Goal: Task Accomplishment & Management: Manage account settings

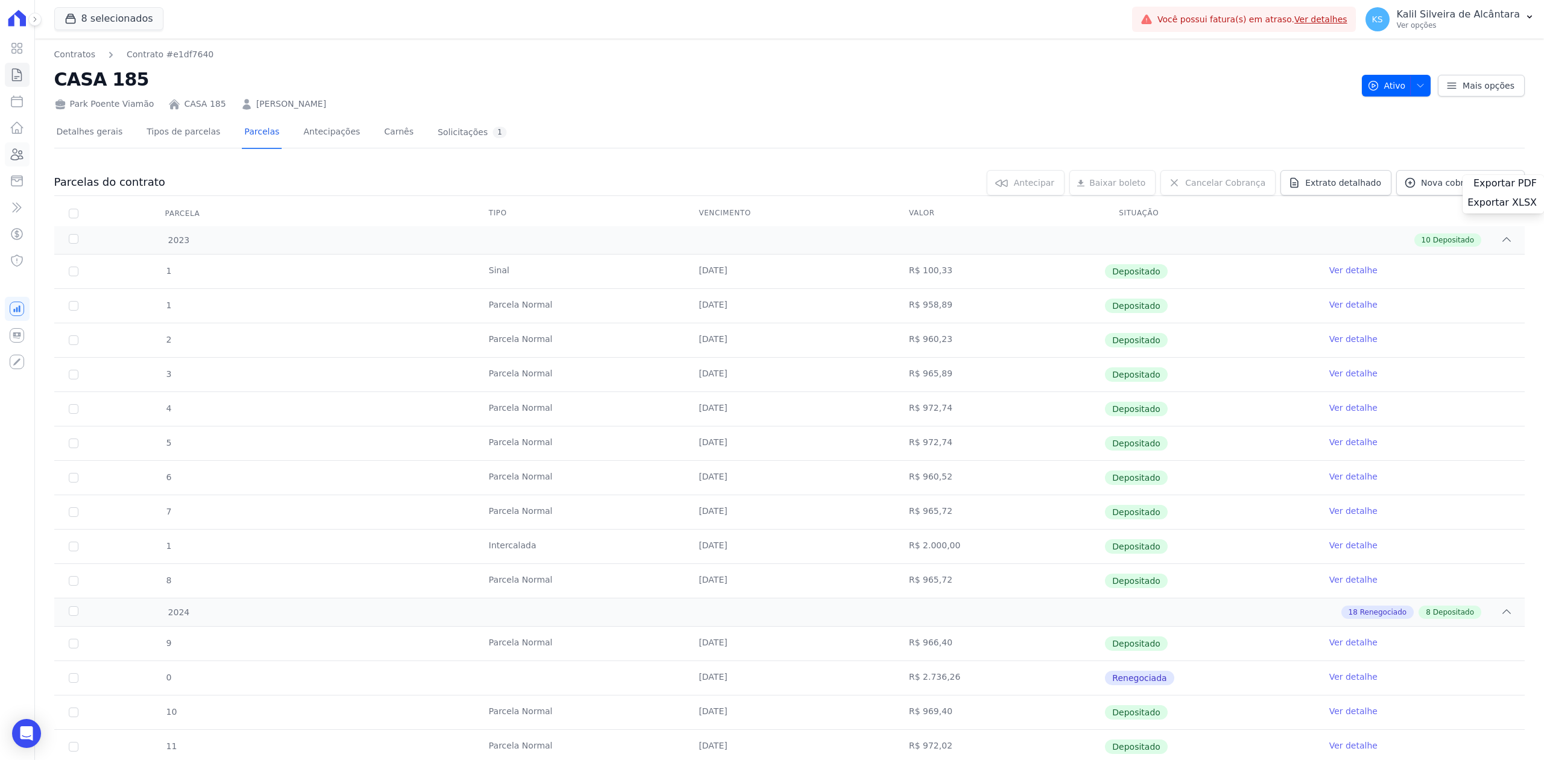
click at [14, 155] on icon at bounding box center [17, 154] width 12 height 11
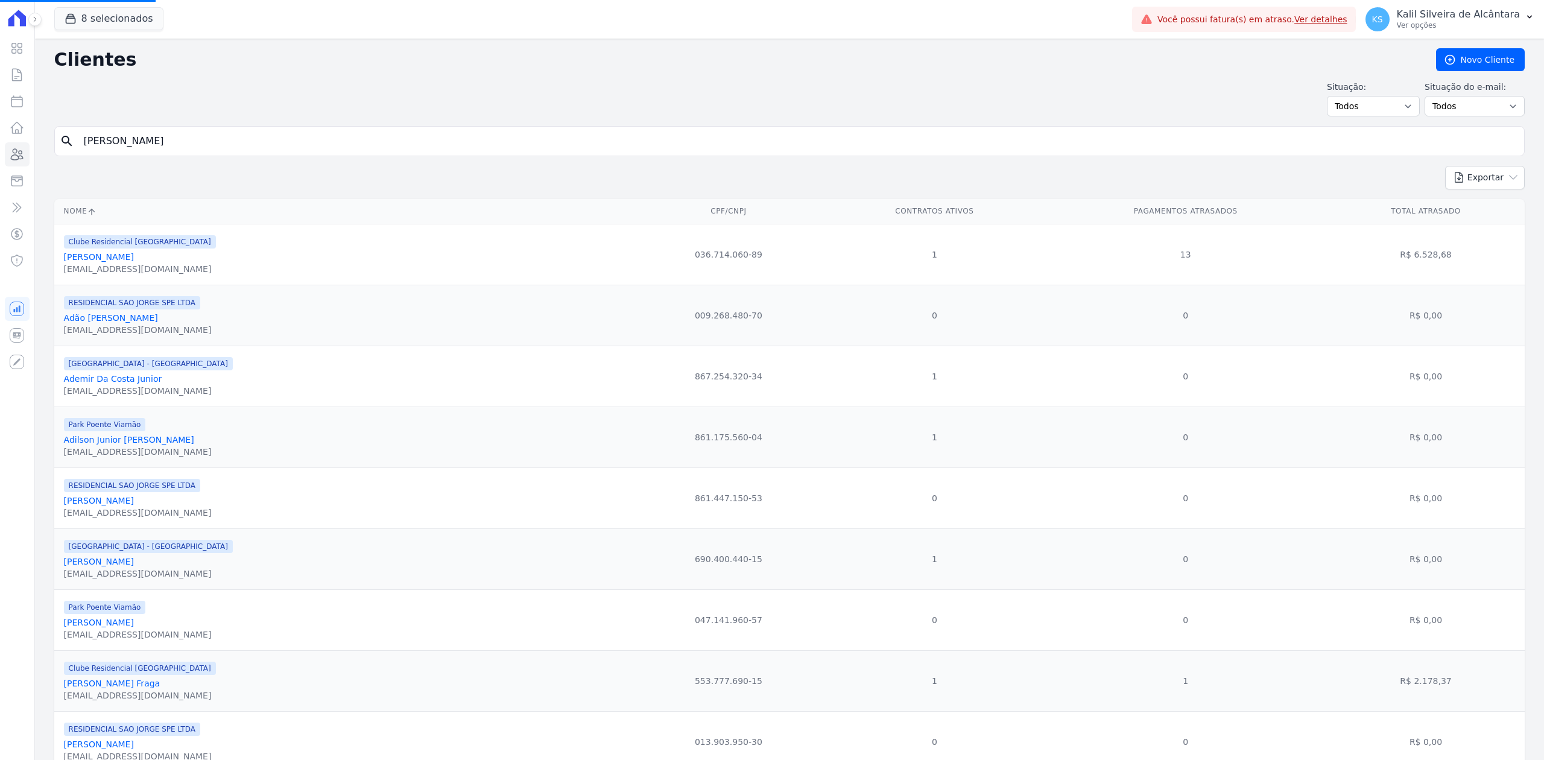
click at [312, 140] on input "GUSTAVO VIEIRA" at bounding box center [798, 141] width 1443 height 24
click at [311, 150] on input "search" at bounding box center [798, 141] width 1443 height 24
type input "Kevin William Oliveira Fernandes"
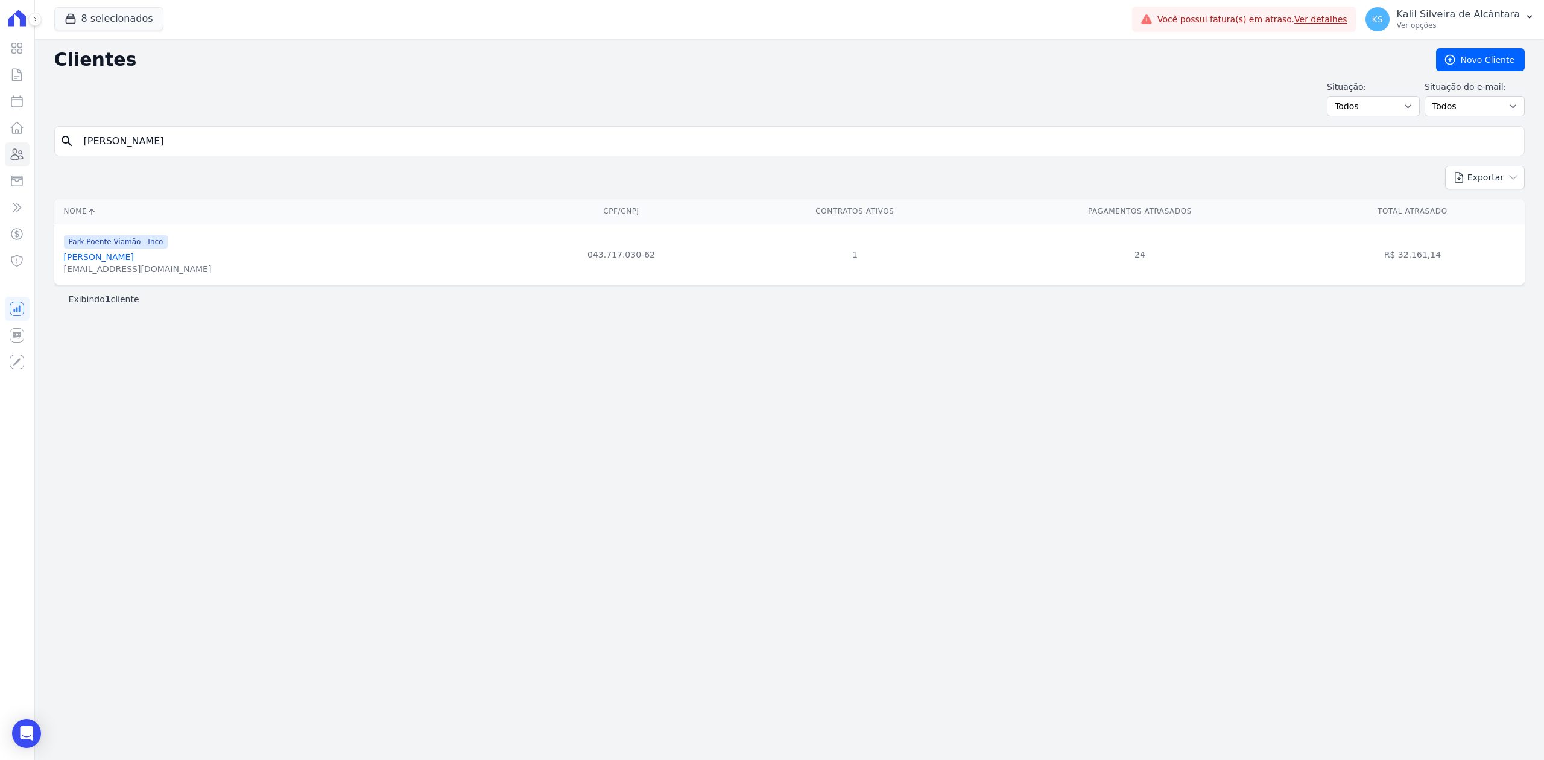
click at [134, 254] on link "Kevin William Oliveira Fernandes" at bounding box center [99, 257] width 70 height 10
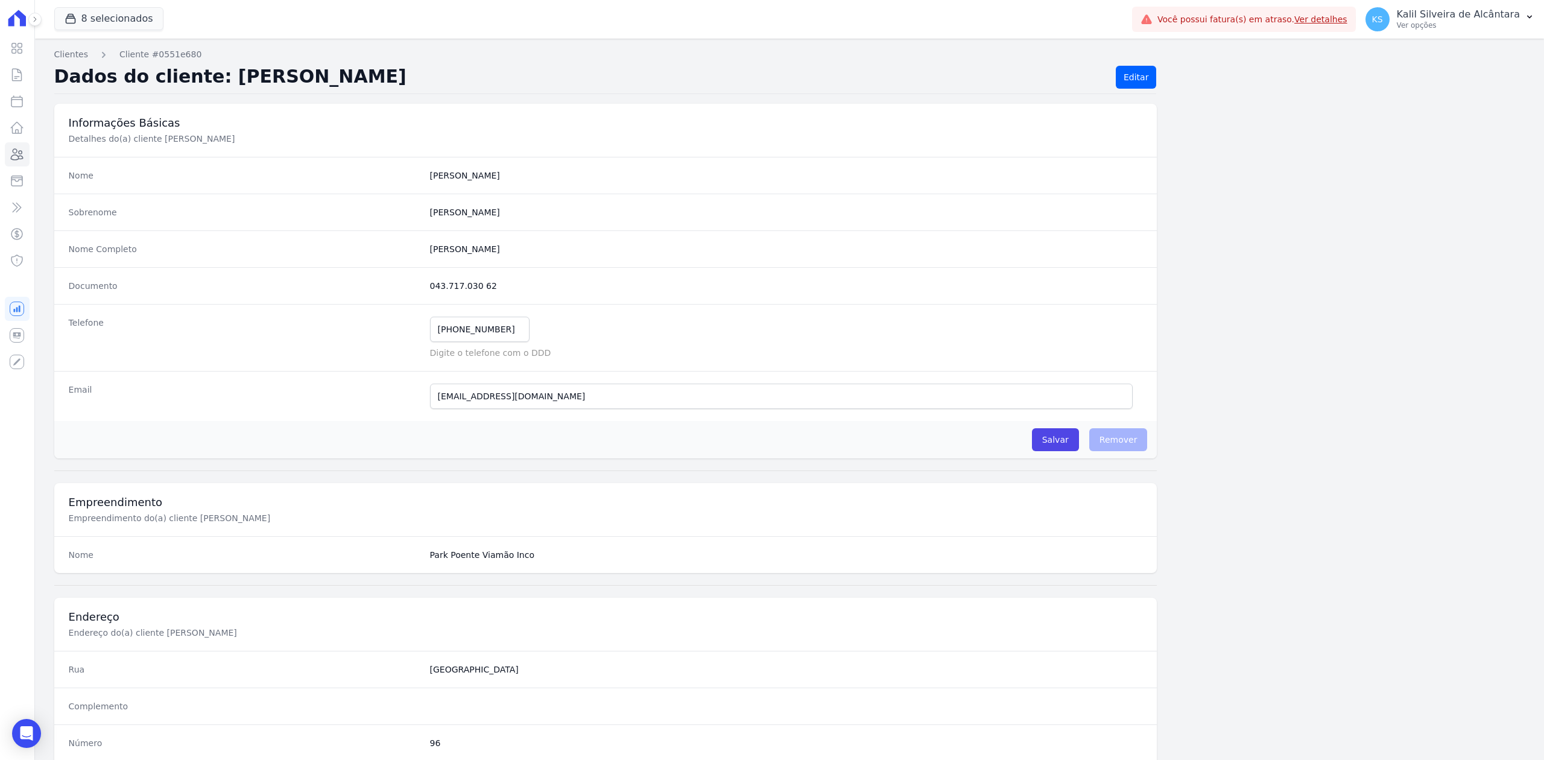
scroll to position [375, 0]
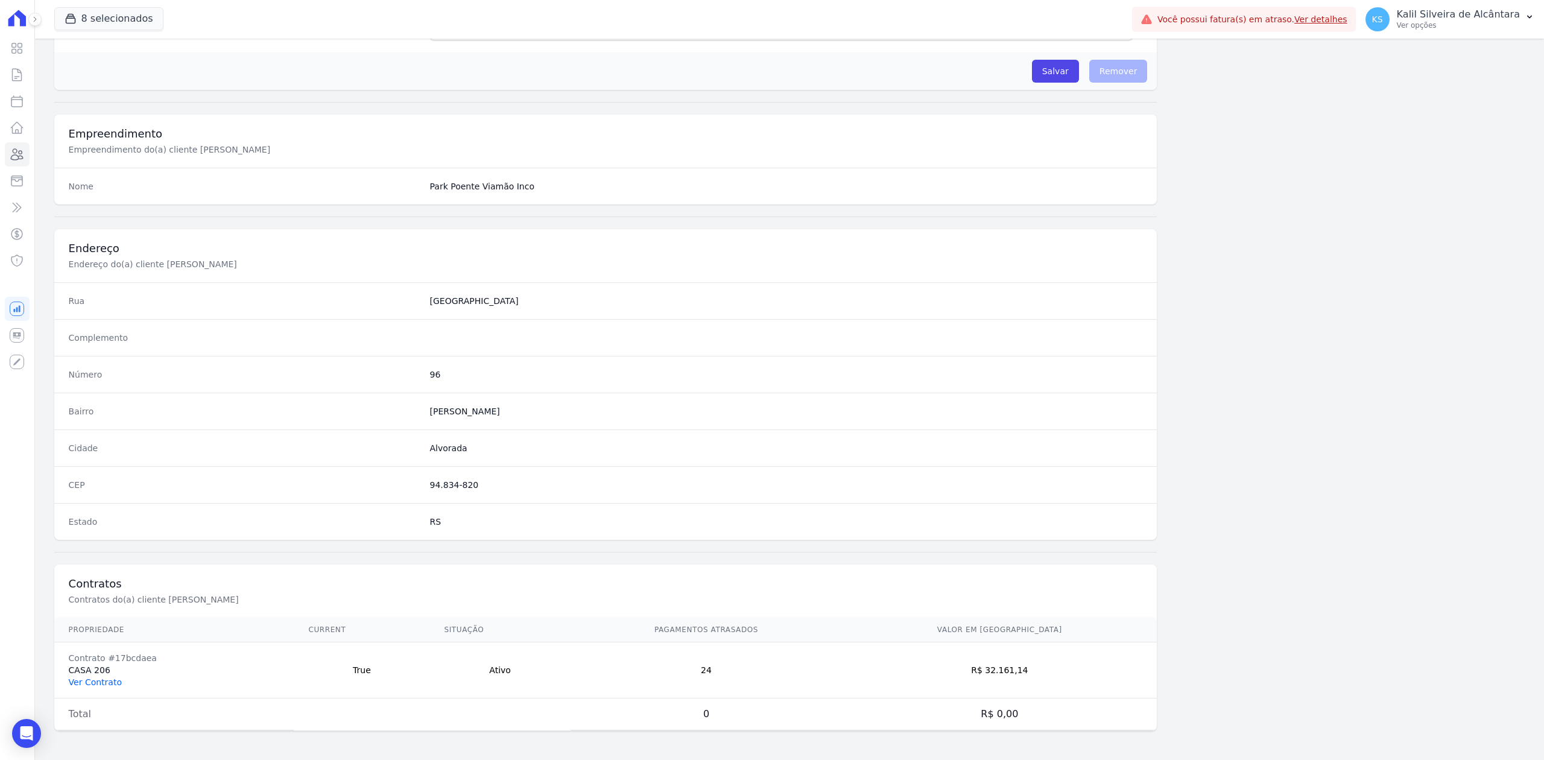
click at [100, 680] on link "Ver Contrato" at bounding box center [95, 682] width 53 height 10
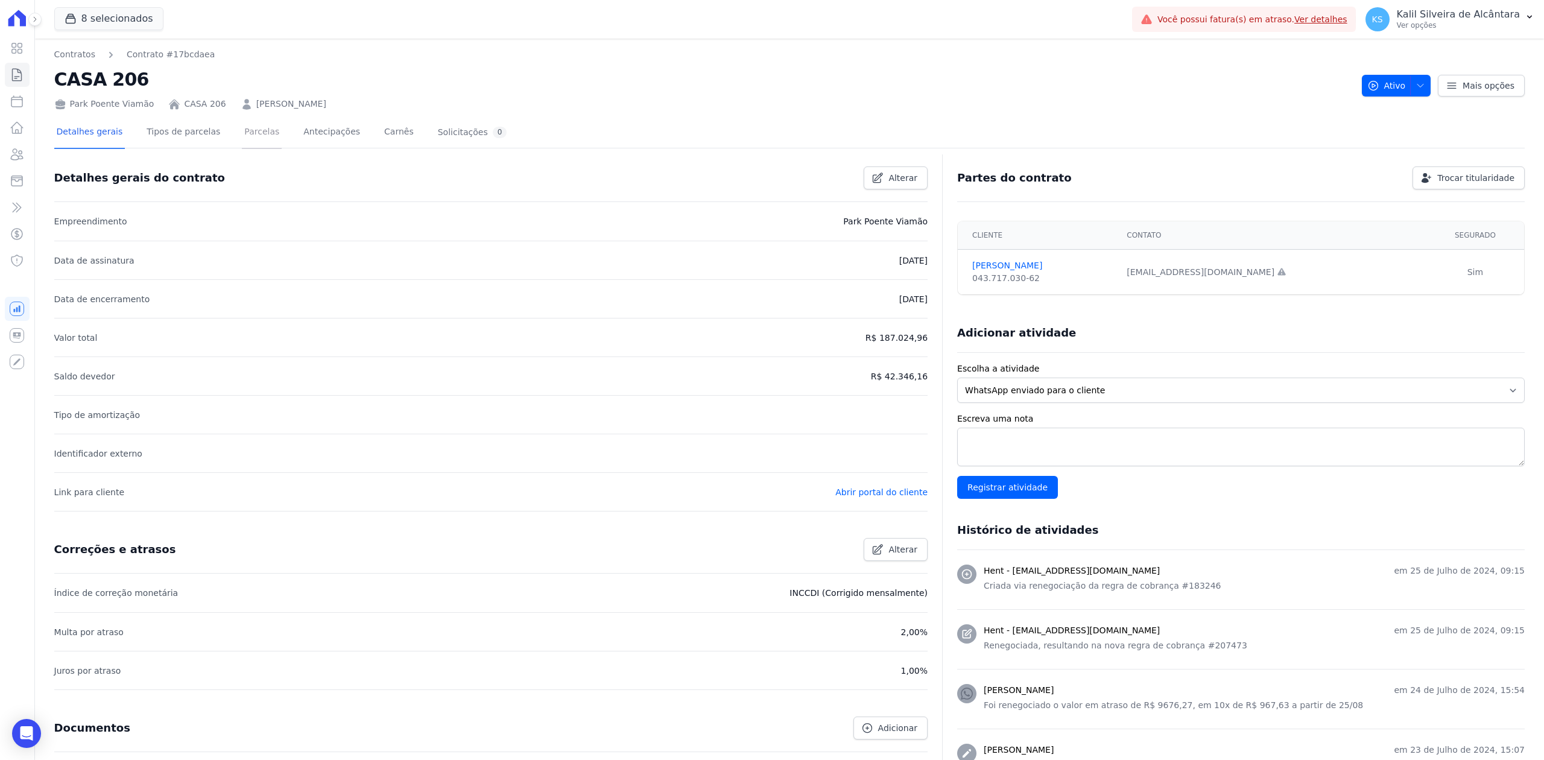
click at [242, 127] on link "Parcelas" at bounding box center [262, 133] width 40 height 32
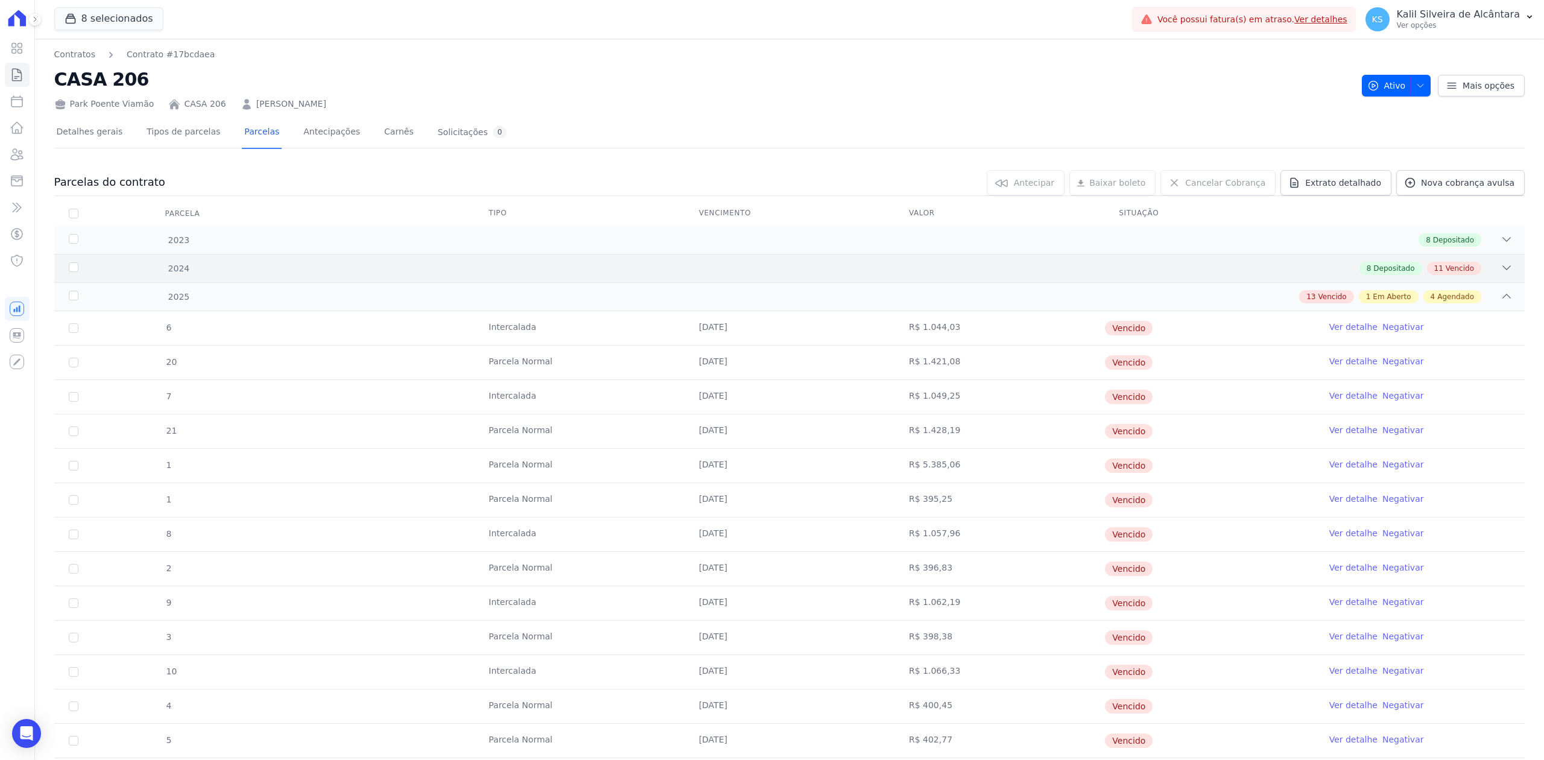
click at [1486, 277] on div "2024 8 Depositado 11 Vencido" at bounding box center [789, 268] width 1470 height 28
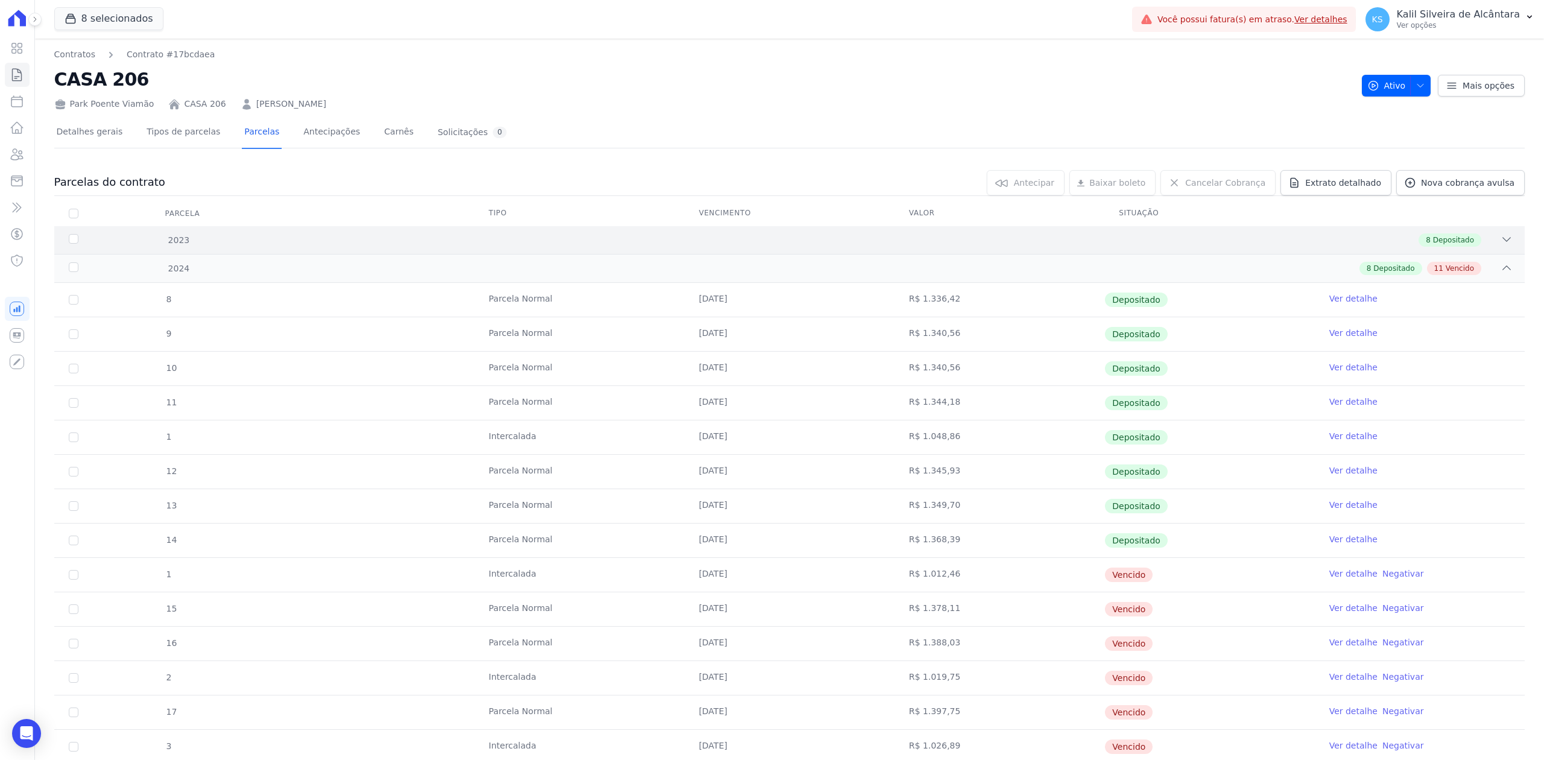
click at [1501, 240] on div "2023 8 Depositado" at bounding box center [789, 240] width 1470 height 28
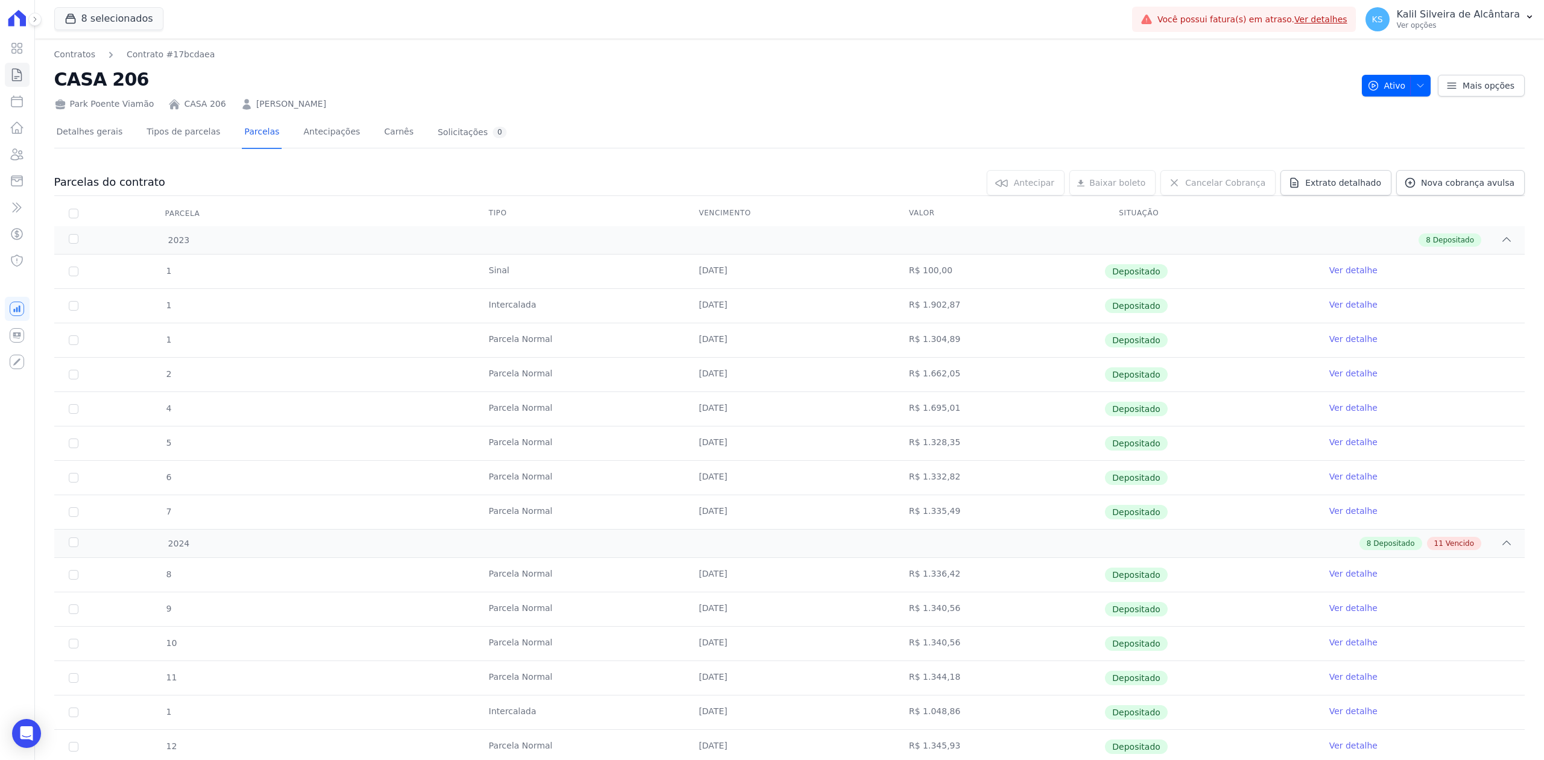
scroll to position [563, 0]
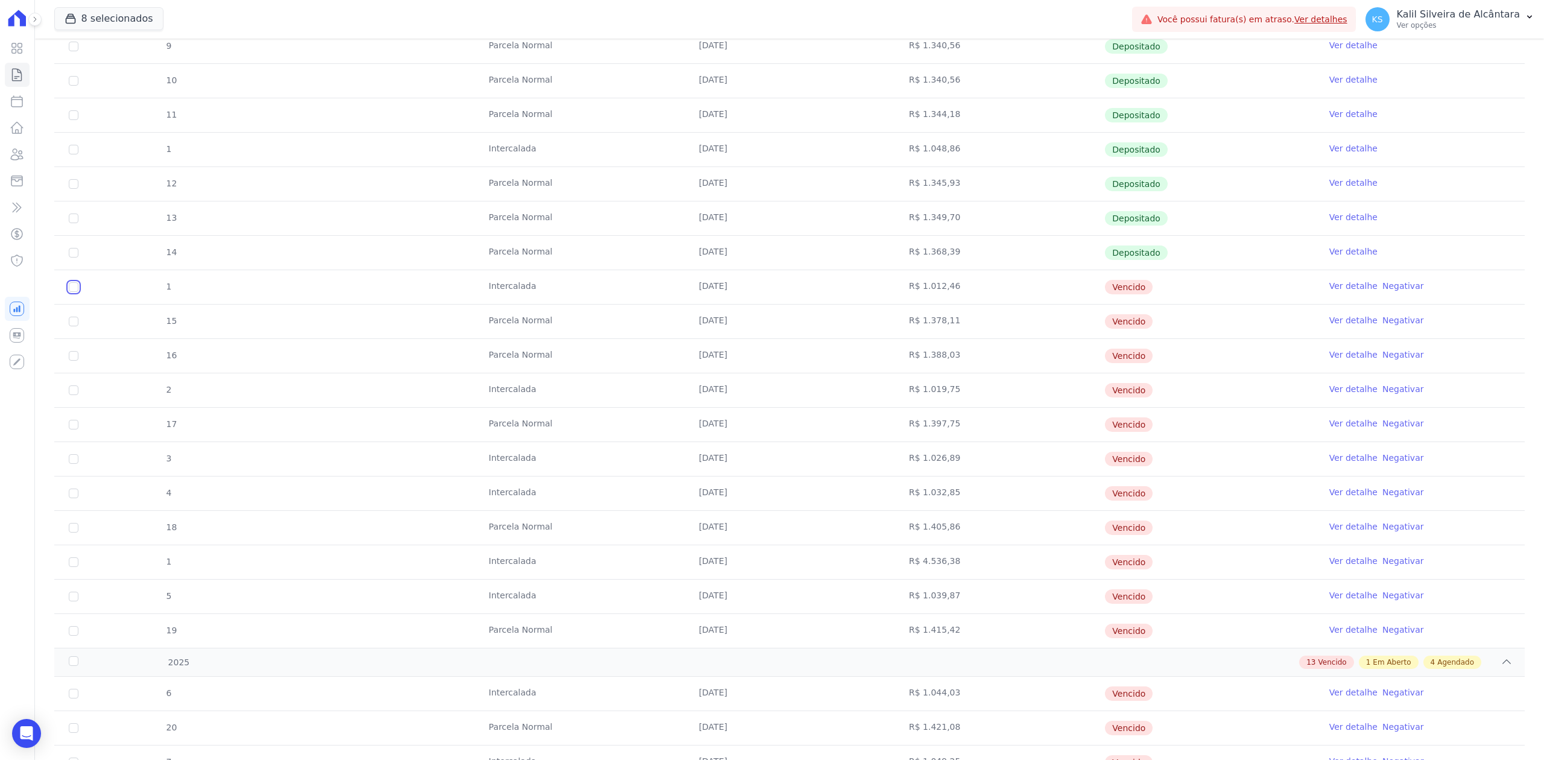
click at [69, 287] on input "checkbox" at bounding box center [74, 287] width 10 height 10
checkbox input "true"
drag, startPoint x: 638, startPoint y: 355, endPoint x: 1156, endPoint y: 579, distance: 564.6
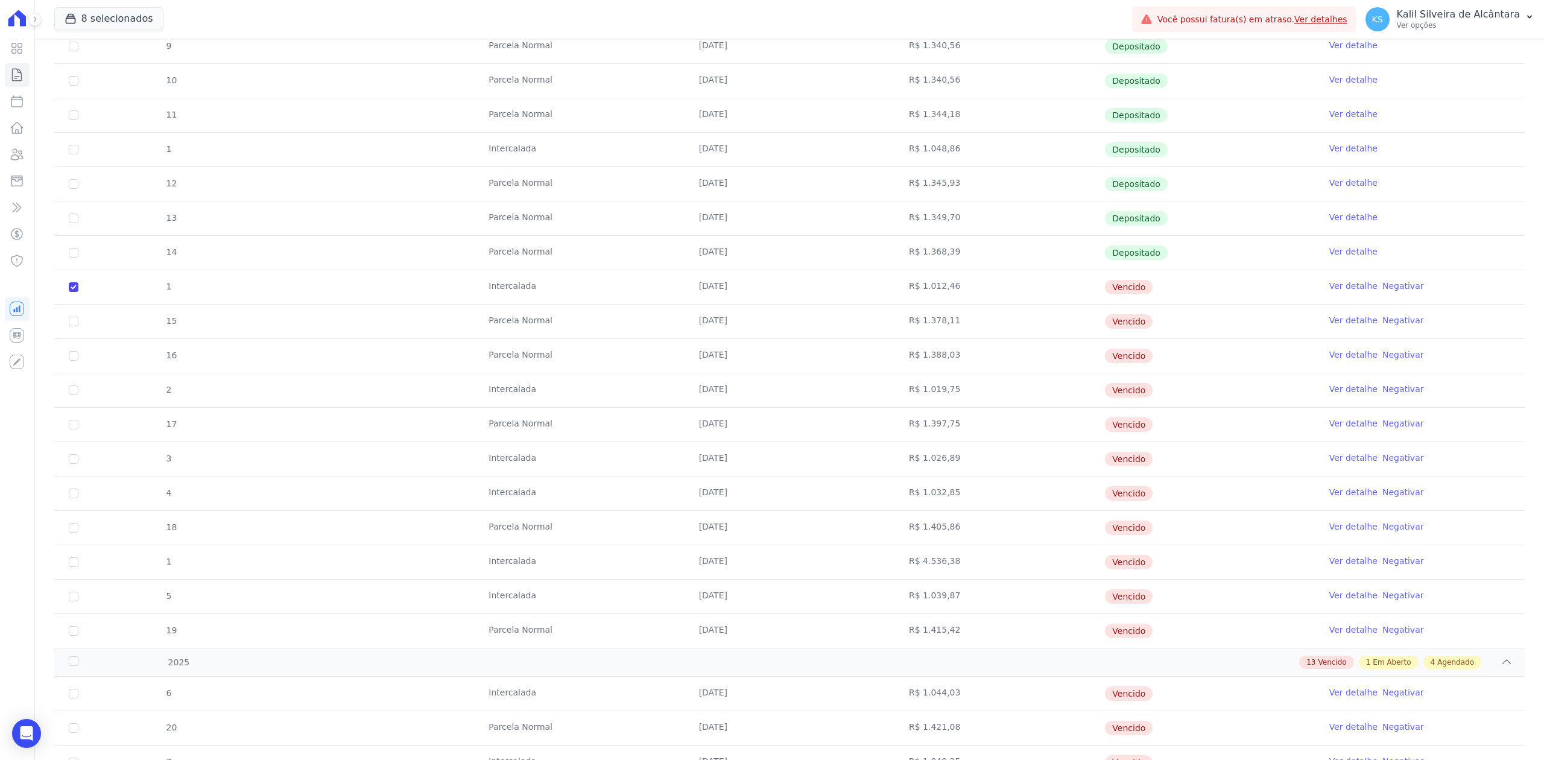
click at [1156, 579] on tbody "8 Parcela Normal 10/01/2024 R$ 1.336,42 Depositado Ver detalhe 9 Parcela Normal…" at bounding box center [789, 321] width 1470 height 653
click at [70, 292] on input "checkbox" at bounding box center [74, 287] width 10 height 10
checkbox input "true"
click at [74, 292] on input "checkbox" at bounding box center [74, 287] width 10 height 10
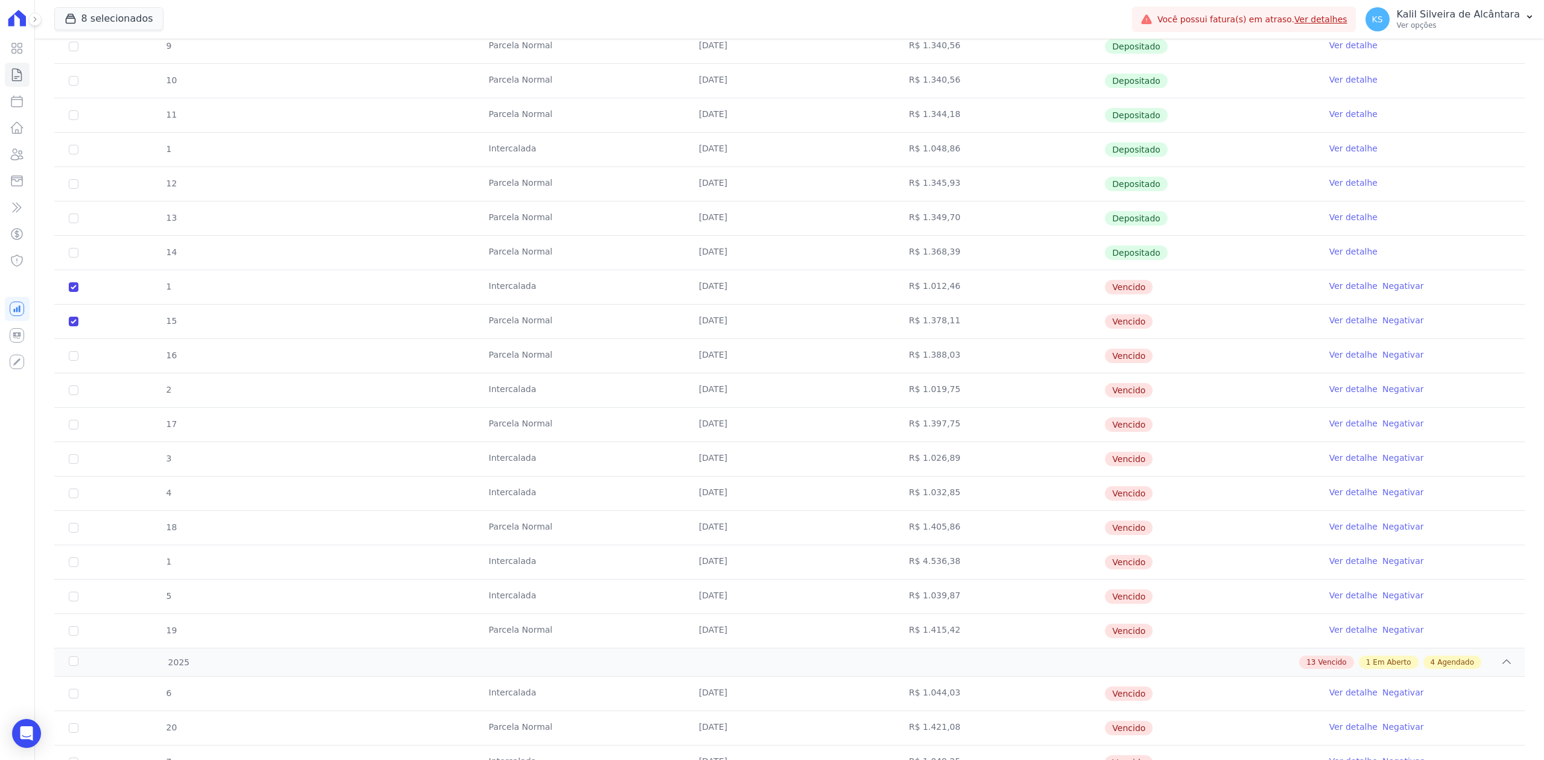
checkbox input "true"
click at [74, 292] on input "checkbox" at bounding box center [74, 287] width 10 height 10
checkbox input "true"
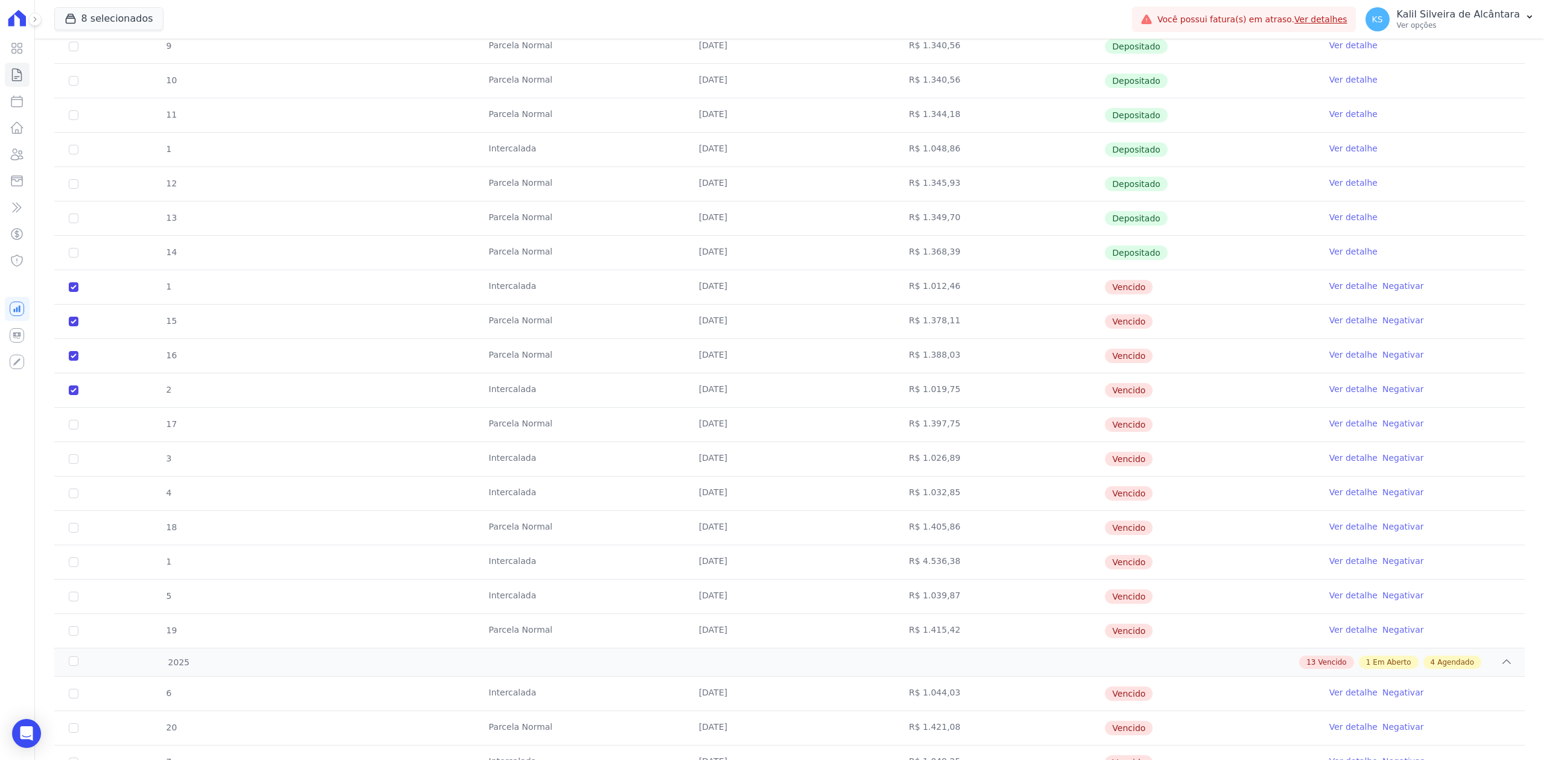
click at [72, 292] on input "checkbox" at bounding box center [74, 287] width 10 height 10
checkbox input "true"
click at [71, 292] on input "checkbox" at bounding box center [74, 287] width 10 height 10
checkbox input "true"
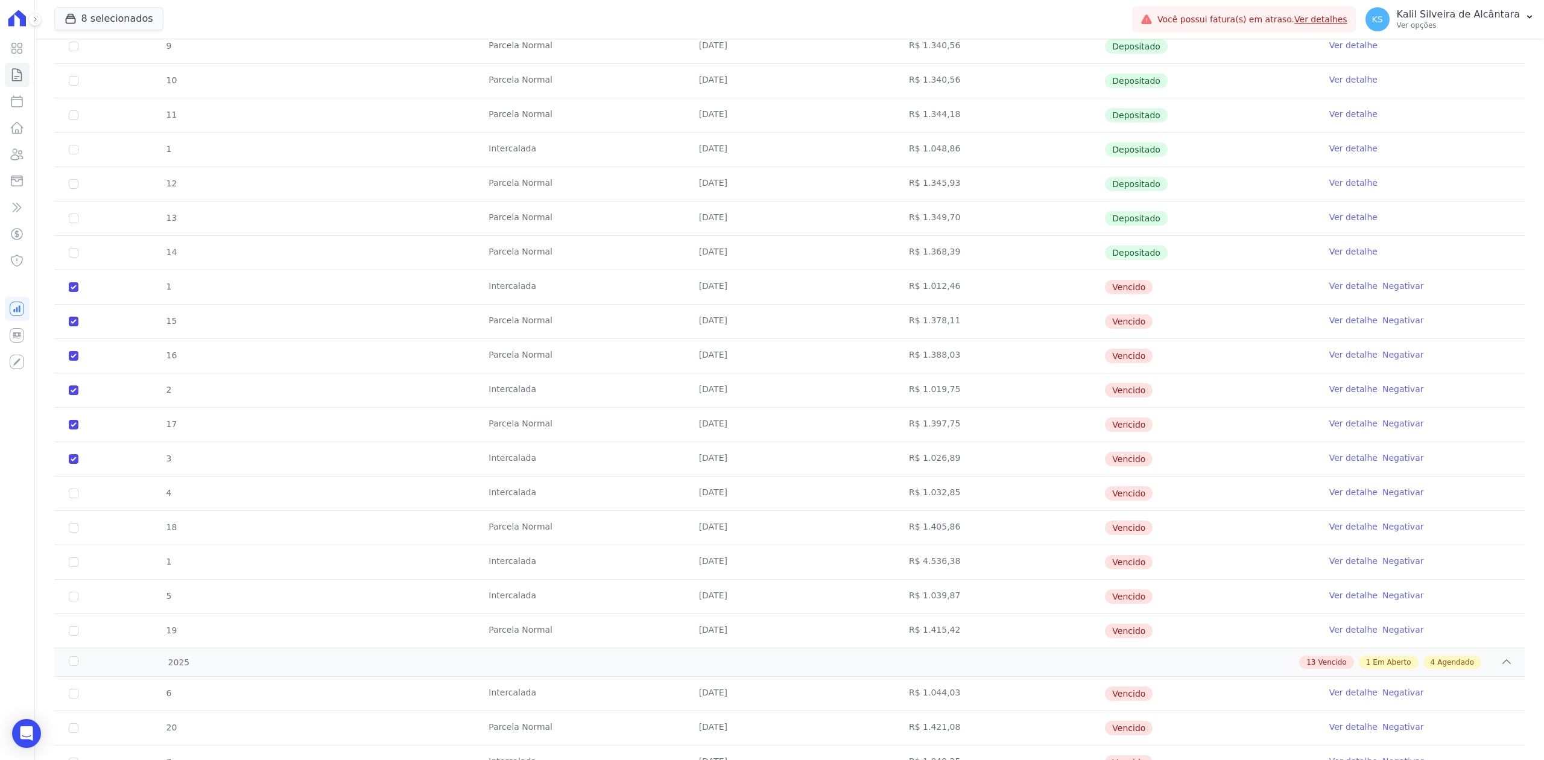
checkbox input "true"
click at [75, 503] on td "4" at bounding box center [73, 493] width 39 height 34
click at [75, 292] on input "checkbox" at bounding box center [74, 287] width 10 height 10
checkbox input "true"
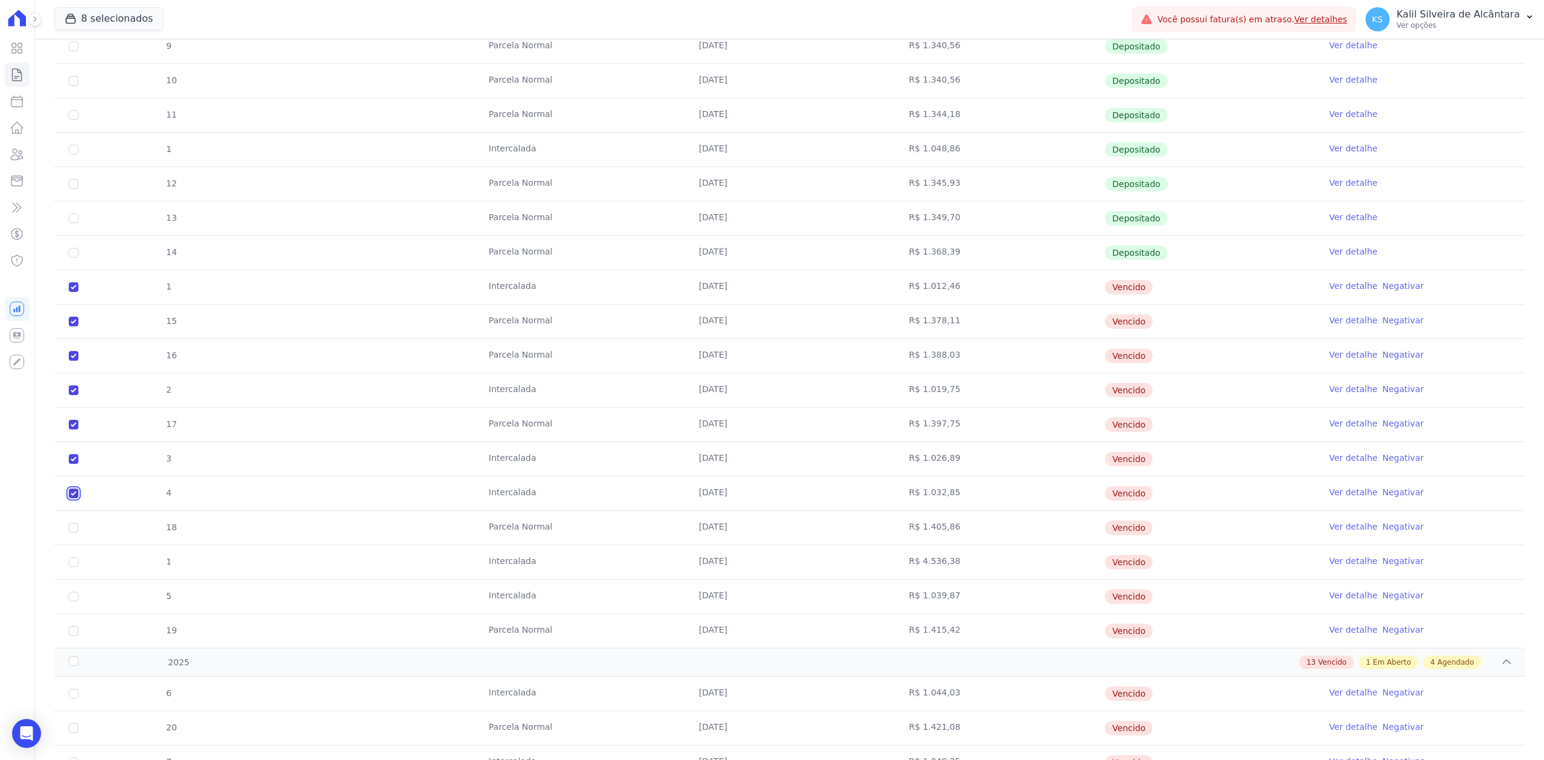
checkbox input "true"
click at [75, 292] on input "checkbox" at bounding box center [74, 287] width 10 height 10
checkbox input "true"
click at [73, 292] on input "checkbox" at bounding box center [74, 287] width 10 height 10
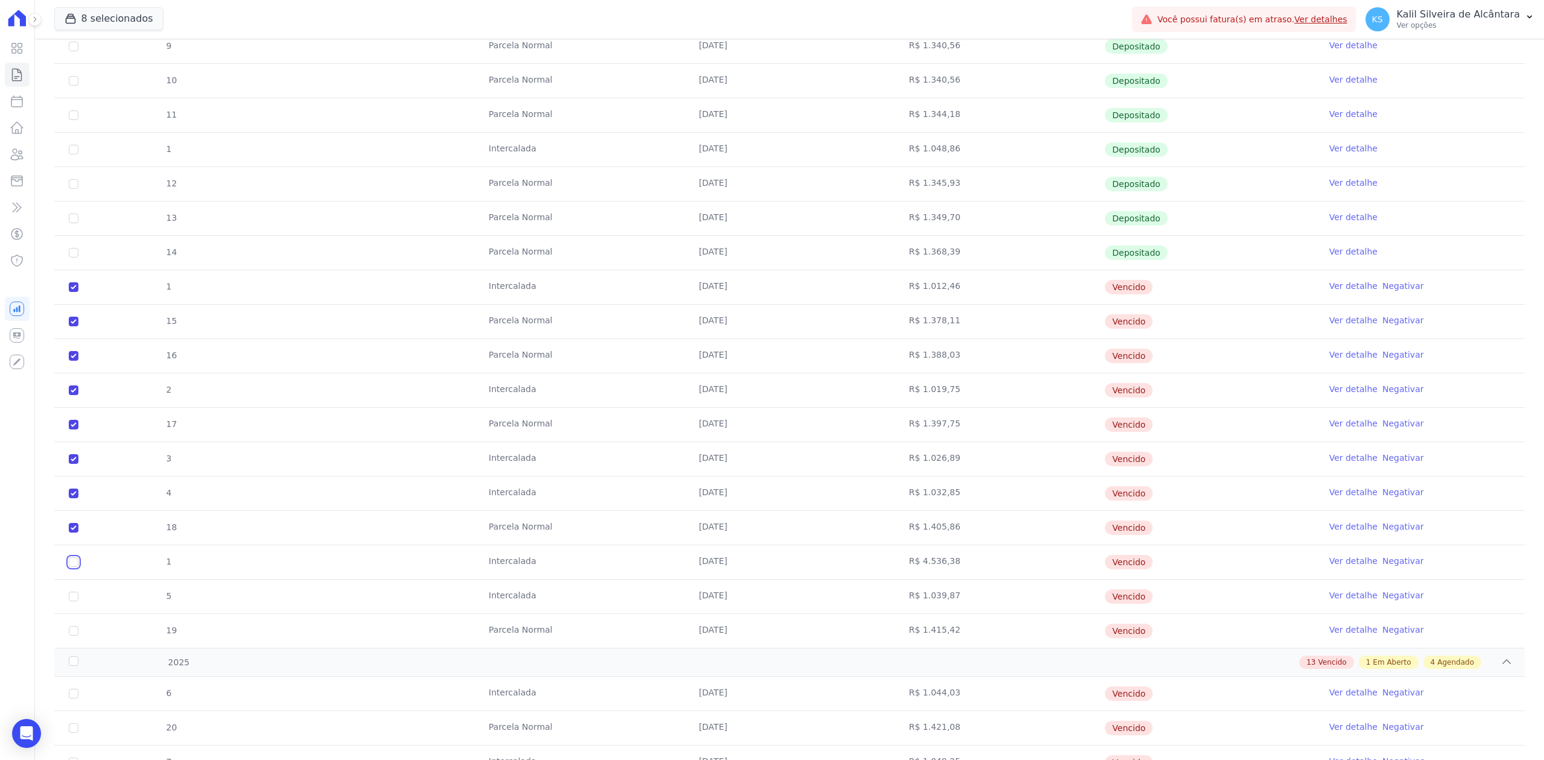
checkbox input "true"
click at [75, 292] on input "checkbox" at bounding box center [74, 287] width 10 height 10
checkbox input "true"
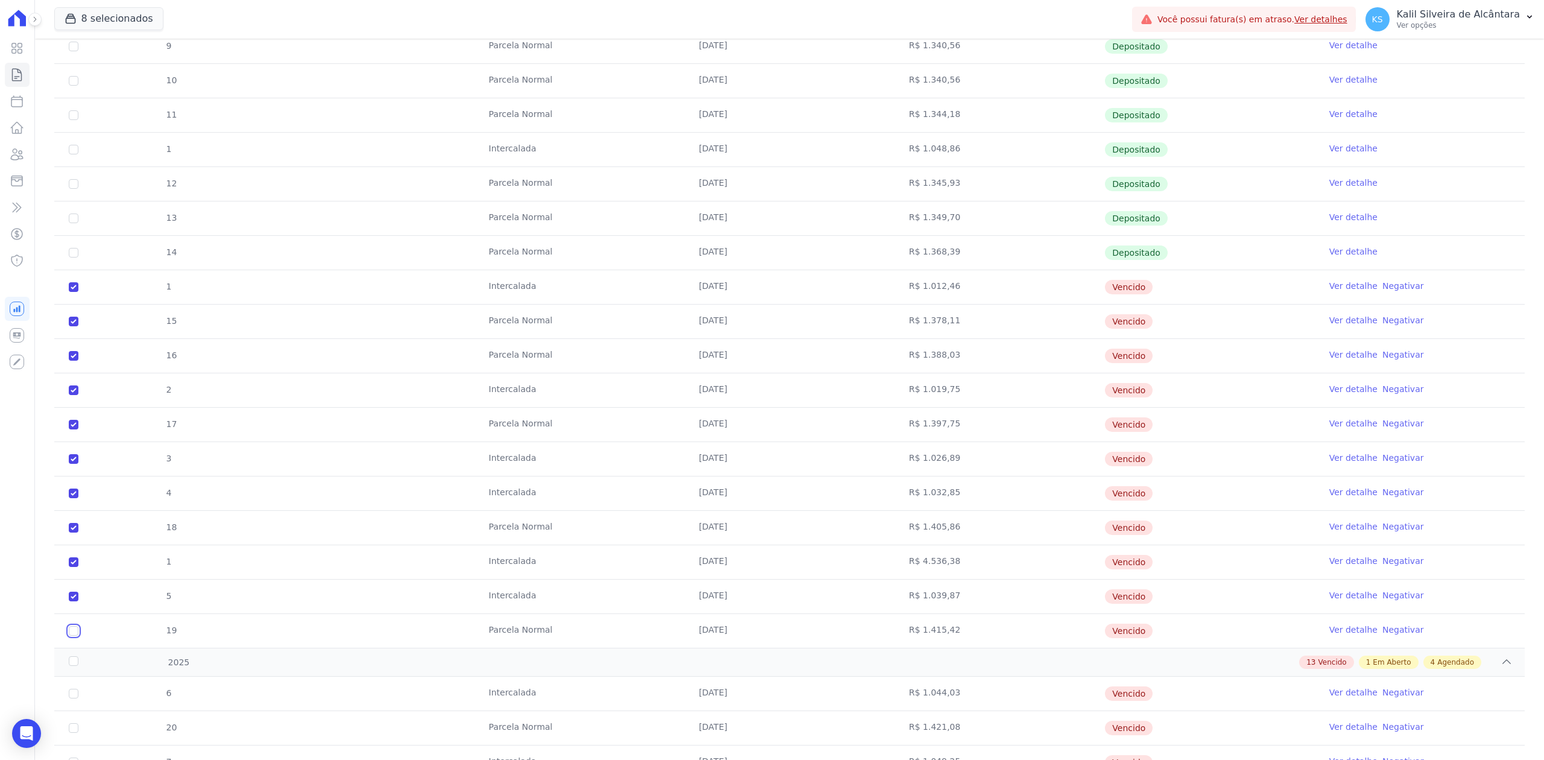
click at [74, 292] on input "checkbox" at bounding box center [74, 287] width 10 height 10
checkbox input "true"
click at [76, 665] on div "2025" at bounding box center [135, 662] width 138 height 13
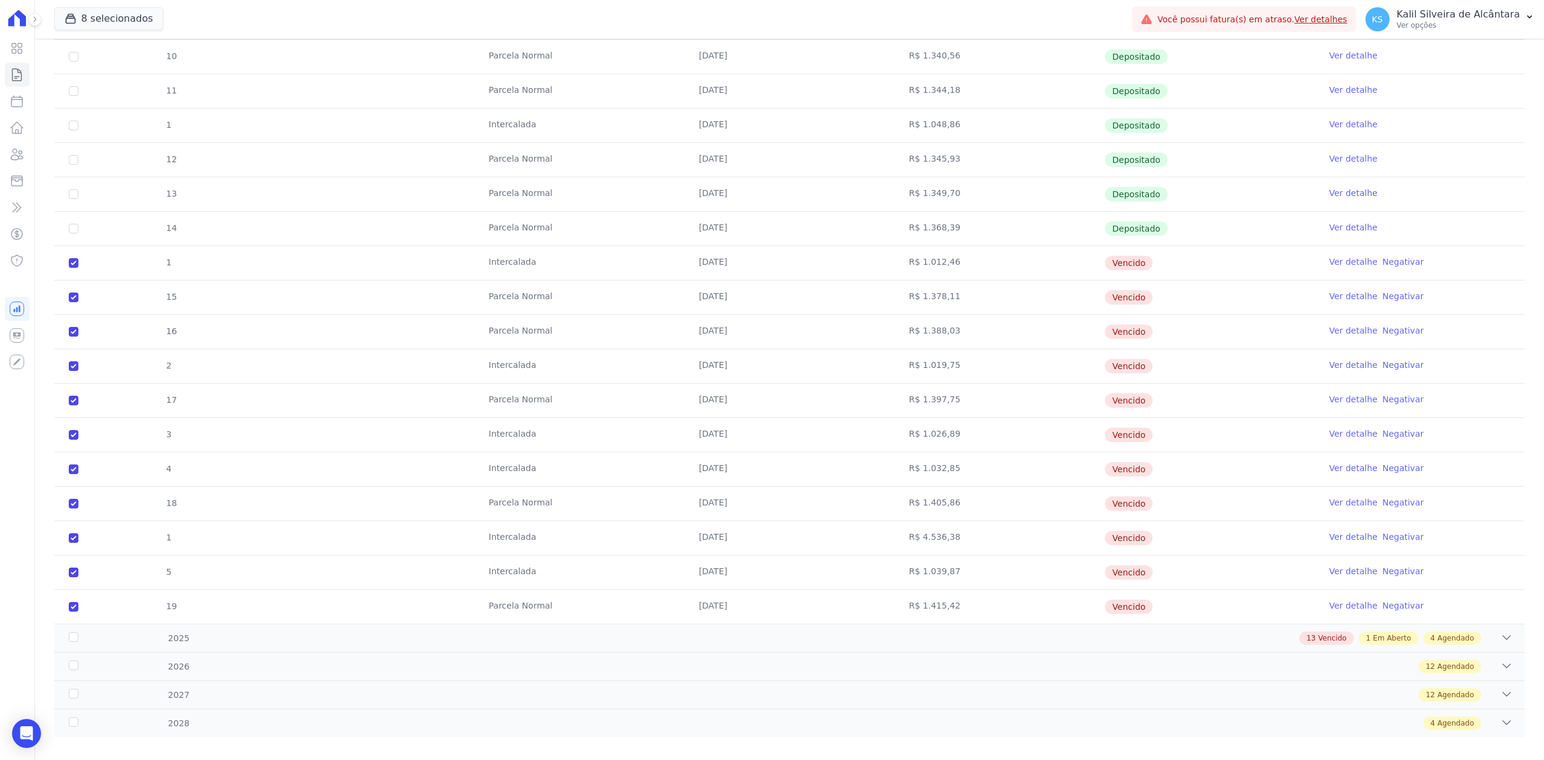
scroll to position [607, 0]
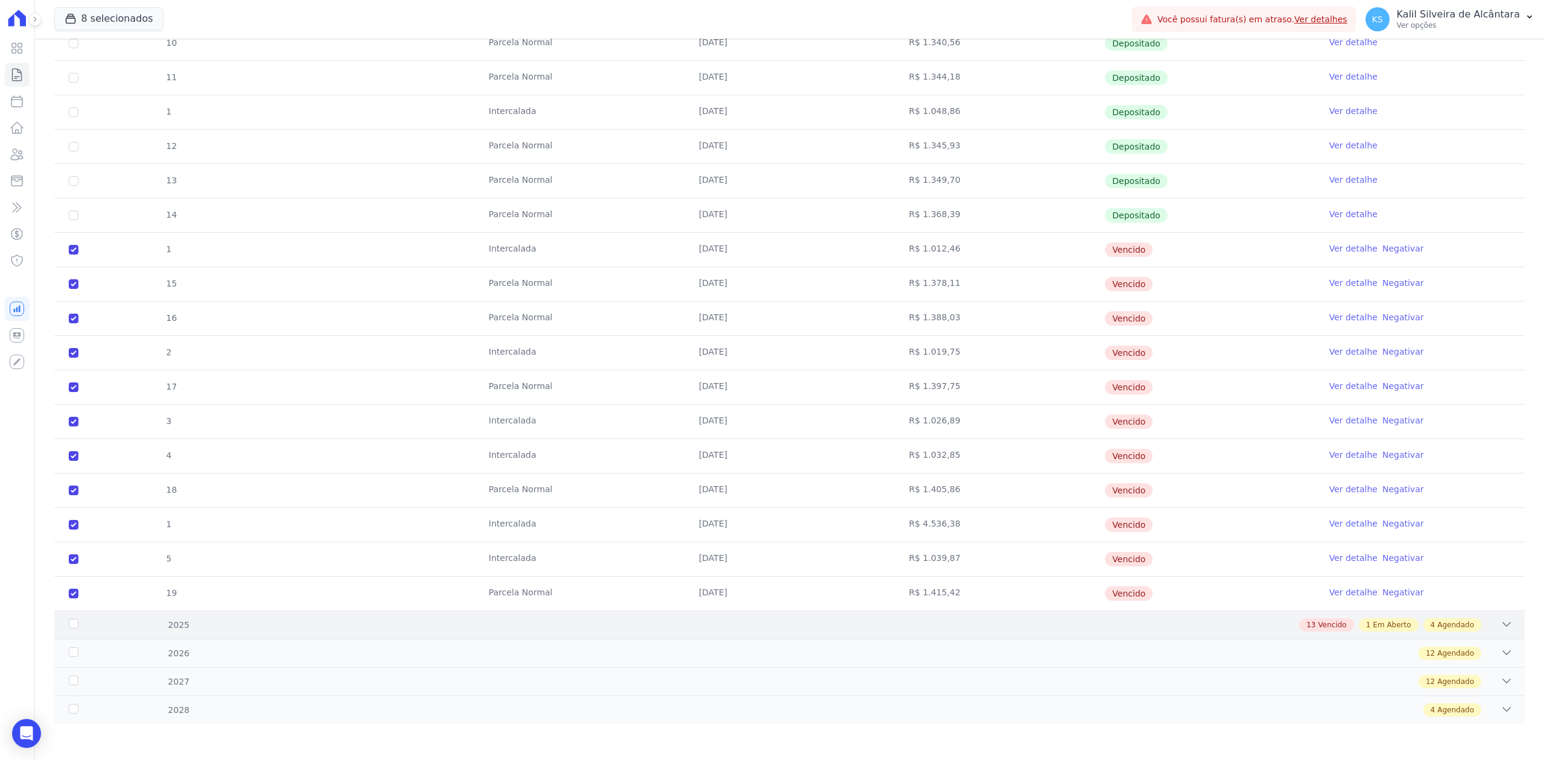
click at [1508, 623] on div "2025 13 Vencido 1 Em Aberto 4 Agendado" at bounding box center [789, 624] width 1470 height 28
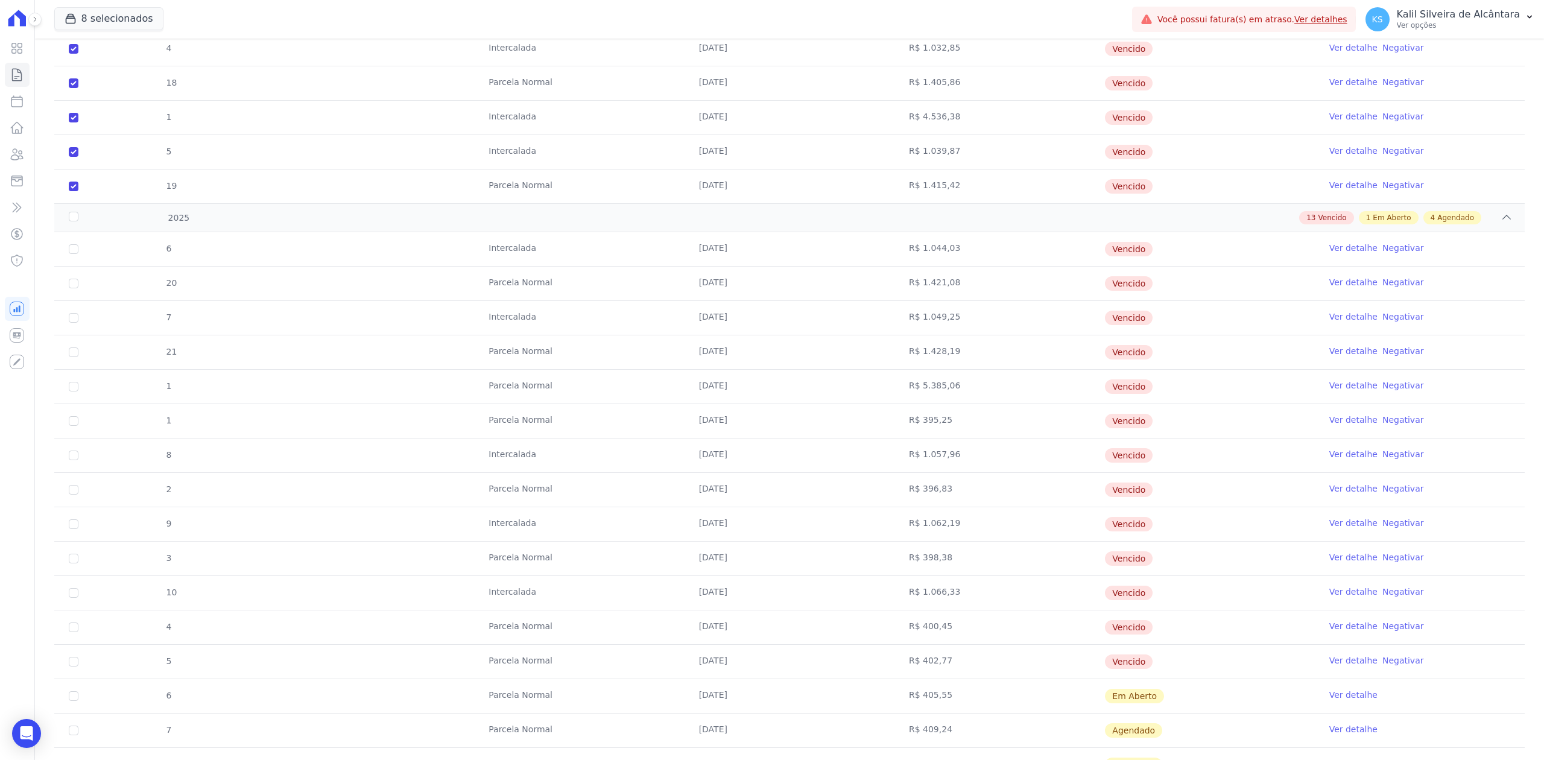
scroll to position [1009, 0]
click at [71, 252] on input "checkbox" at bounding box center [74, 247] width 10 height 10
checkbox input "true"
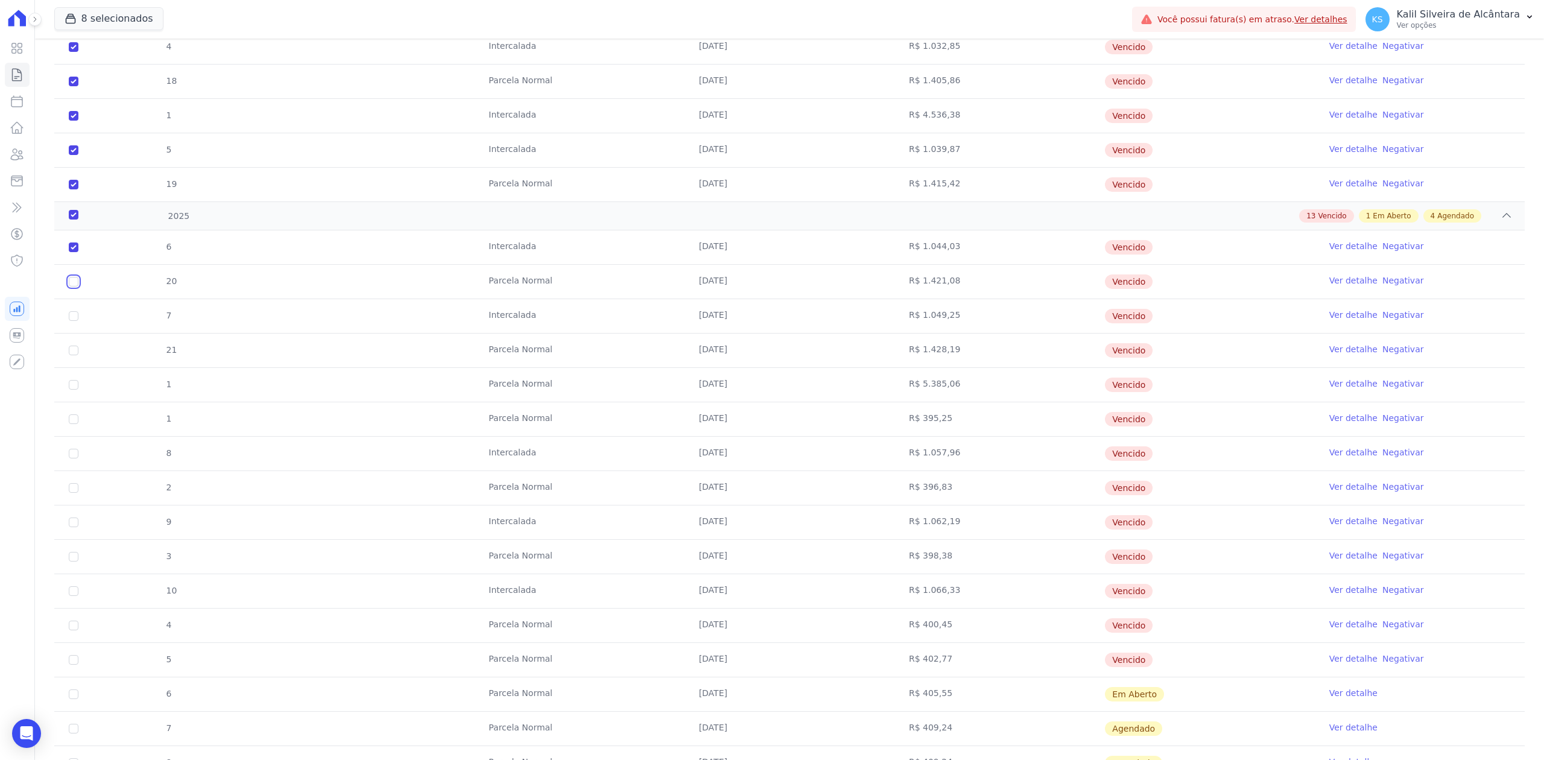
click at [75, 252] on input "checkbox" at bounding box center [74, 247] width 10 height 10
checkbox input "true"
drag, startPoint x: 125, startPoint y: 288, endPoint x: 1189, endPoint y: 657, distance: 1126.0
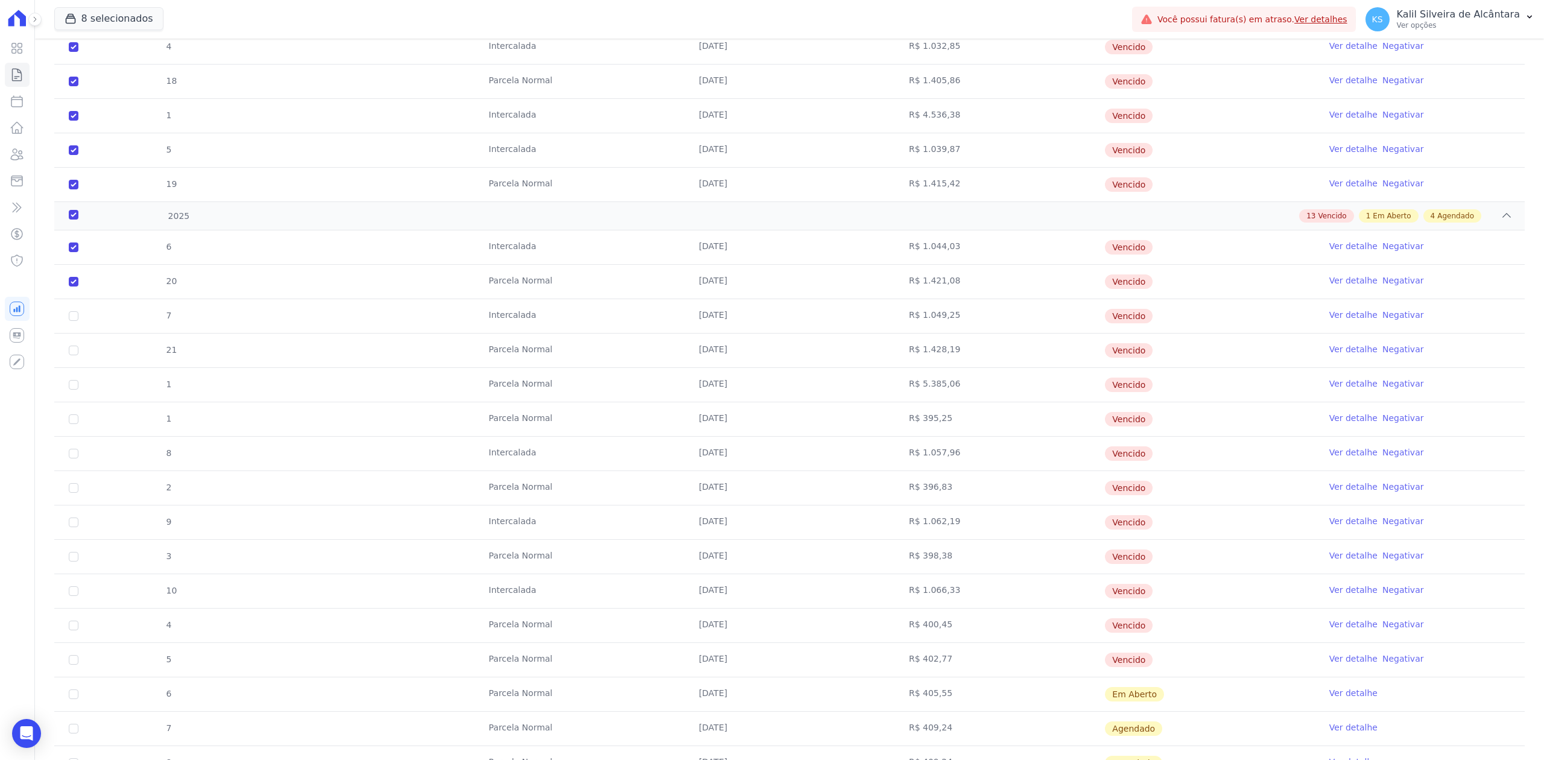
click at [1189, 657] on tbody "6 Intercalada 25/01/2025 R$ 1.044,03 Vencido Ver detalhe Negativar 20 Parcela N…" at bounding box center [789, 539] width 1470 height 618
click at [73, 252] on input "checkbox" at bounding box center [74, 247] width 10 height 10
checkbox input "true"
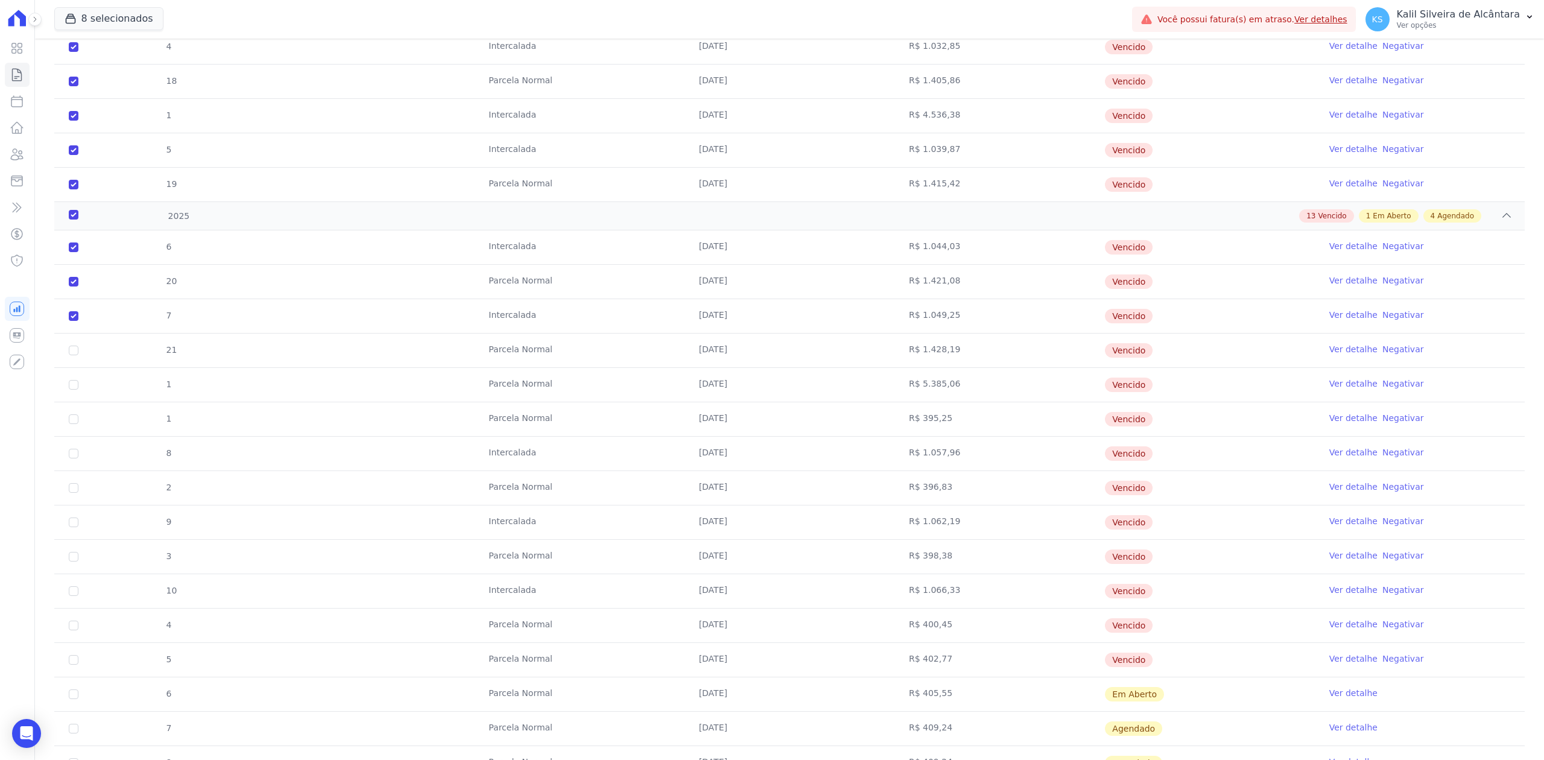
click at [75, 252] on input "checkbox" at bounding box center [74, 247] width 10 height 10
checkbox input "true"
click at [76, 252] on input "checkbox" at bounding box center [74, 247] width 10 height 10
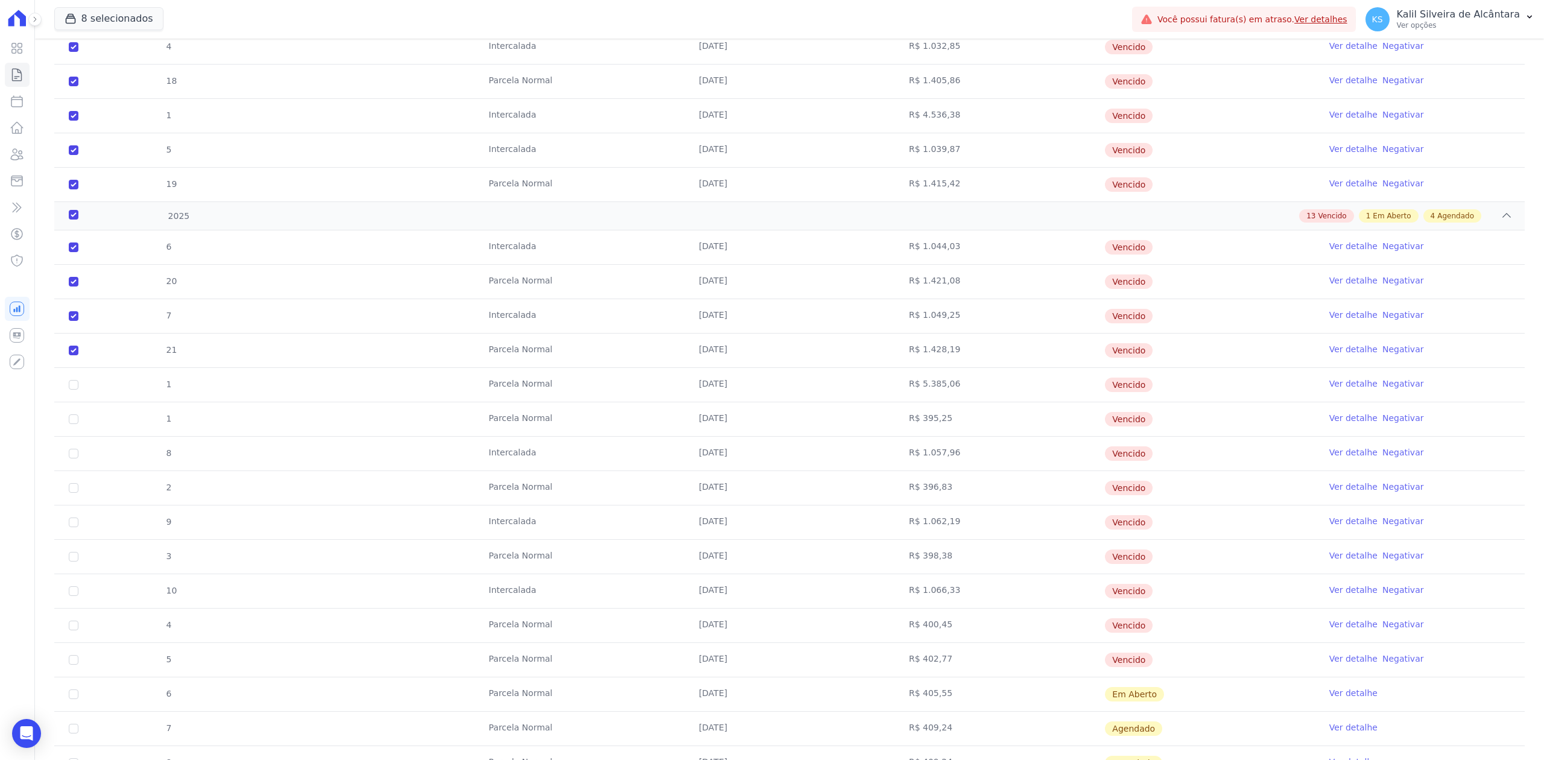
checkbox input "true"
click at [72, 252] on input "checkbox" at bounding box center [74, 247] width 10 height 10
checkbox input "true"
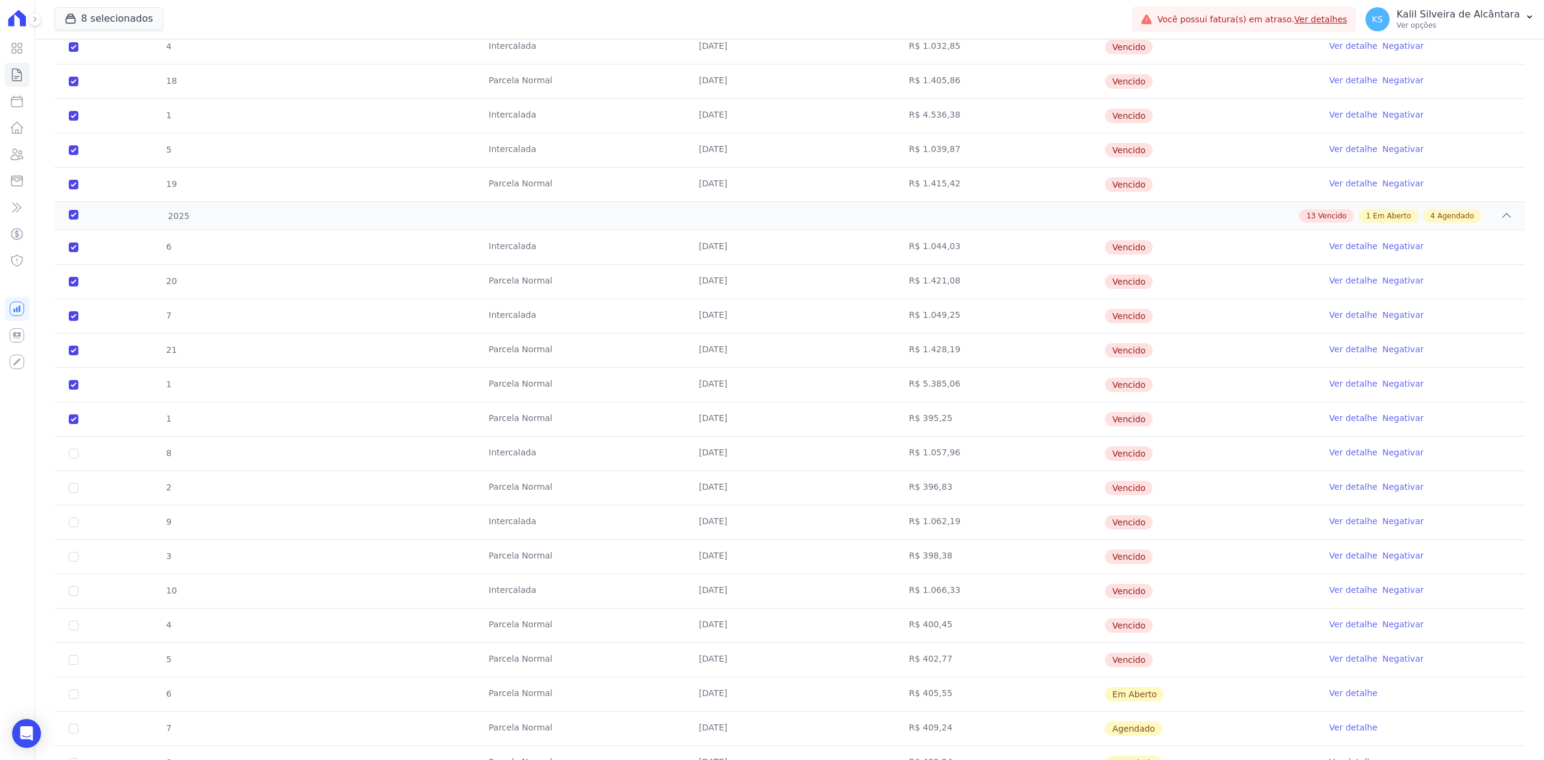
checkbox input "true"
click at [72, 252] on input "checkbox" at bounding box center [74, 247] width 10 height 10
checkbox input "true"
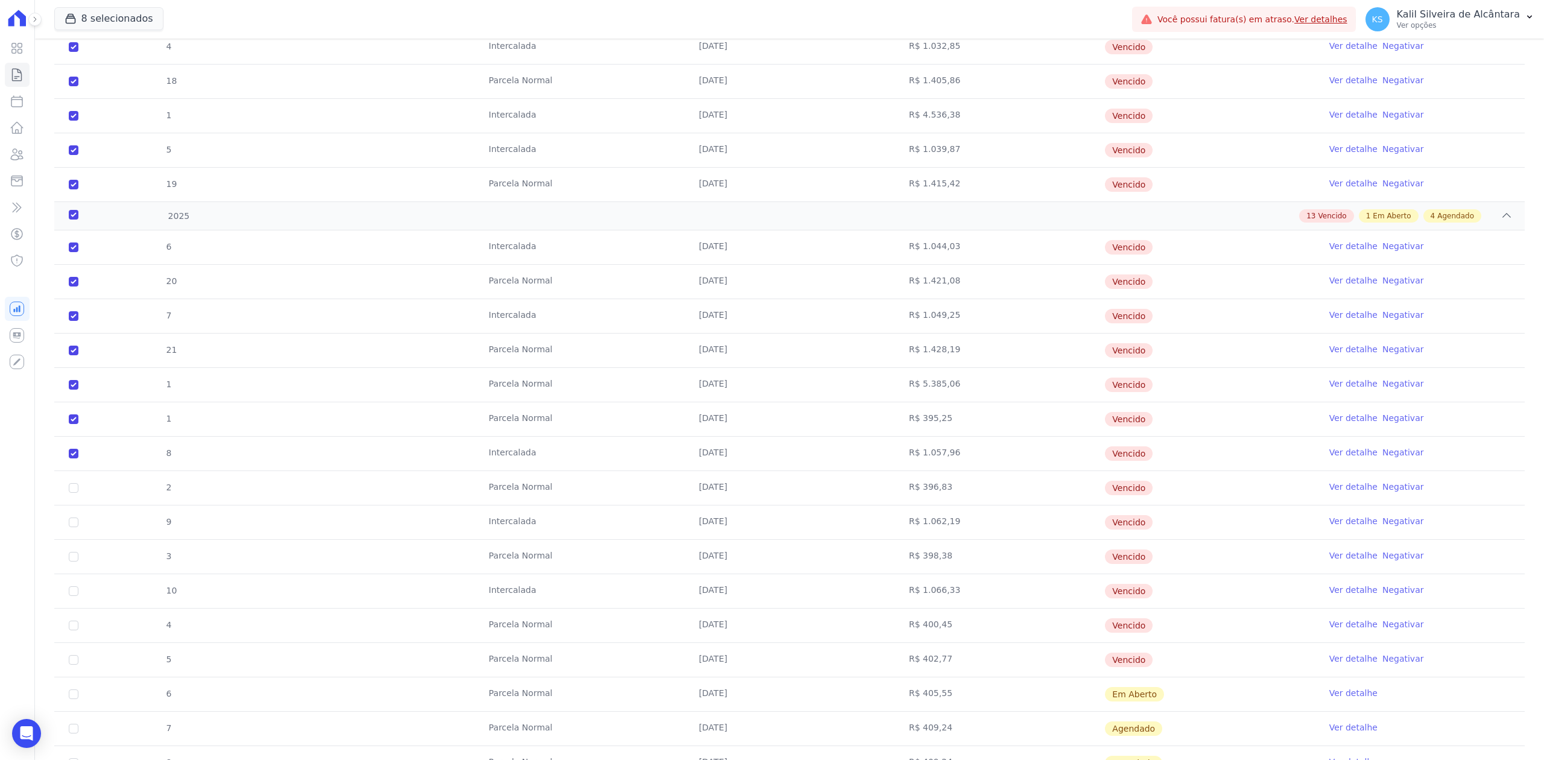
checkbox input "true"
click at [76, 252] on input "checkbox" at bounding box center [74, 247] width 10 height 10
checkbox input "true"
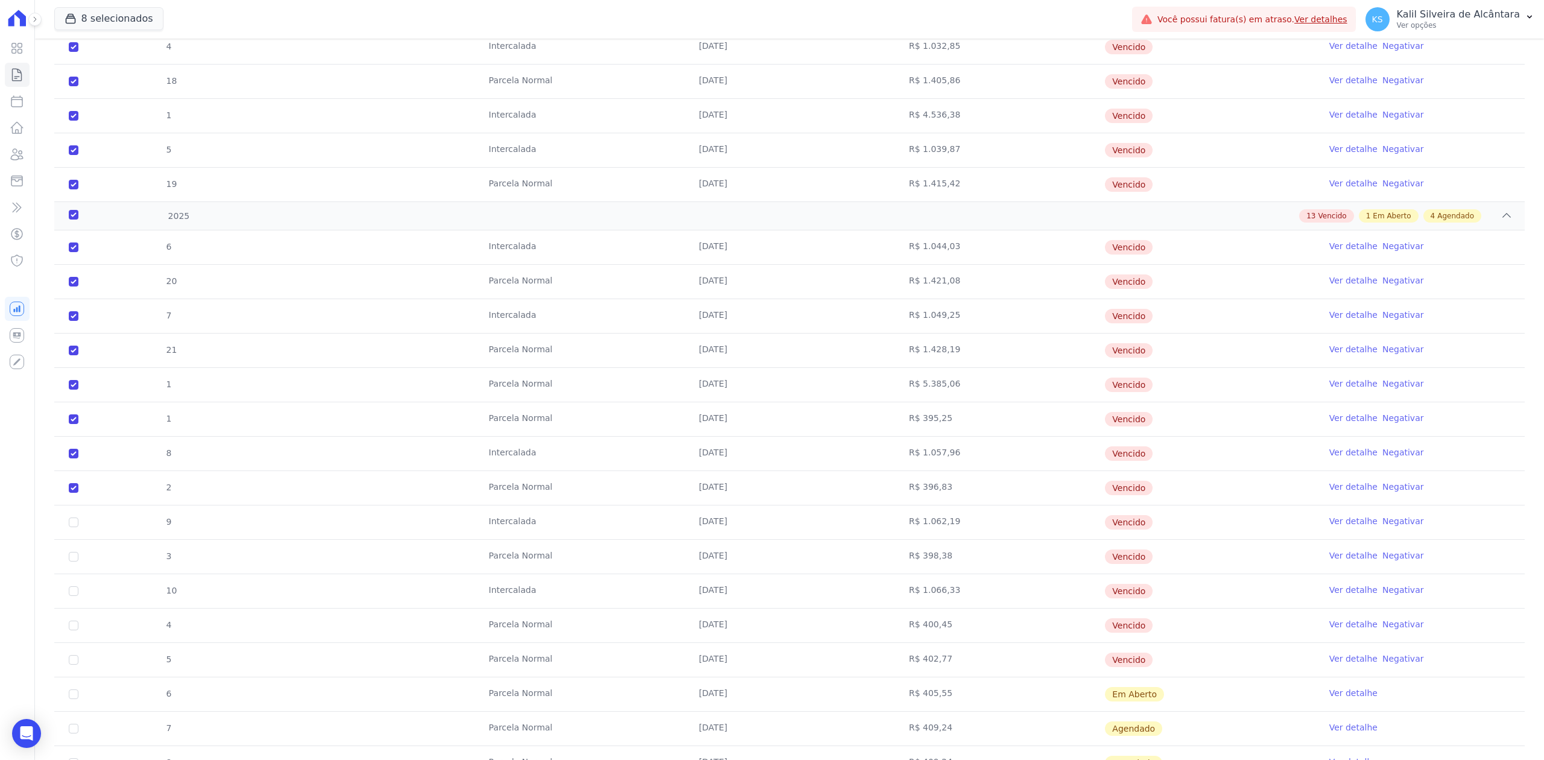
click at [71, 252] on input "checkbox" at bounding box center [74, 247] width 10 height 10
checkbox input "true"
click at [72, 252] on input "checkbox" at bounding box center [74, 247] width 10 height 10
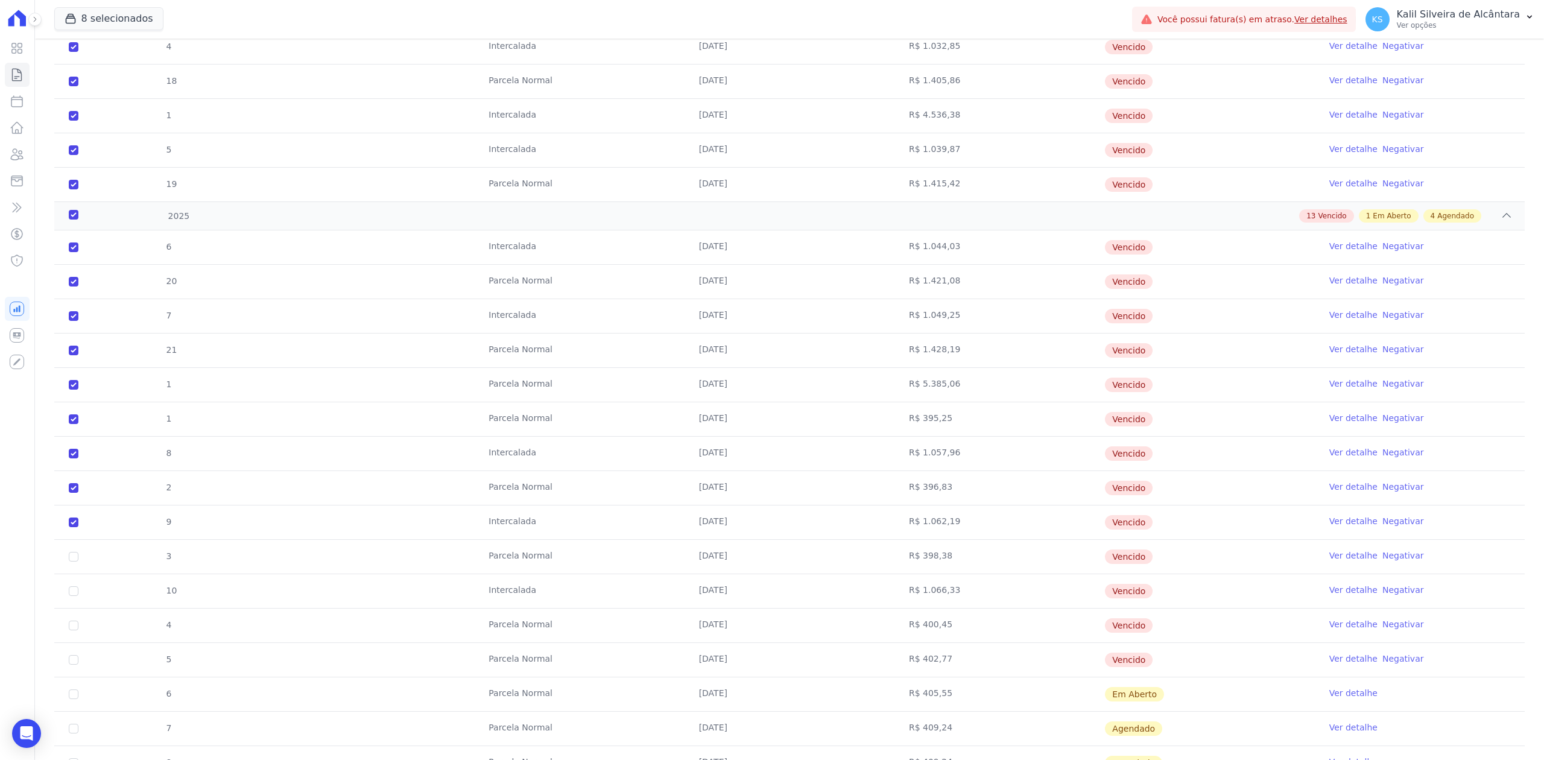
checkbox input "true"
click at [75, 252] on input "checkbox" at bounding box center [74, 247] width 10 height 10
checkbox input "true"
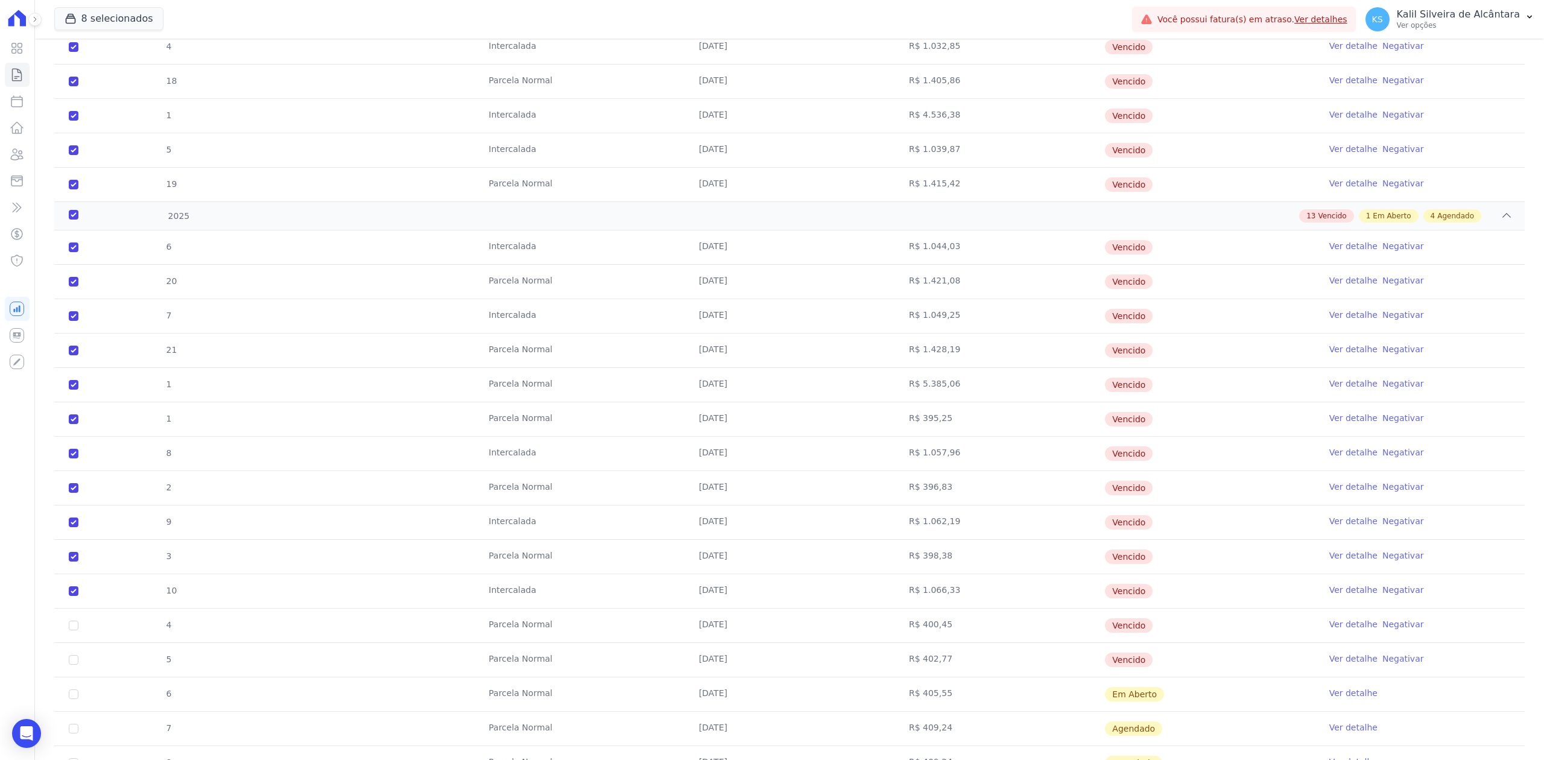
checkbox input "true"
click at [75, 252] on input "checkbox" at bounding box center [74, 247] width 10 height 10
checkbox input "true"
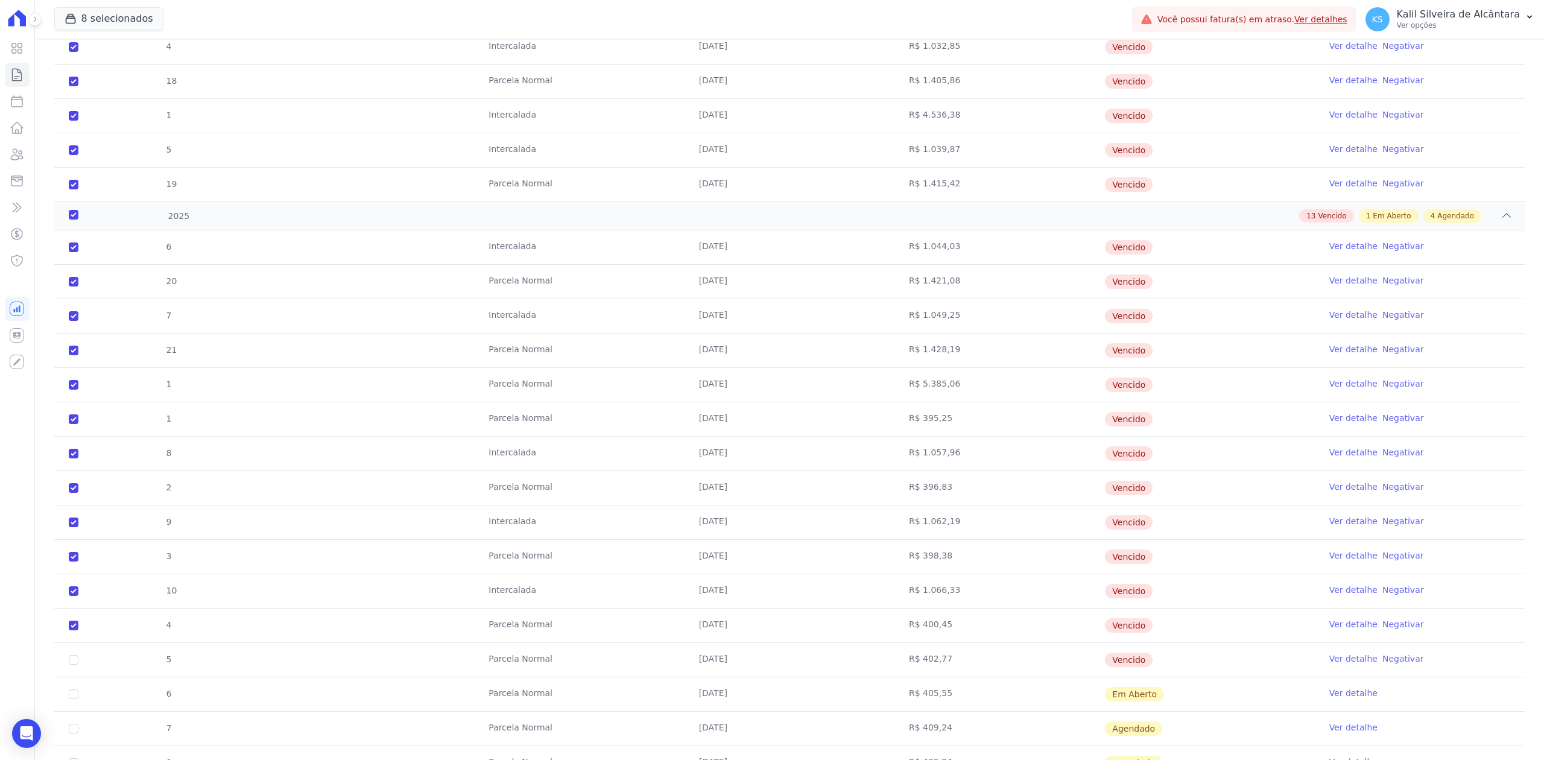
checkbox input "true"
click at [71, 252] on input "checkbox" at bounding box center [74, 247] width 10 height 10
checkbox input "true"
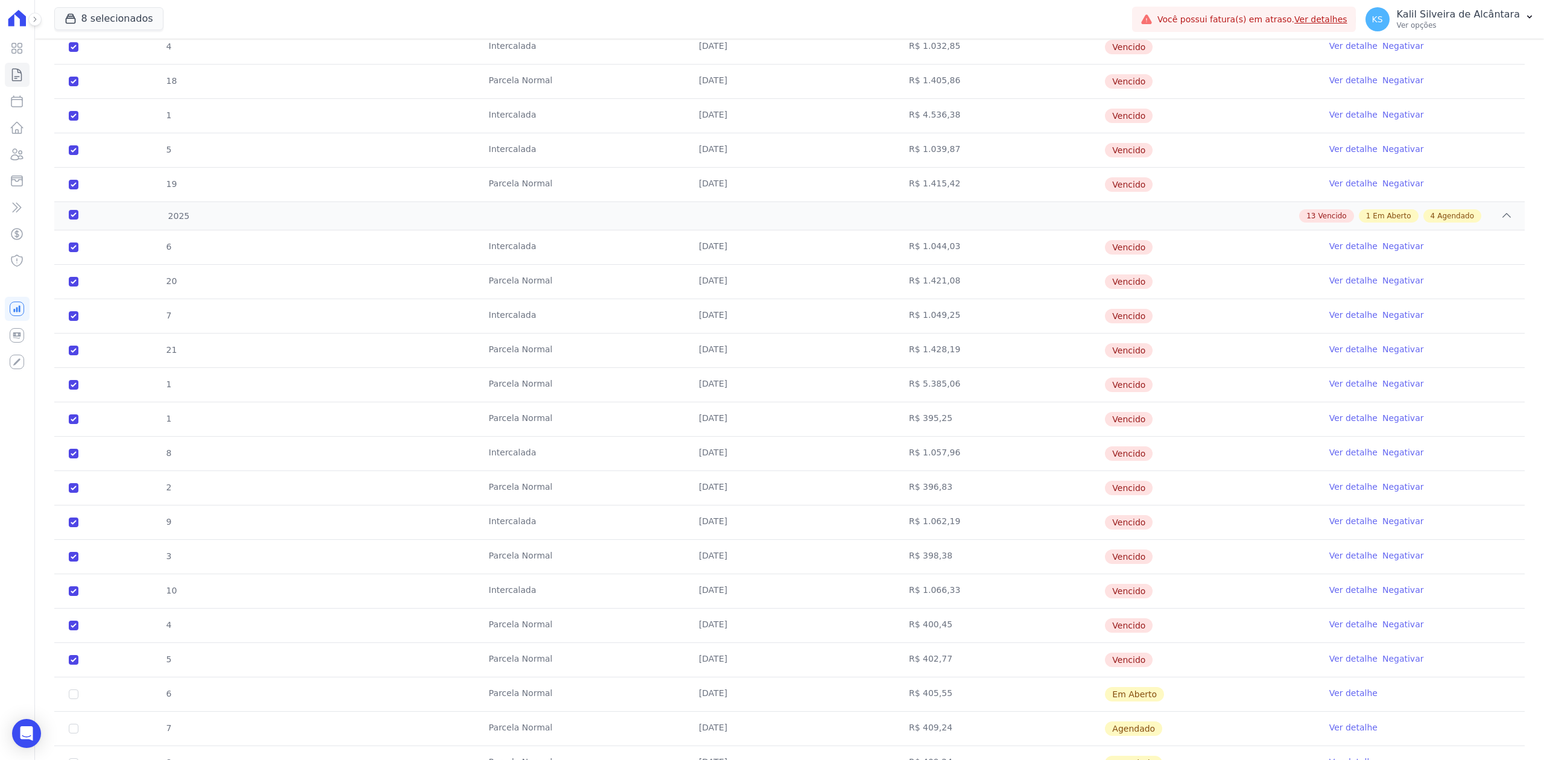
click at [209, 686] on tr "6 Parcela Normal 25/08/2025 R$ 405,55 Em Aberto Ver detalhe" at bounding box center [789, 694] width 1470 height 34
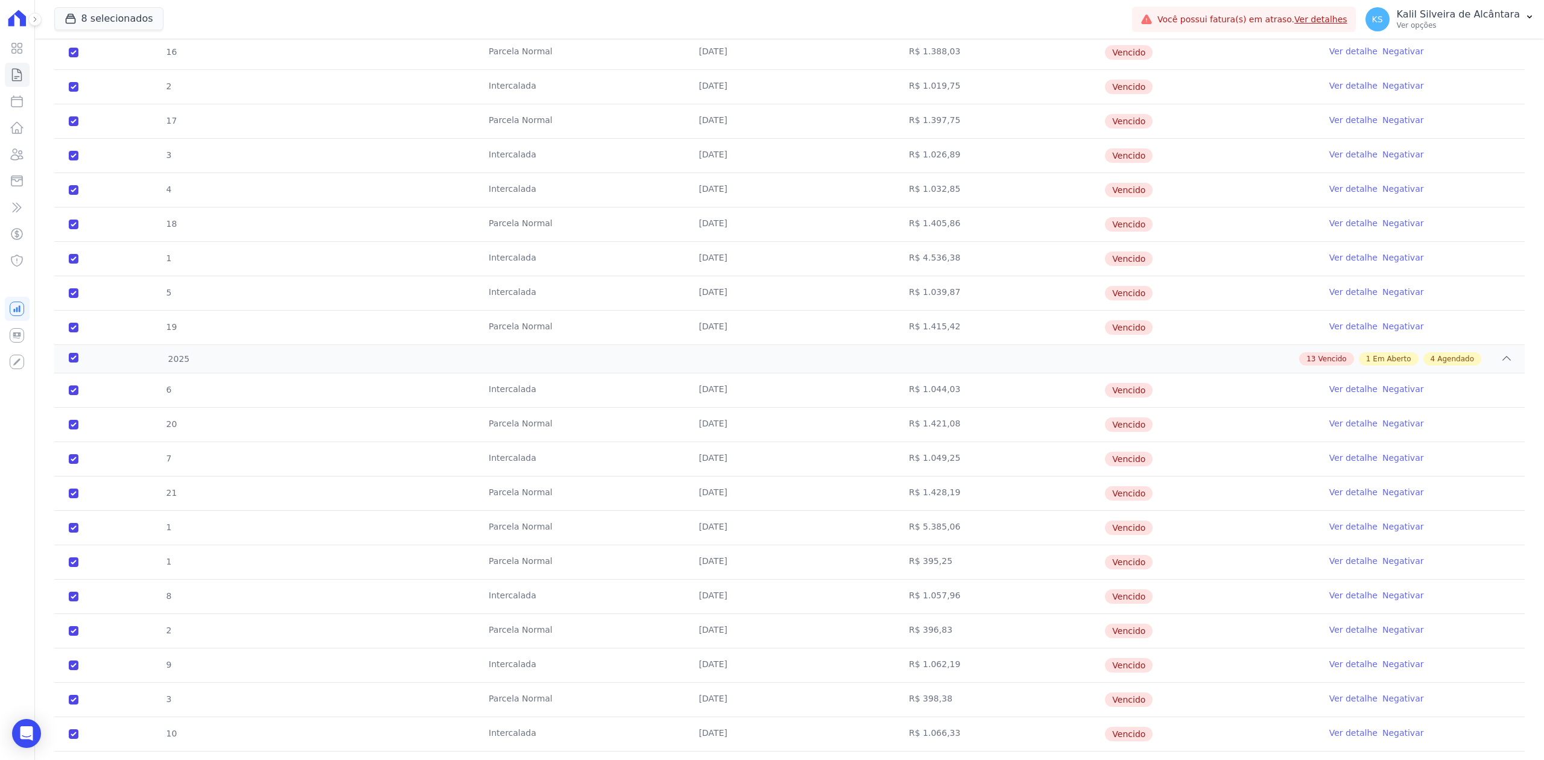
scroll to position [777, 0]
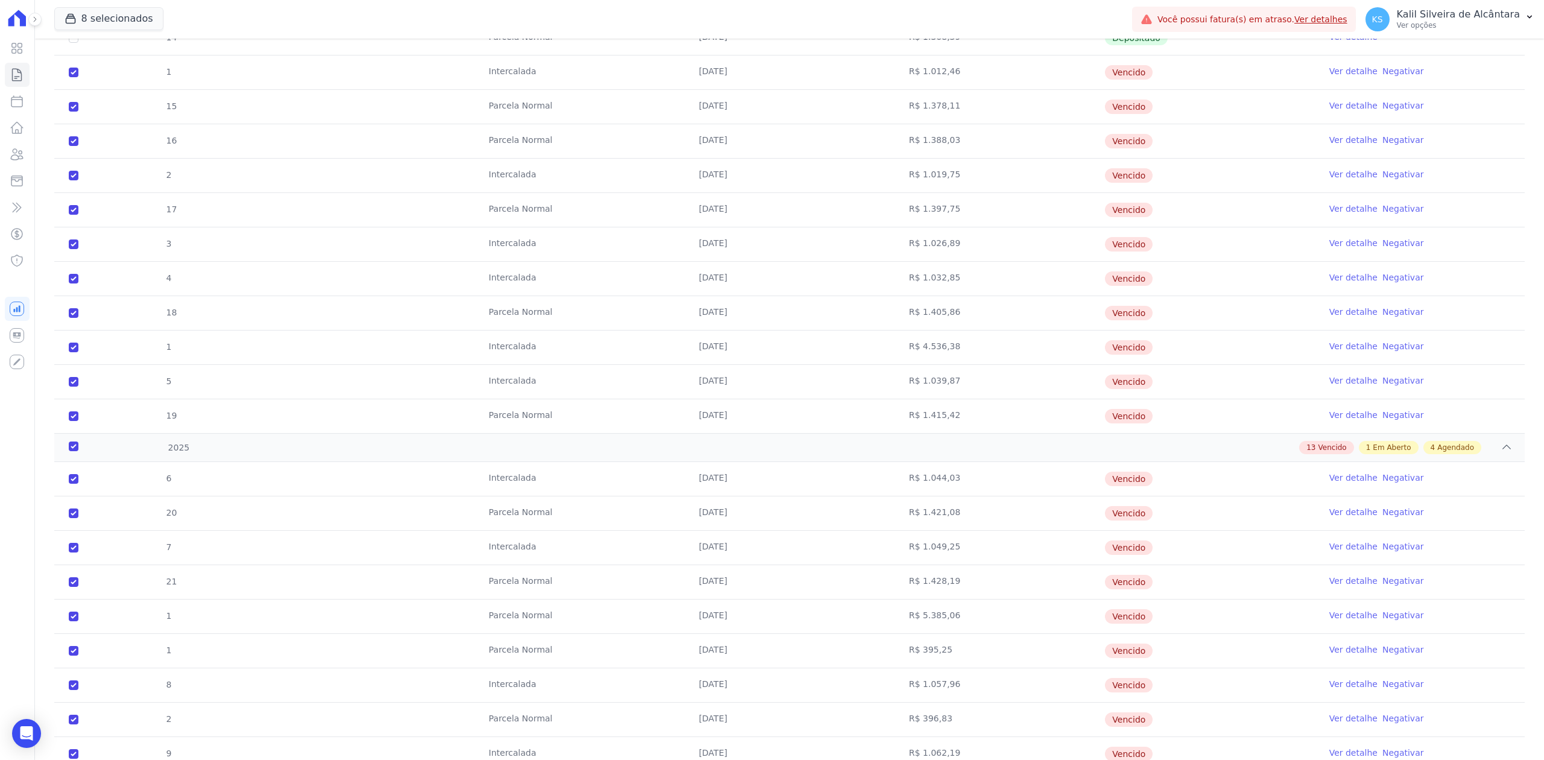
drag, startPoint x: 1168, startPoint y: 674, endPoint x: 68, endPoint y: 76, distance: 1252.8
click at [68, 76] on div "2023 8 Depositado 1 Sinal 17/05/2023 R$ 100,00 Depositado Ver detalhe 1 Interca…" at bounding box center [789, 307] width 1470 height 1717
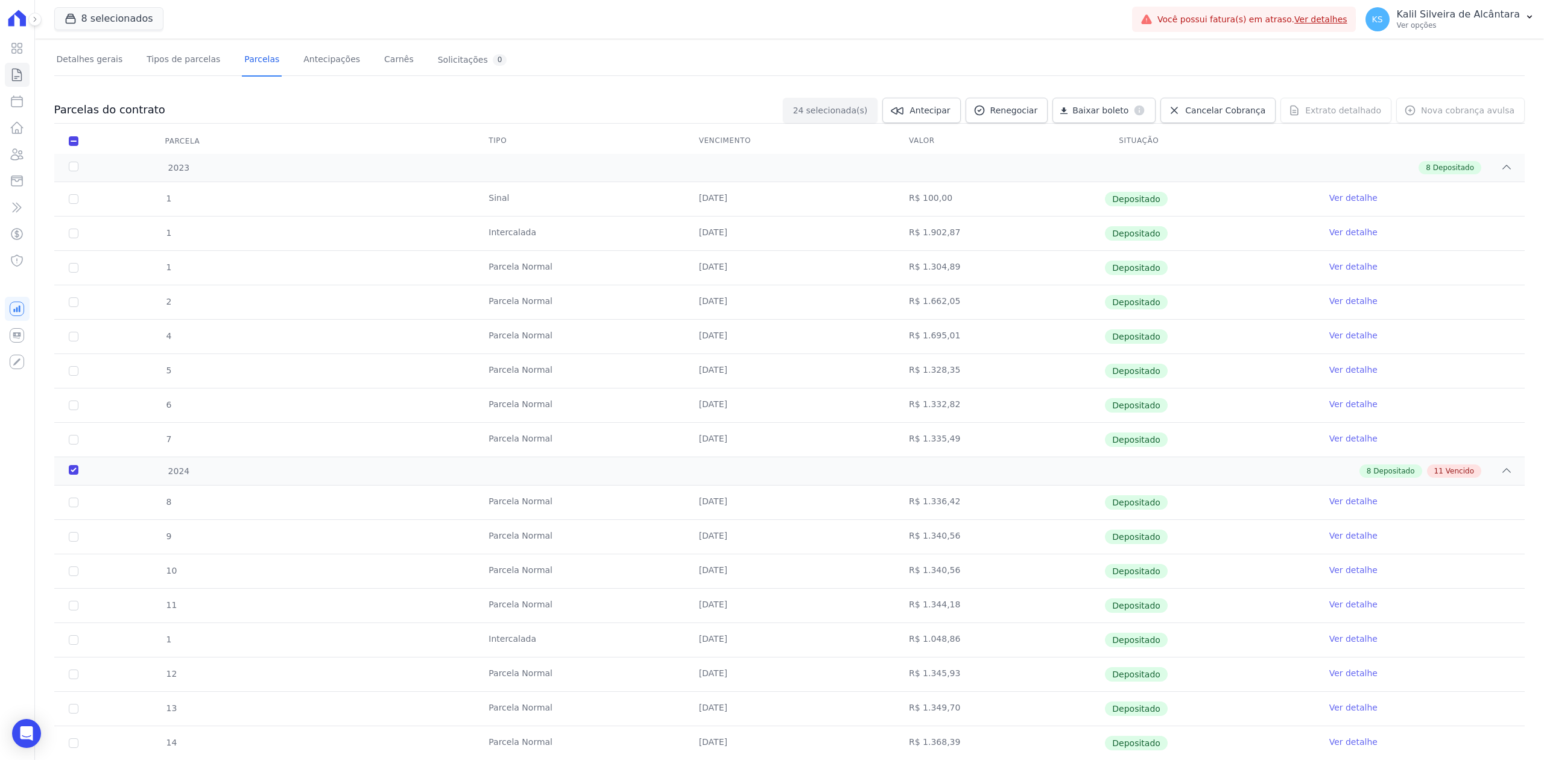
scroll to position [0, 0]
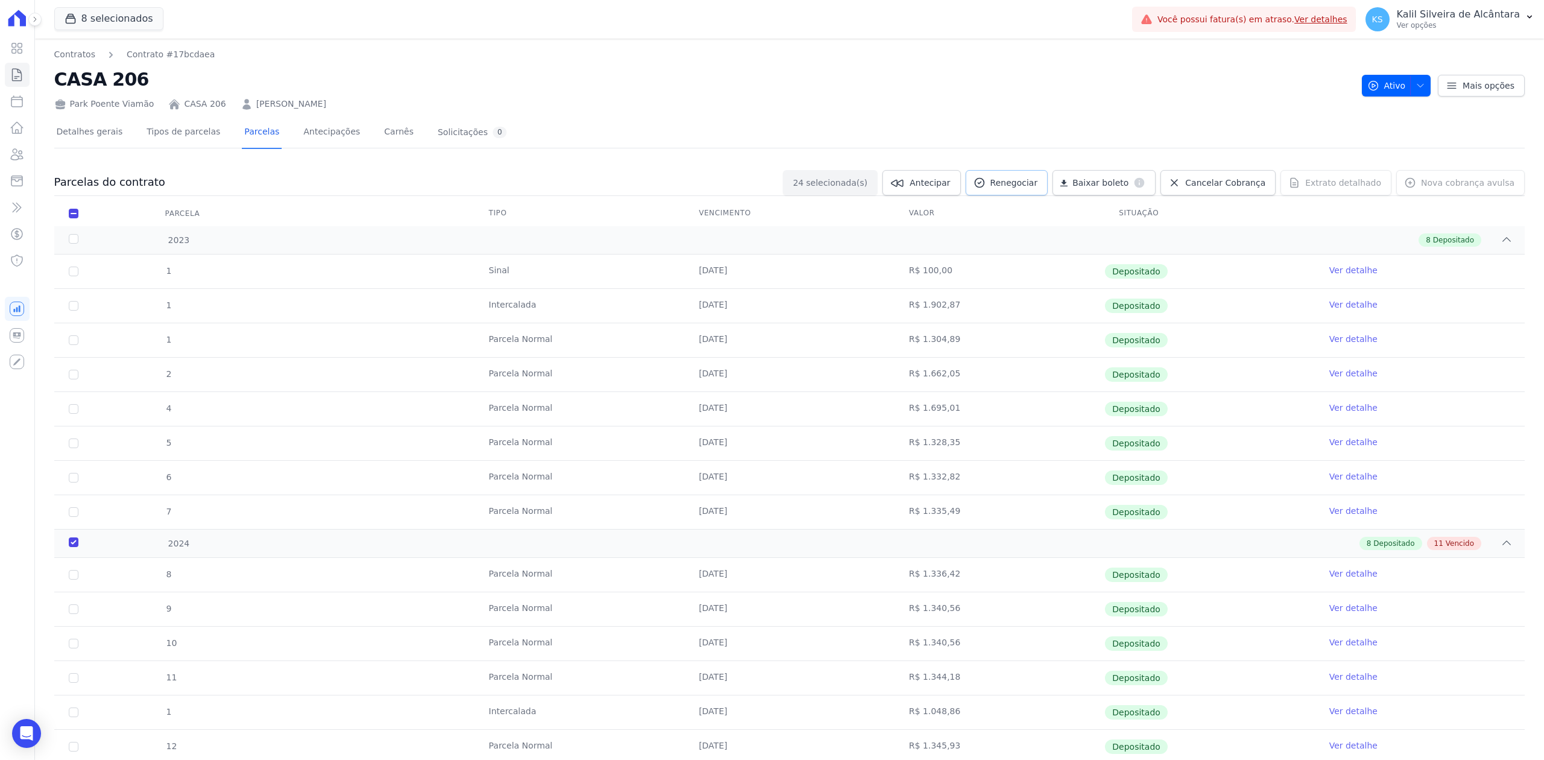
click at [1038, 183] on span "Renegociar" at bounding box center [1014, 183] width 48 height 12
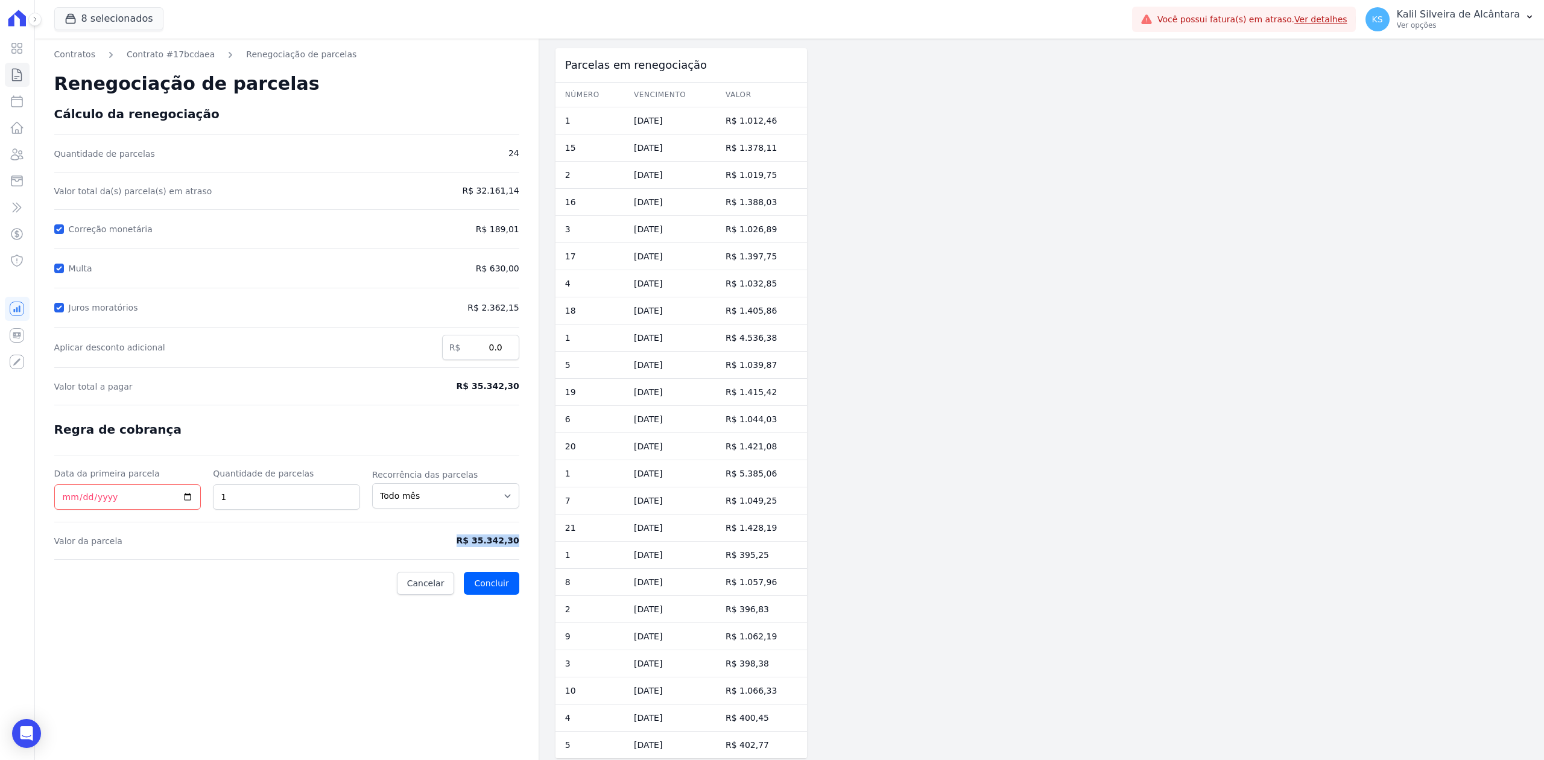
drag, startPoint x: 466, startPoint y: 541, endPoint x: 526, endPoint y: 544, distance: 60.4
click at [526, 544] on div "Contratos Contrato #17bcdaea Renegociação de parcelas Renegociação de parcelas …" at bounding box center [287, 403] width 504 height 729
copy span "R$ 35.342,30"
click at [348, 492] on input "2" at bounding box center [286, 496] width 147 height 25
click at [347, 491] on input "3" at bounding box center [286, 496] width 147 height 25
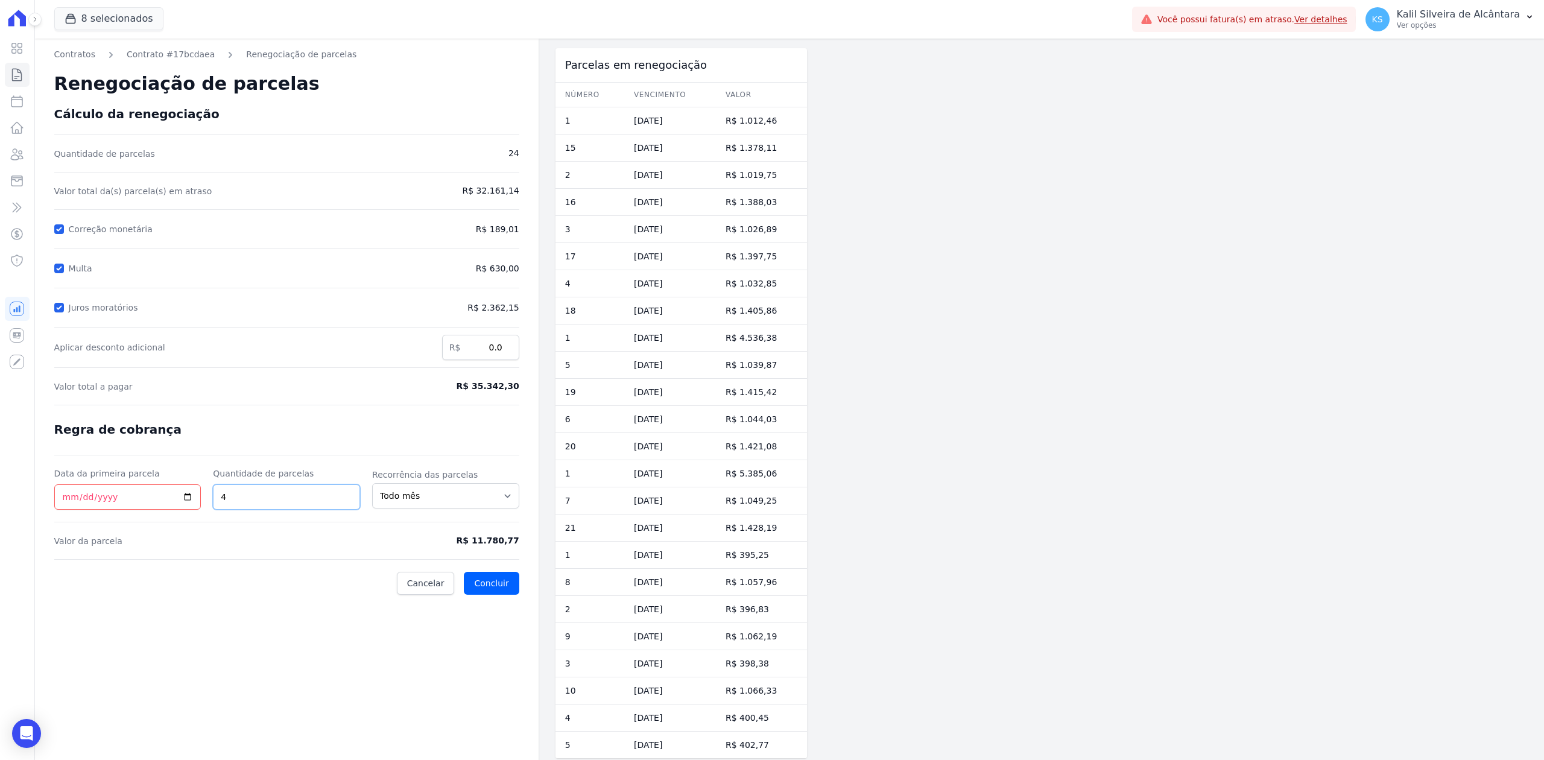
click at [347, 491] on input "4" at bounding box center [286, 496] width 147 height 25
type input "5"
click at [347, 491] on input "5" at bounding box center [286, 496] width 147 height 25
drag, startPoint x: 514, startPoint y: 543, endPoint x: 534, endPoint y: 540, distance: 19.5
click at [534, 540] on div "Contratos Contrato #17bcdaea Renegociação de parcelas Renegociação de parcelas …" at bounding box center [287, 403] width 504 height 729
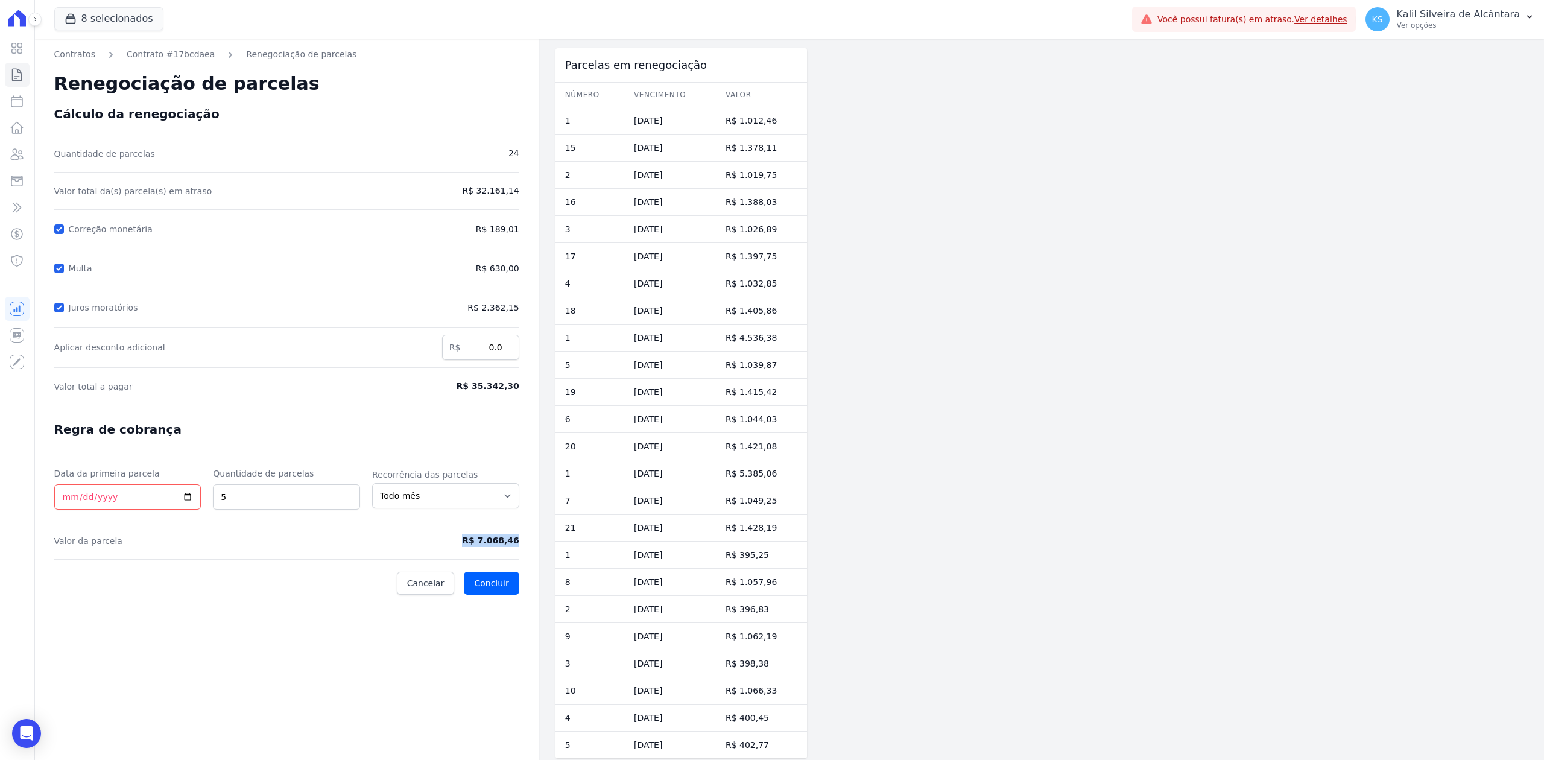
drag, startPoint x: 475, startPoint y: 537, endPoint x: 532, endPoint y: 548, distance: 57.8
click at [532, 548] on div "Contratos Contrato #17bcdaea Renegociação de parcelas Renegociação de parcelas …" at bounding box center [287, 403] width 504 height 729
copy span "R$ 7.068,46"
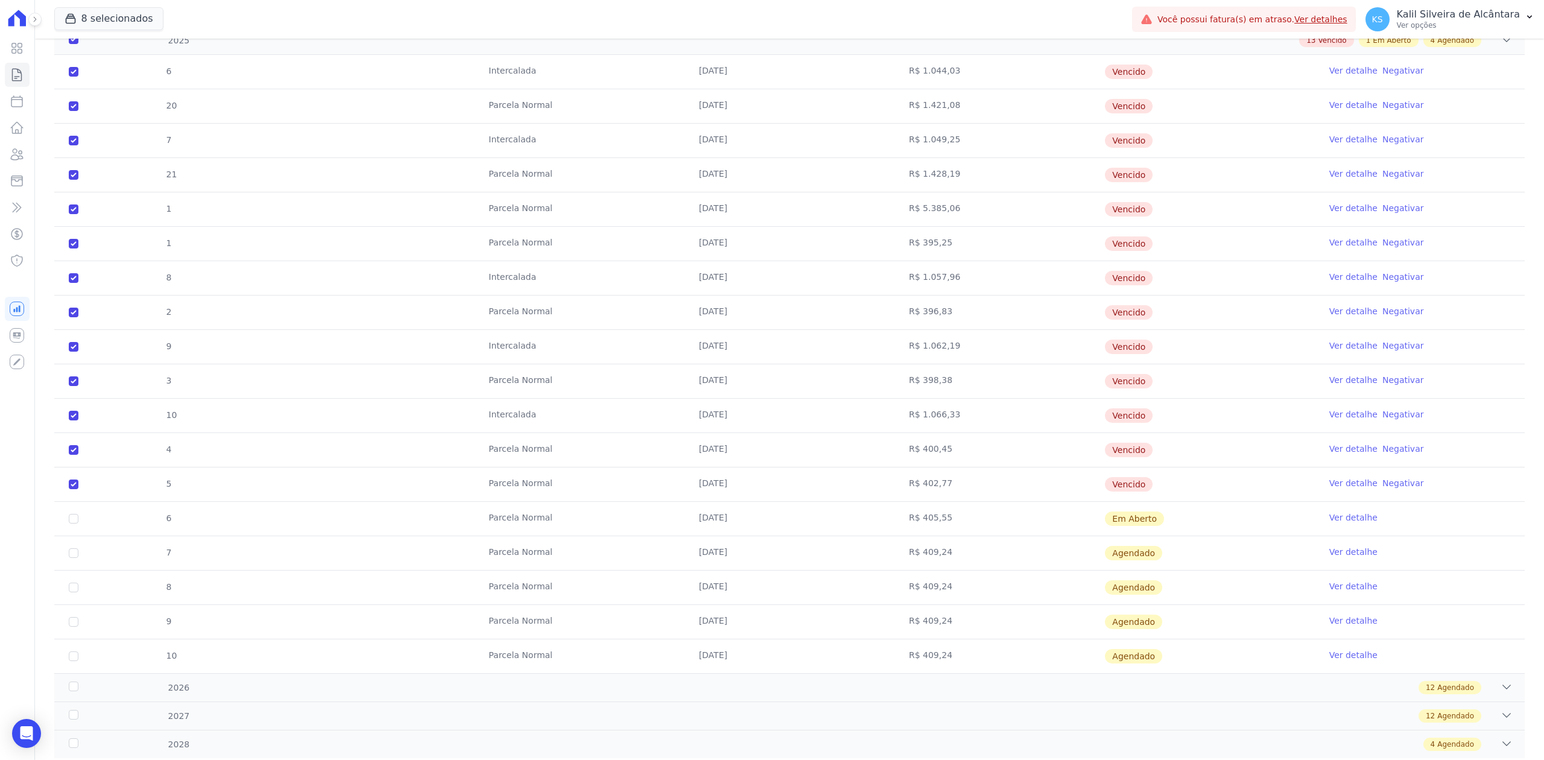
scroll to position [1229, 0]
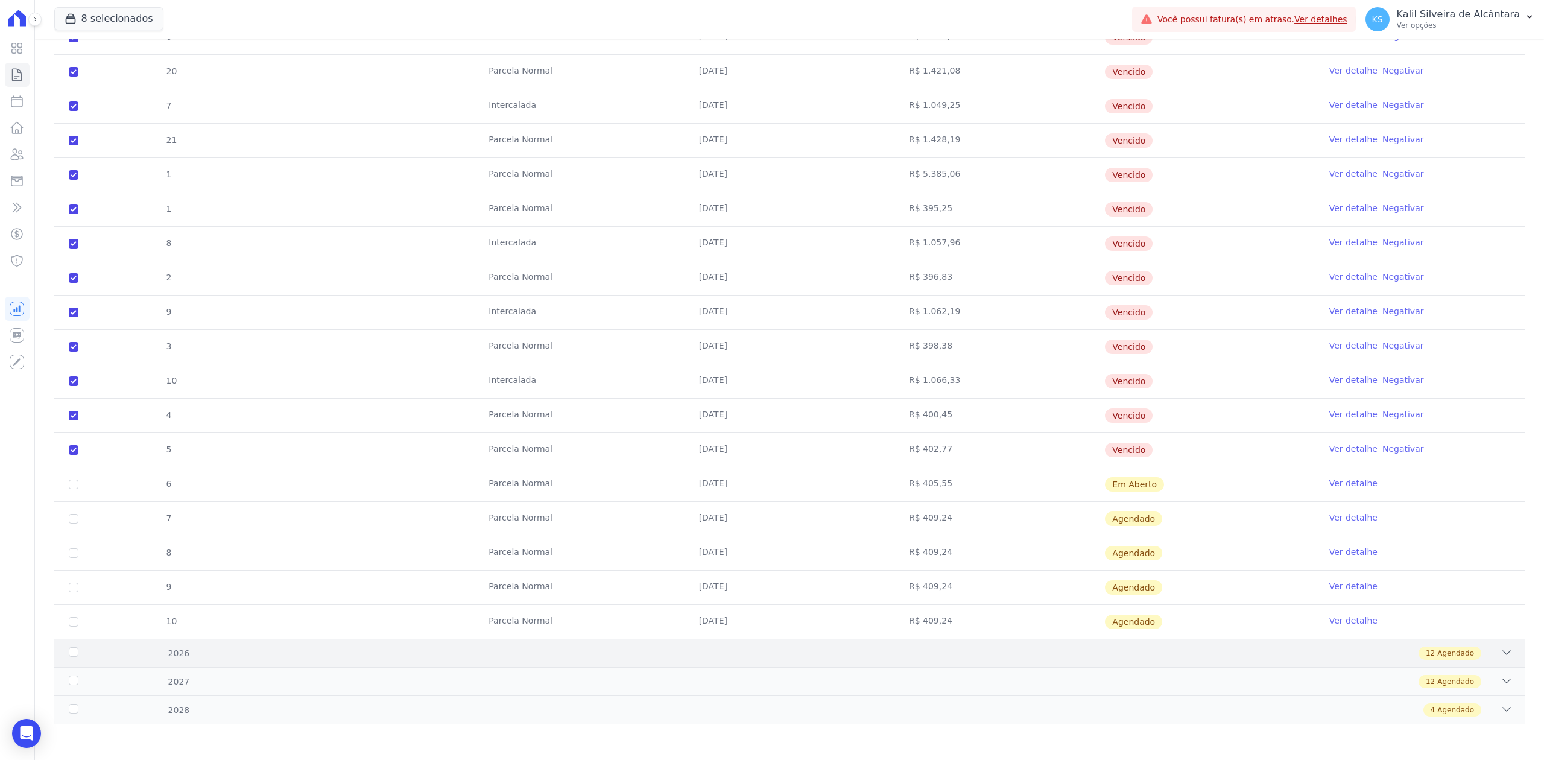
click at [1477, 651] on div "12 Agendado" at bounding box center [862, 653] width 1301 height 13
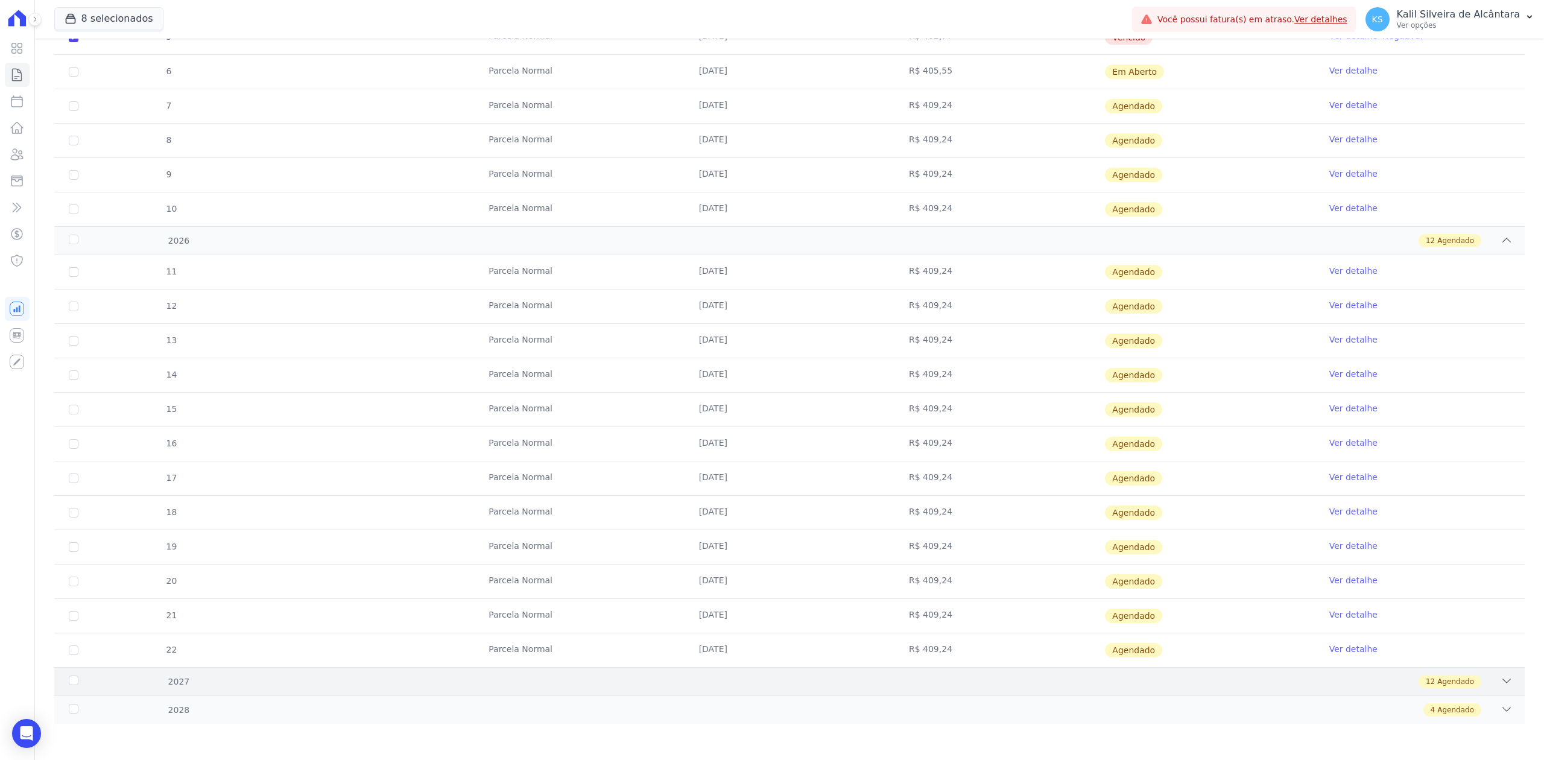
click at [1477, 676] on div "12 Agendado" at bounding box center [862, 681] width 1301 height 13
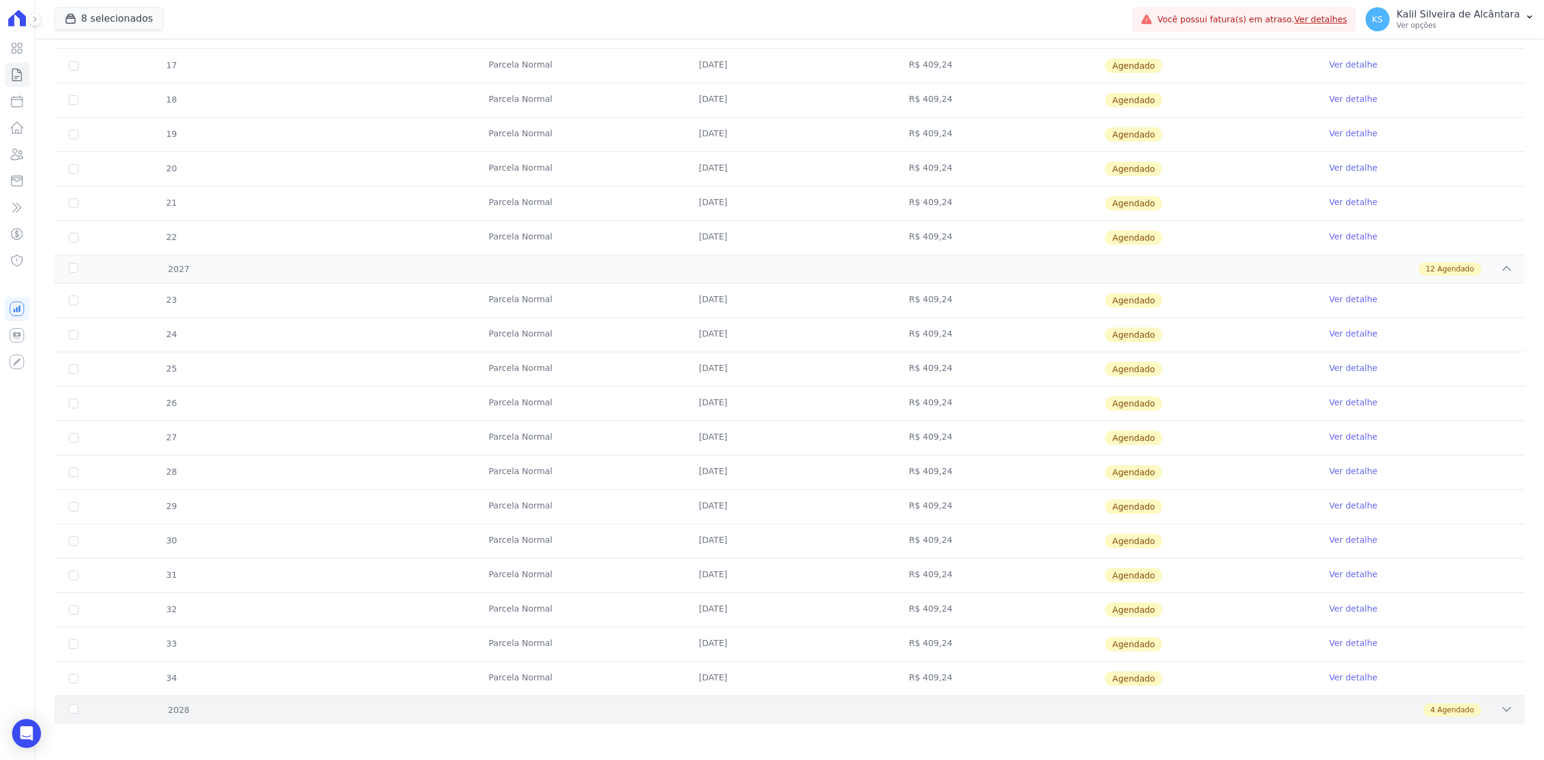
click at [1486, 703] on div "4 Agendado" at bounding box center [862, 709] width 1301 height 13
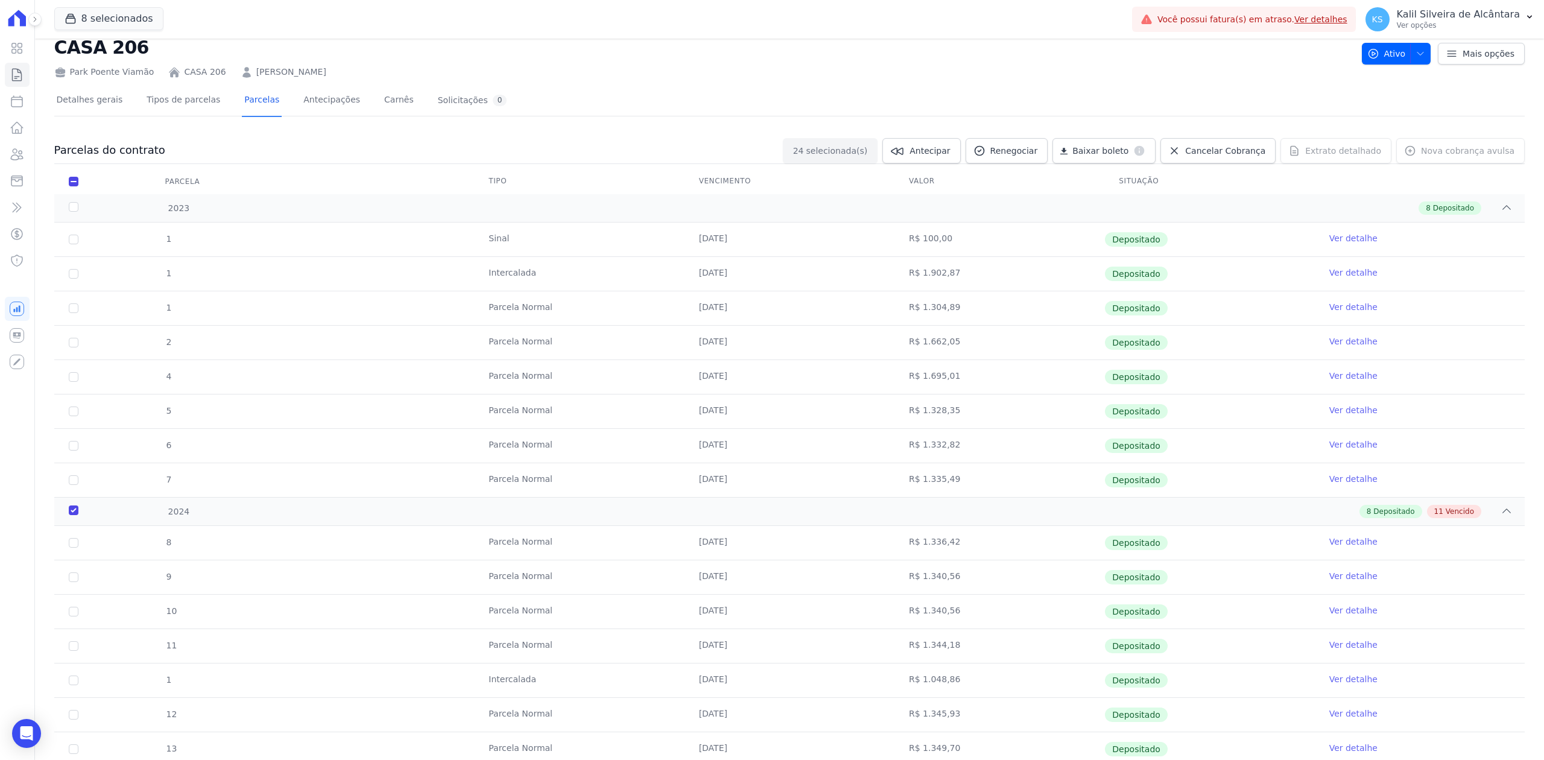
scroll to position [0, 0]
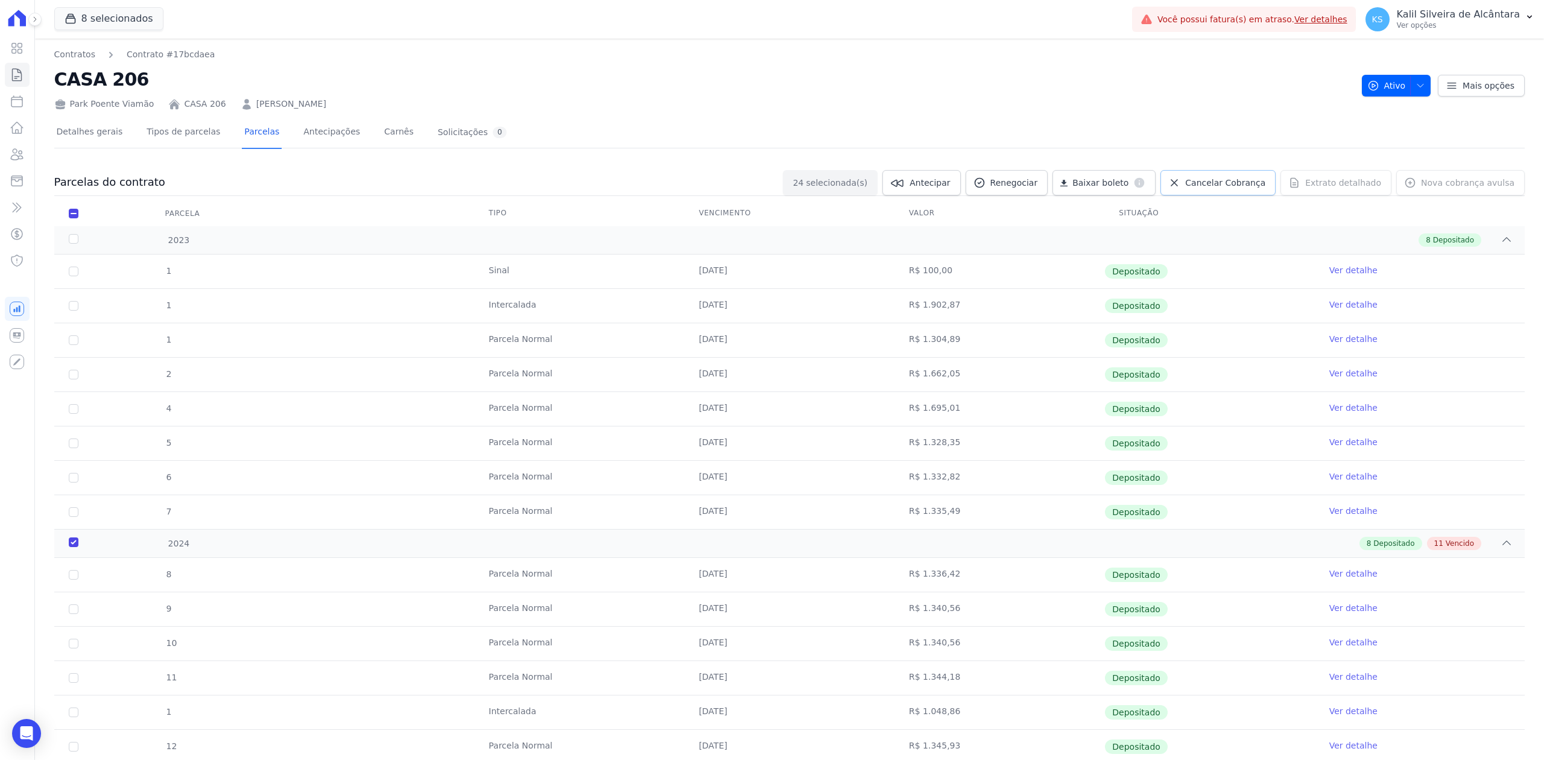
click at [1212, 174] on link "Cancelar Cobrança" at bounding box center [1217, 182] width 115 height 25
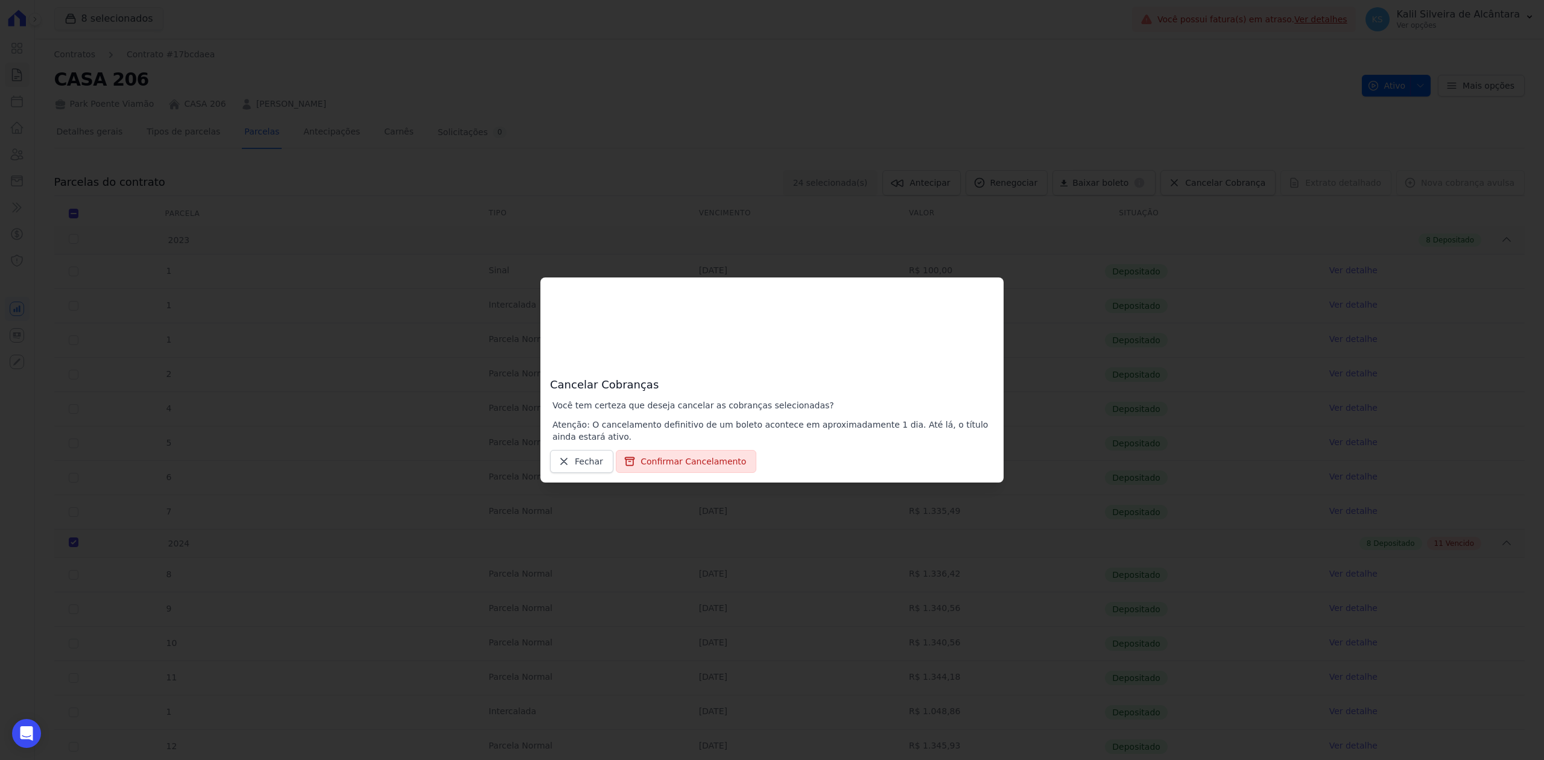
click at [1127, 150] on div "Cancelar Cobranças Você tem certeza que deseja cancelar as cobranças selecionad…" at bounding box center [772, 380] width 1544 height 760
click at [582, 466] on span "Fechar" at bounding box center [589, 461] width 28 height 12
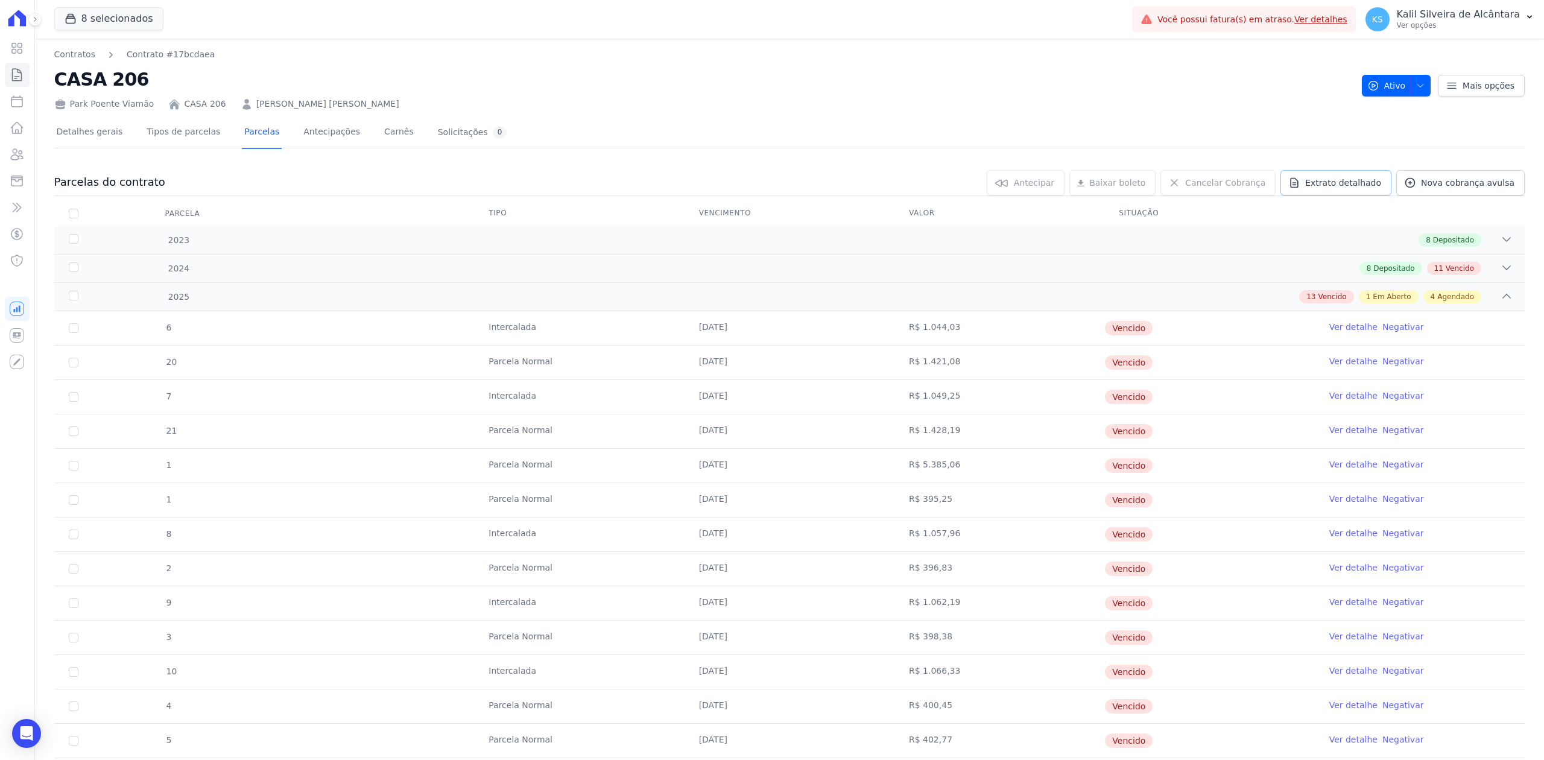
click at [1318, 186] on span "Extrato detalhado" at bounding box center [1343, 183] width 76 height 12
click at [1477, 183] on span "Exportar PDF" at bounding box center [1504, 183] width 63 height 12
click at [1501, 233] on icon at bounding box center [1507, 239] width 12 height 12
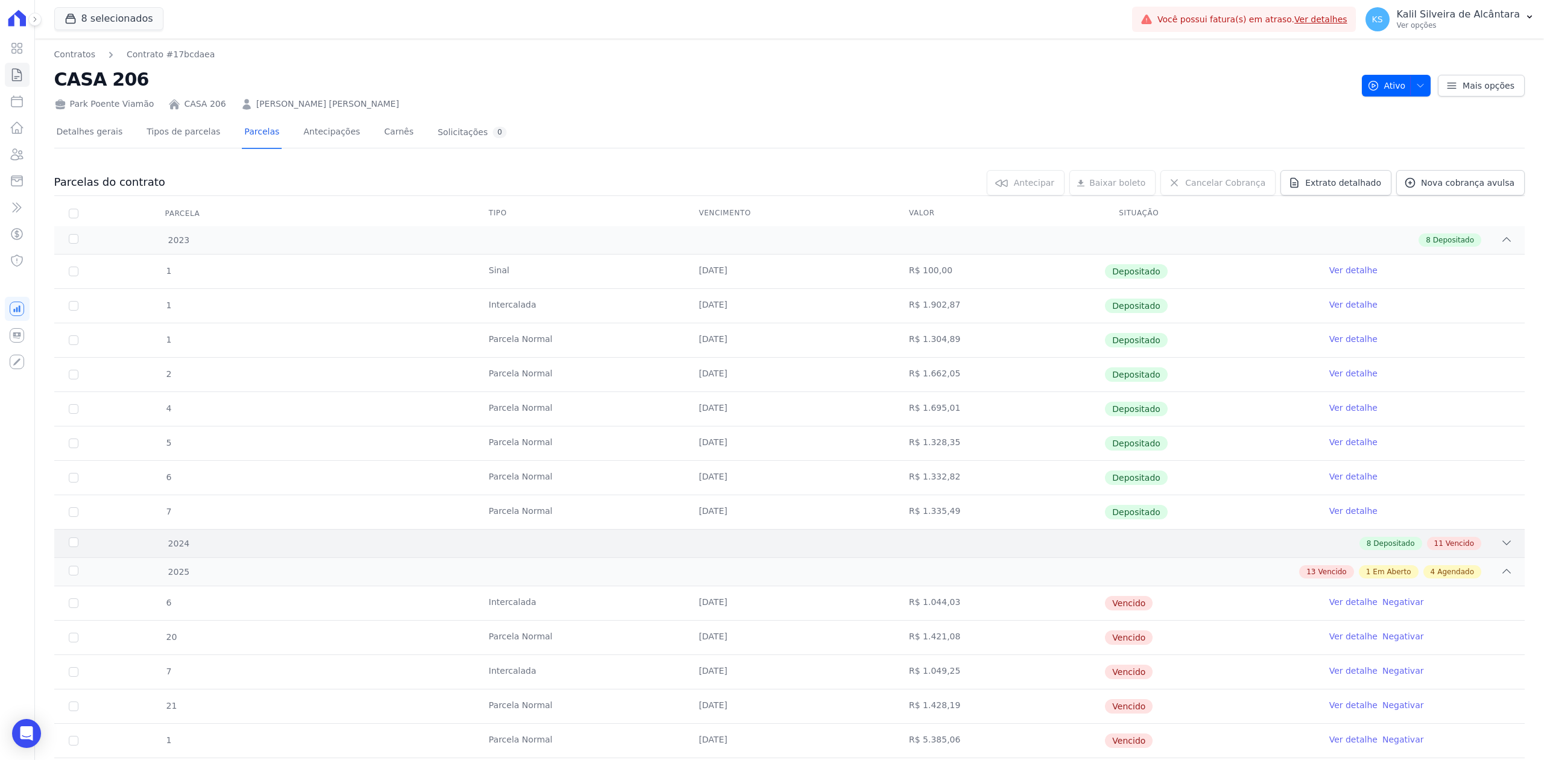
click at [1501, 549] on icon at bounding box center [1507, 543] width 12 height 12
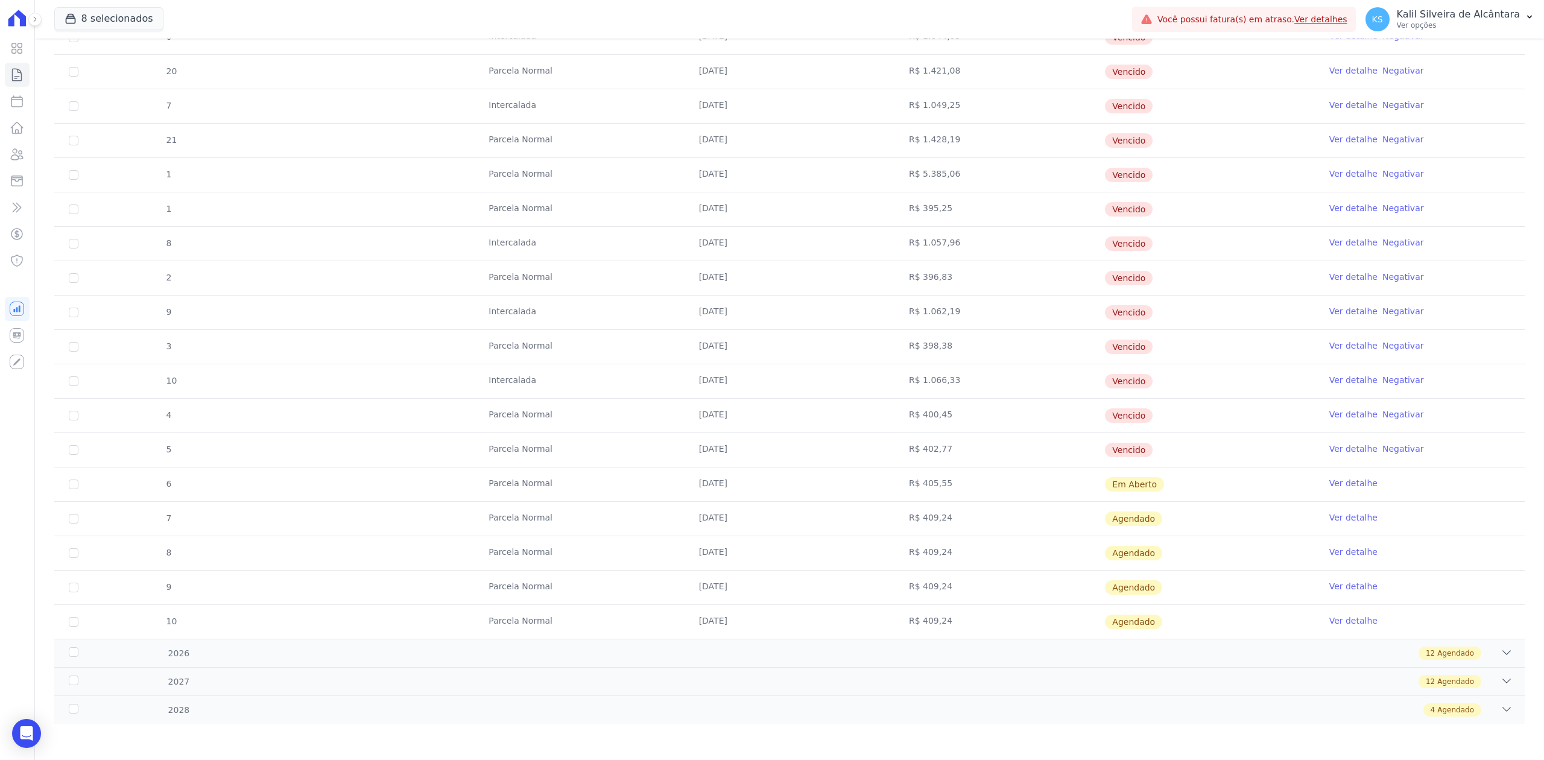
scroll to position [1229, 0]
click at [1484, 649] on div "12 Agendado" at bounding box center [862, 653] width 1301 height 13
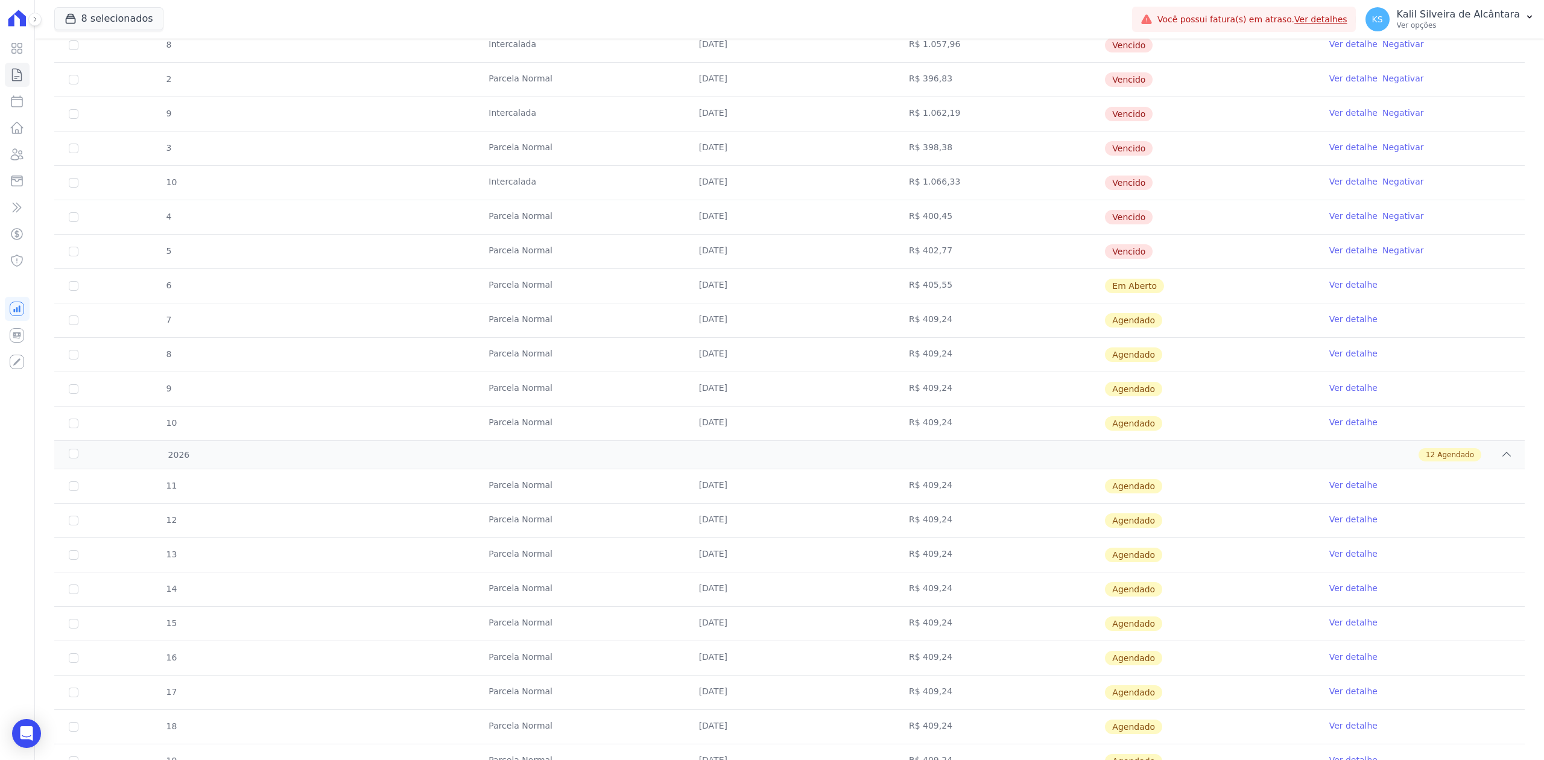
scroll to position [1644, 0]
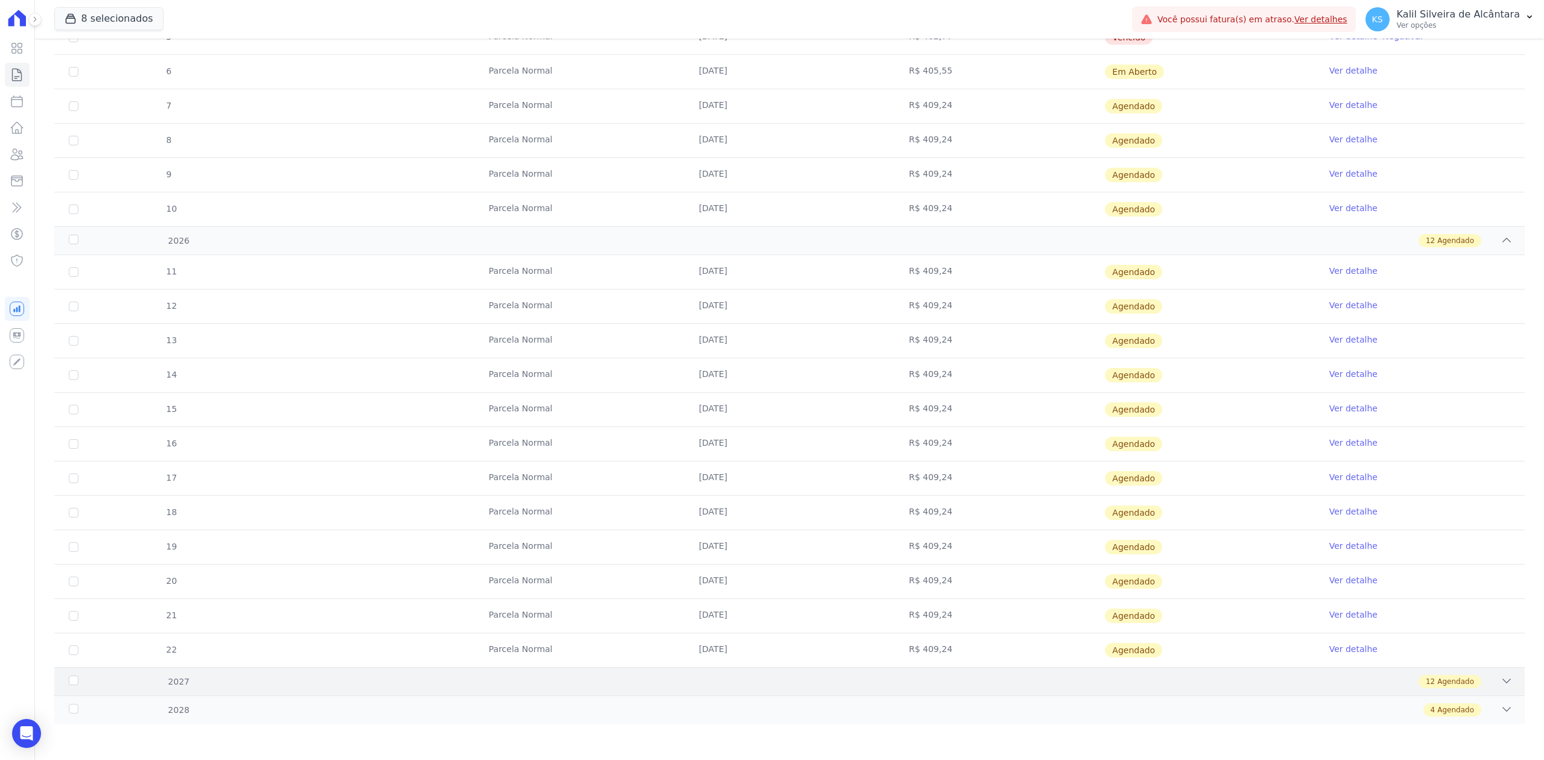
click at [1501, 675] on icon at bounding box center [1507, 681] width 12 height 12
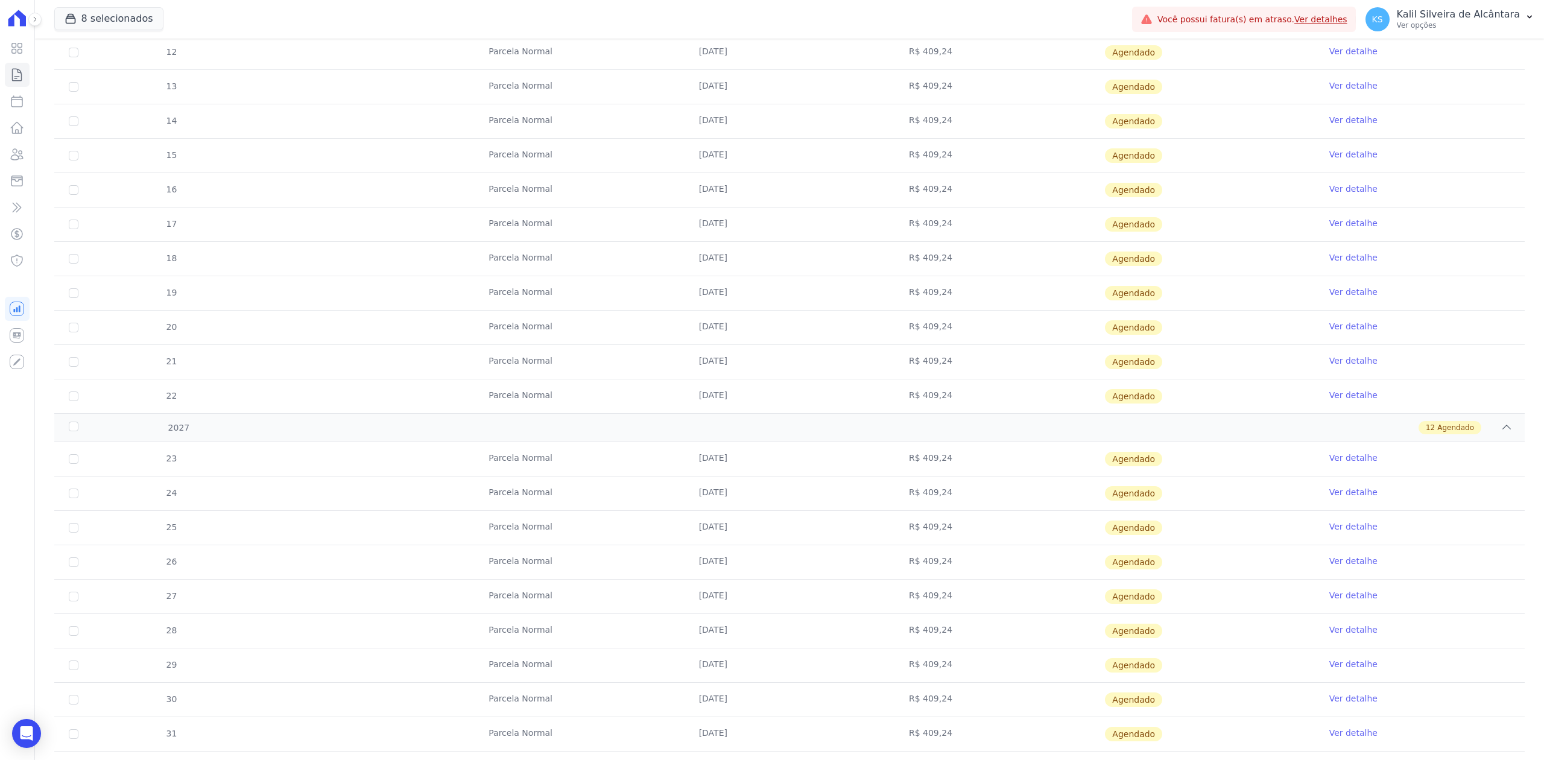
scroll to position [2059, 0]
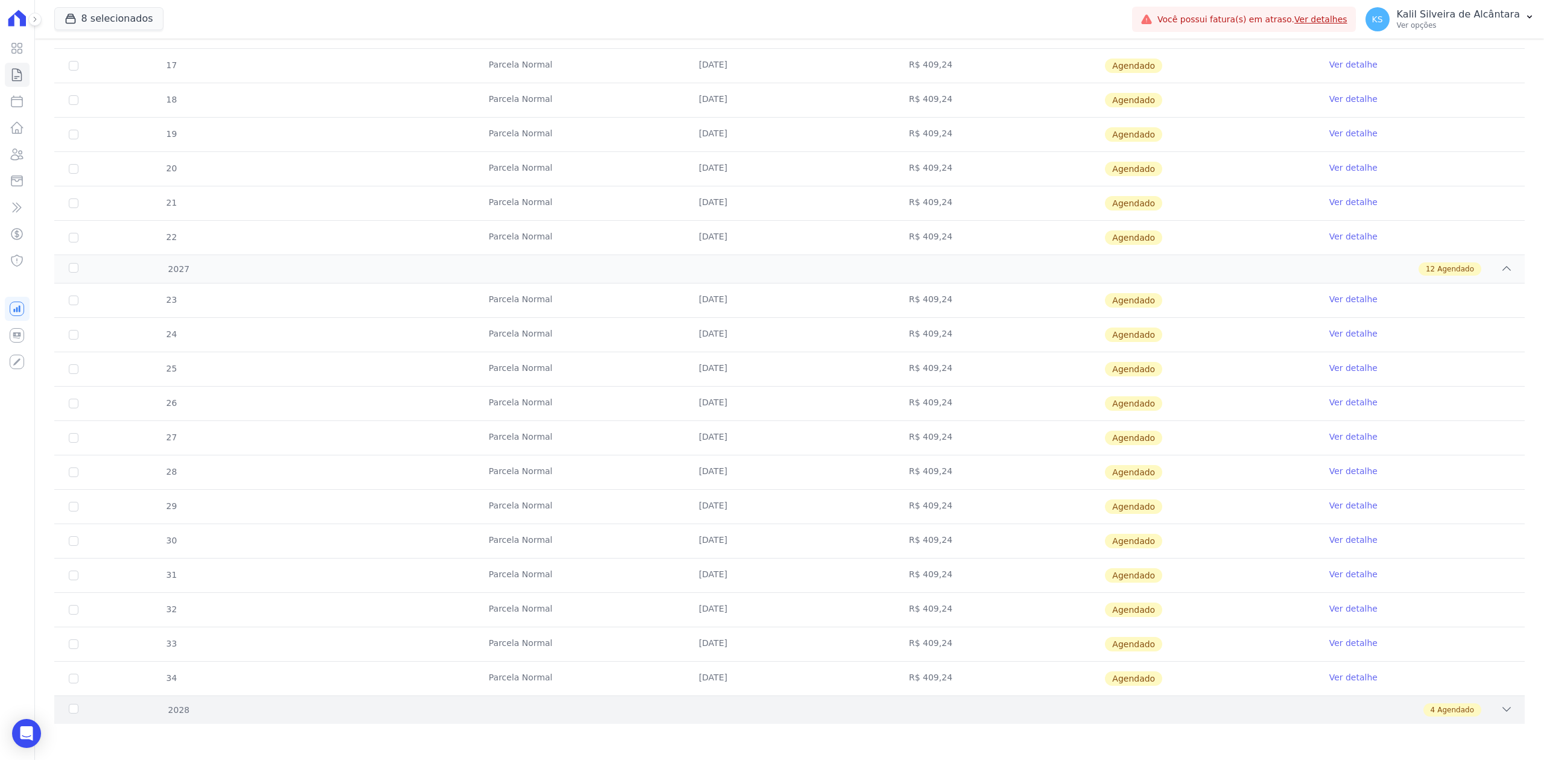
click at [1501, 710] on icon at bounding box center [1507, 709] width 12 height 12
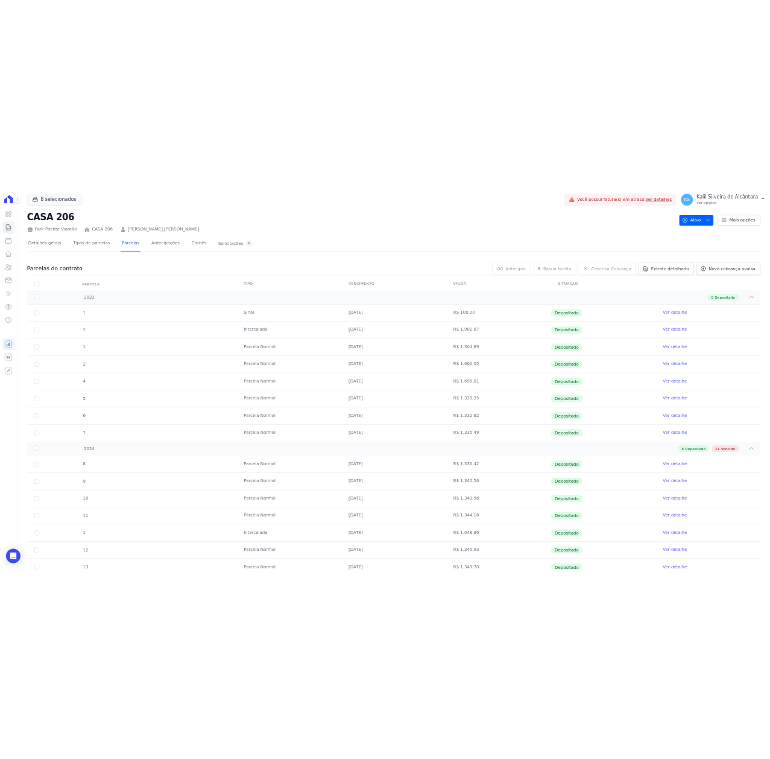
scroll to position [0, 0]
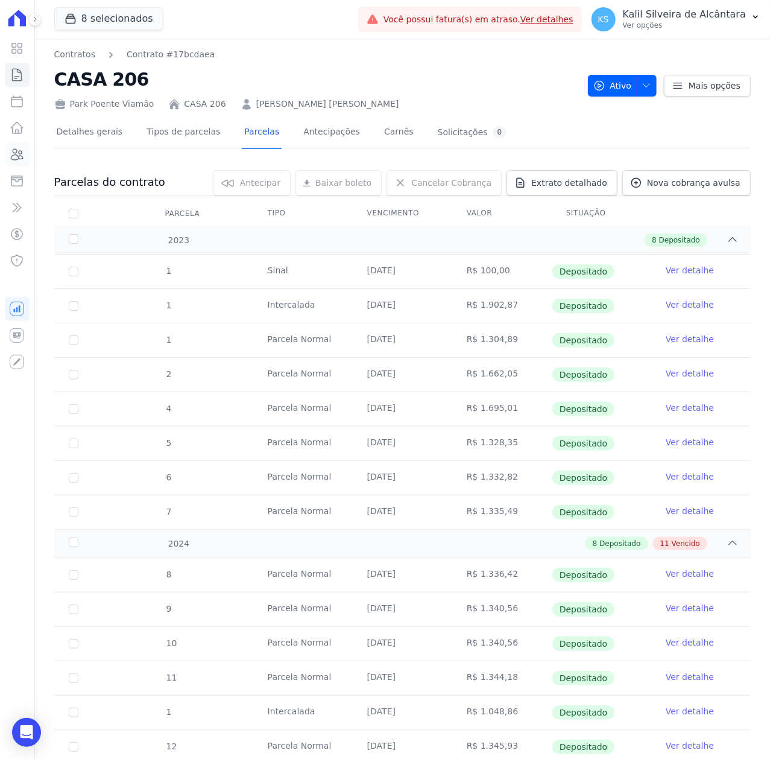
click at [15, 150] on icon at bounding box center [17, 154] width 14 height 14
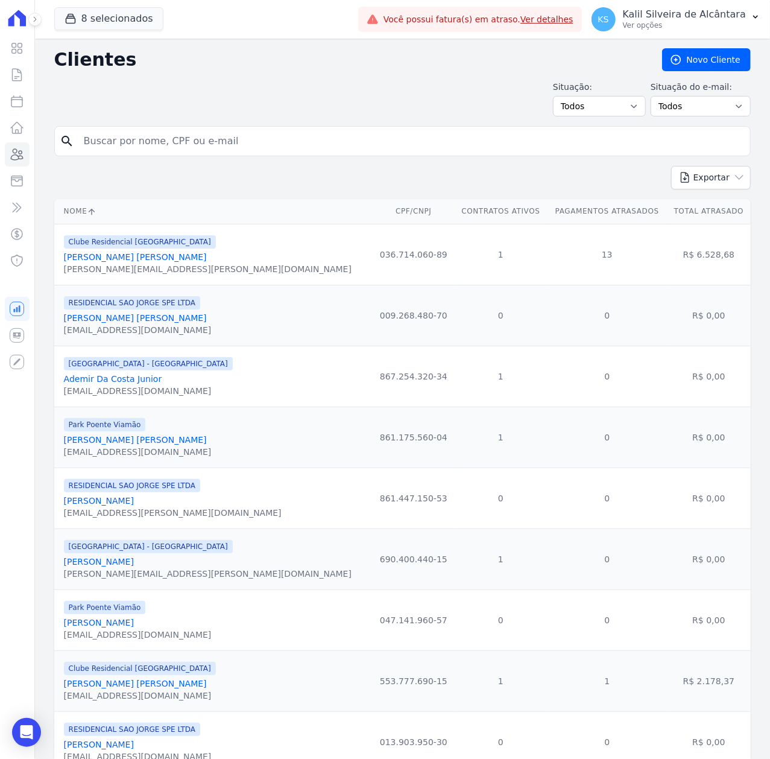
click at [239, 131] on input "search" at bounding box center [411, 141] width 669 height 24
paste input "[PERSON_NAME] [PERSON_NAME] E [PERSON_NAME]"
type input "[PERSON_NAME] [PERSON_NAME] E [PERSON_NAME]"
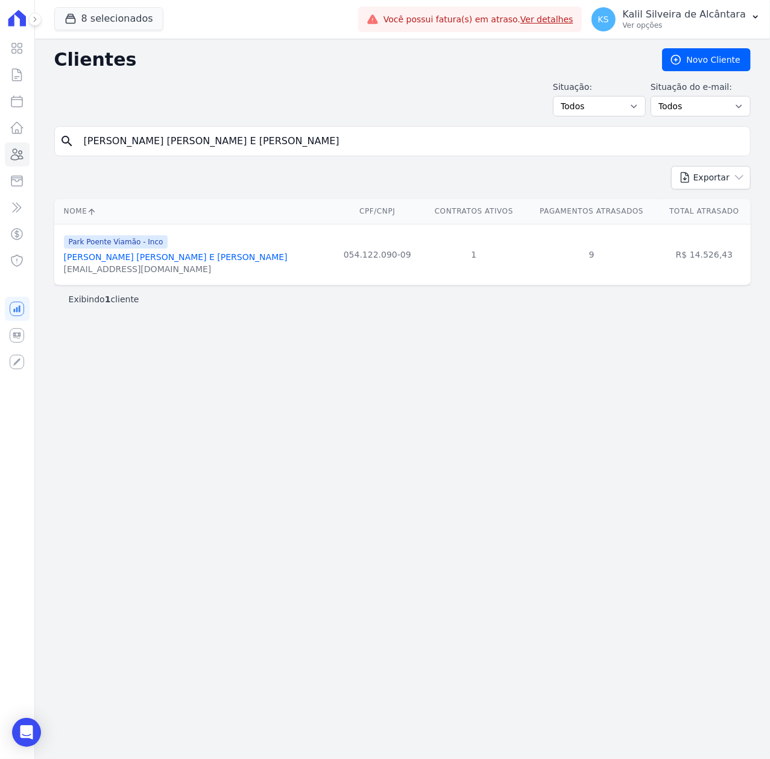
click at [145, 253] on div "Park Poente Viamão - Inco Lucas Mendes Pinho E Silva lucasmendes20029@gmail.com" at bounding box center [176, 254] width 224 height 41
click at [148, 266] on div "lucasmendes20029@gmail.com" at bounding box center [176, 269] width 224 height 12
click at [156, 252] on div "Park Poente Viamão - Inco Lucas Mendes Pinho E Silva lucasmendes20029@gmail.com" at bounding box center [176, 254] width 224 height 41
click at [160, 261] on link "[PERSON_NAME] [PERSON_NAME] E [PERSON_NAME]" at bounding box center [176, 257] width 224 height 10
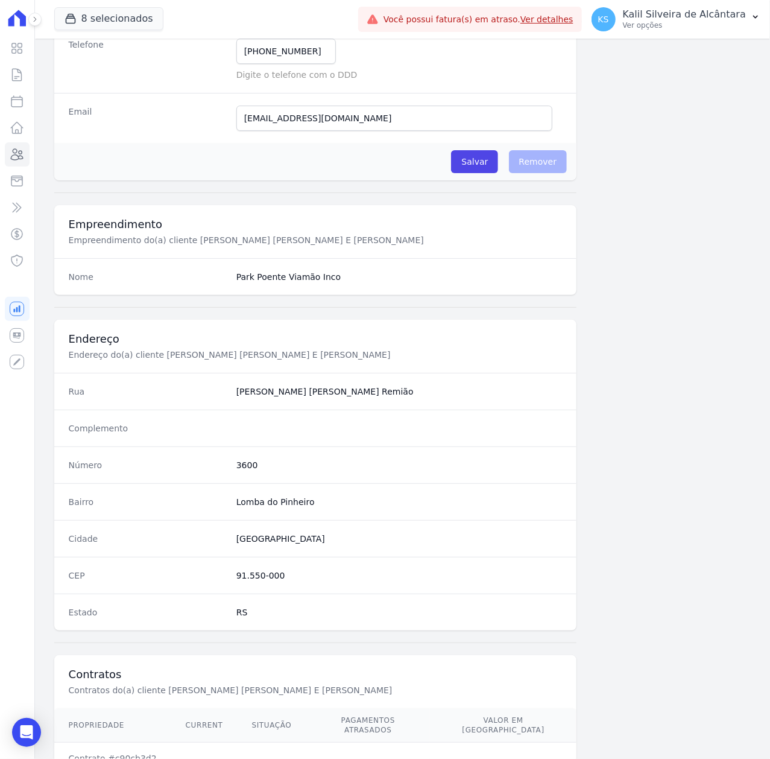
scroll to position [375, 0]
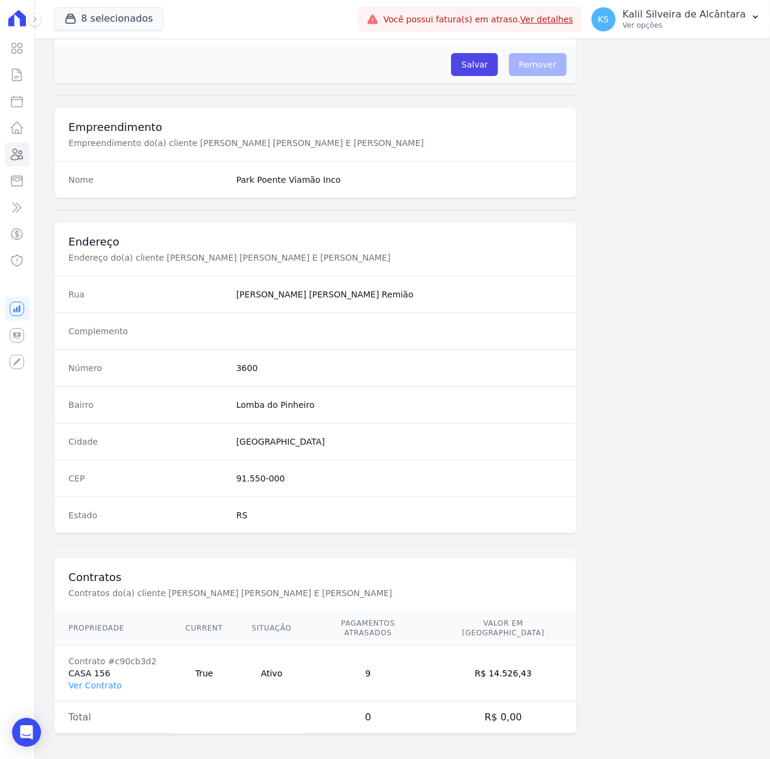
click at [117, 676] on td "Contrato #c90cb3d2 CASA 156 Ver Contrato" at bounding box center [112, 673] width 117 height 56
click at [118, 679] on td "Contrato #c90cb3d2 CASA 156 Ver Contrato" at bounding box center [112, 673] width 117 height 56
click at [100, 680] on link "Ver Contrato" at bounding box center [95, 685] width 53 height 10
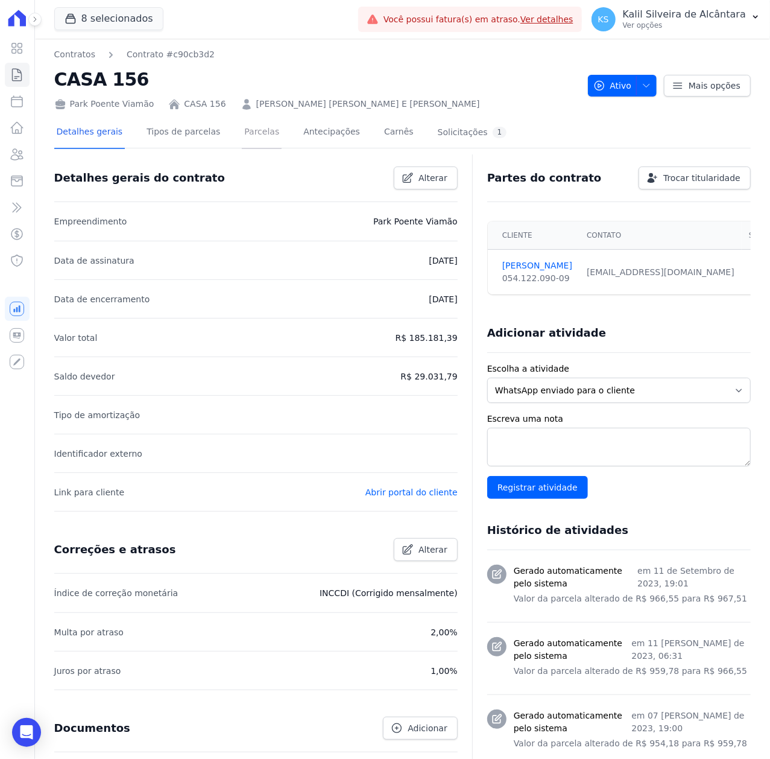
click at [251, 133] on link "Parcelas" at bounding box center [262, 133] width 40 height 32
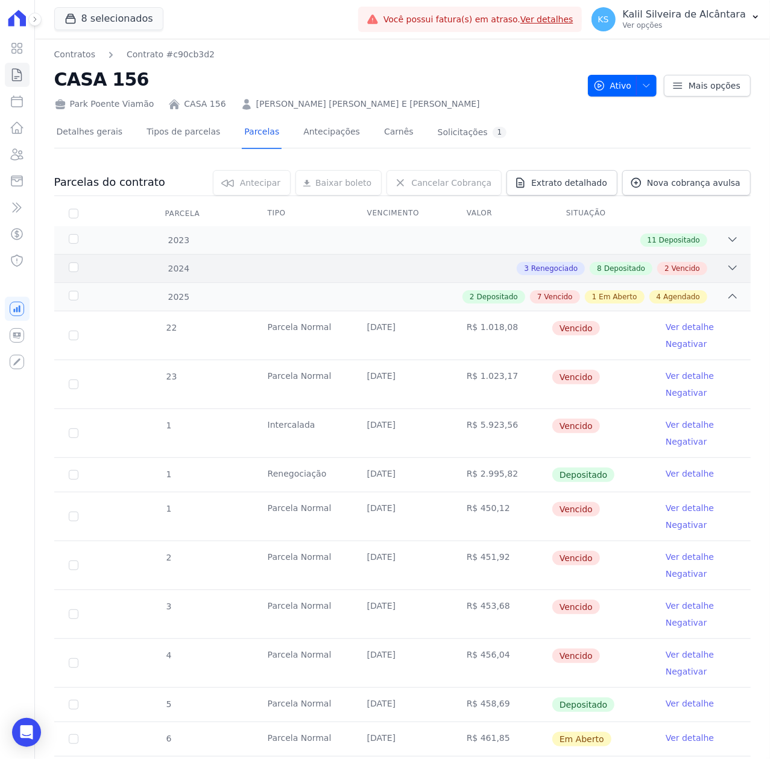
click at [731, 267] on div "2024 3 Renegociado 8 Depositado 2 Vencido" at bounding box center [402, 268] width 697 height 28
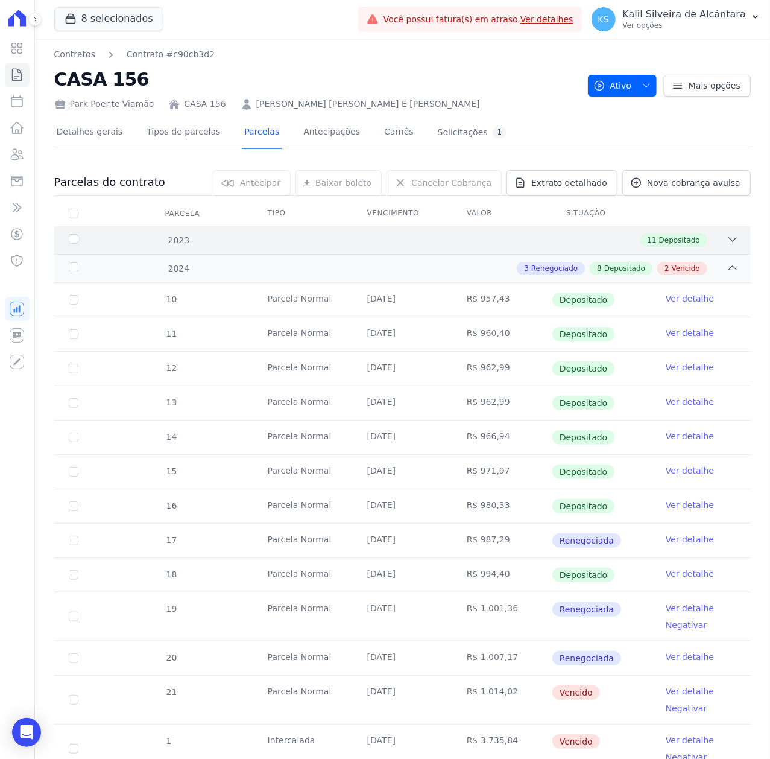
click at [727, 239] on icon at bounding box center [733, 239] width 12 height 12
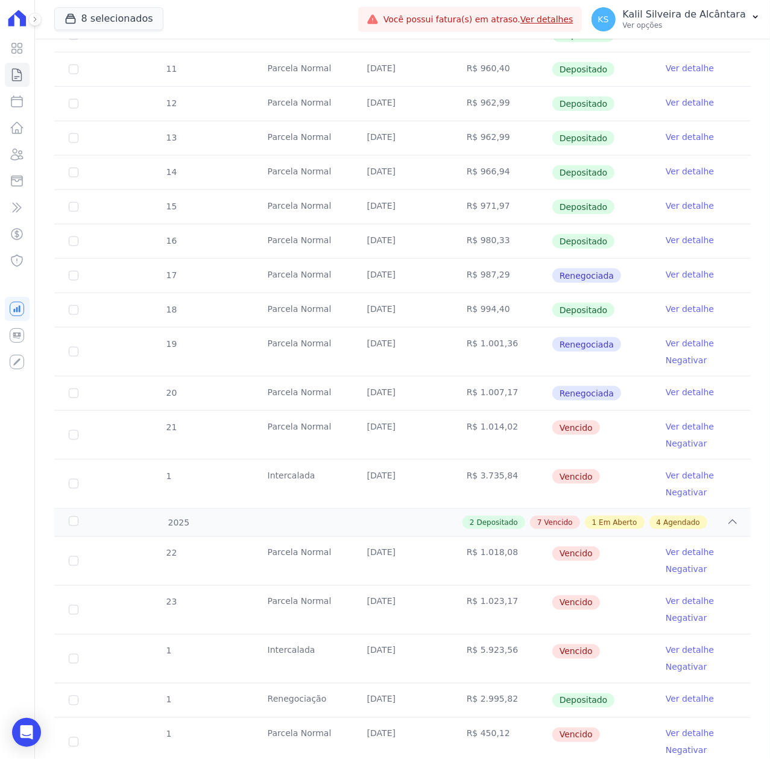
scroll to position [724, 0]
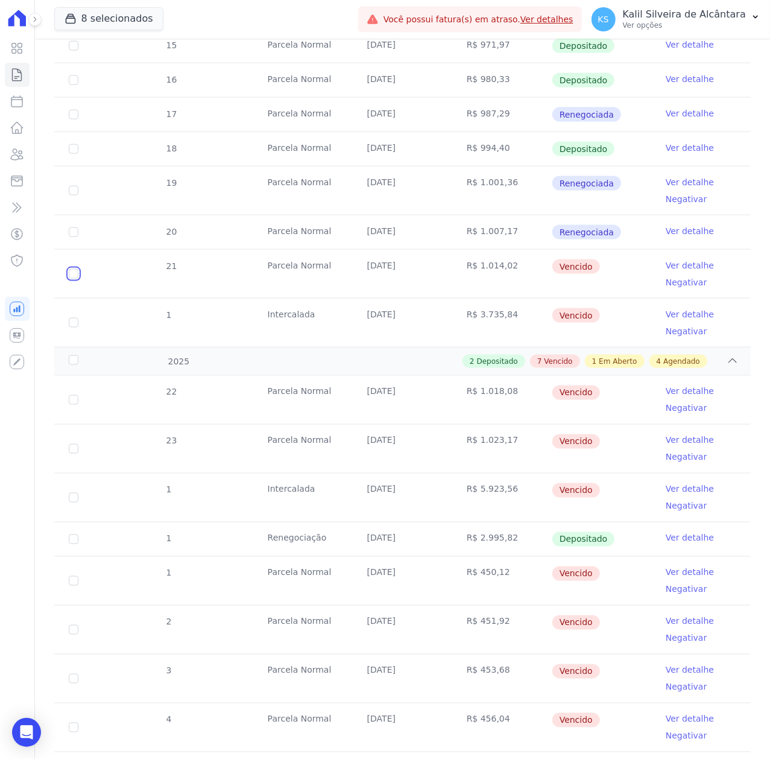
click at [72, 276] on input "checkbox" at bounding box center [74, 274] width 10 height 10
checkbox input "true"
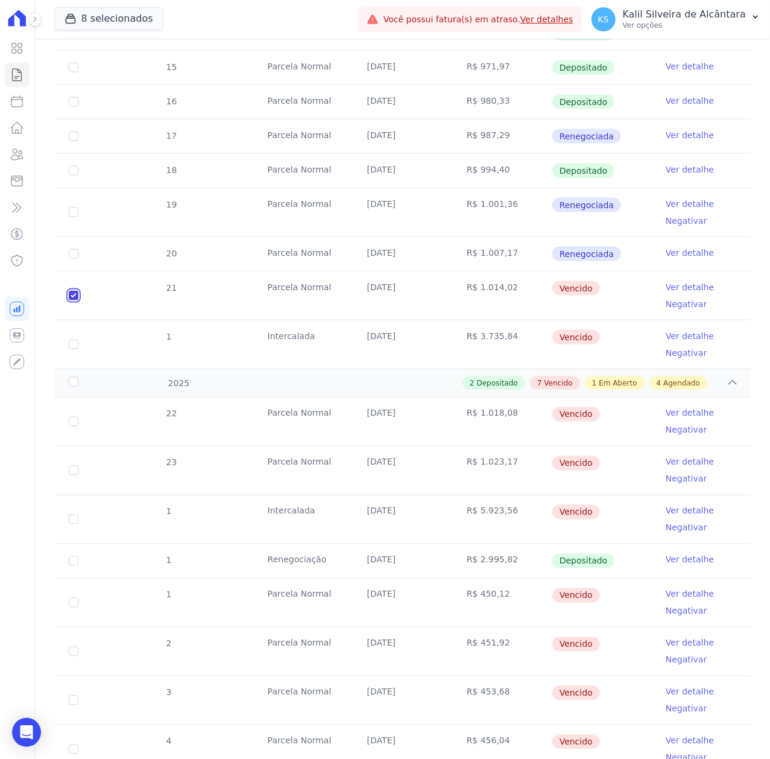
scroll to position [814, 0]
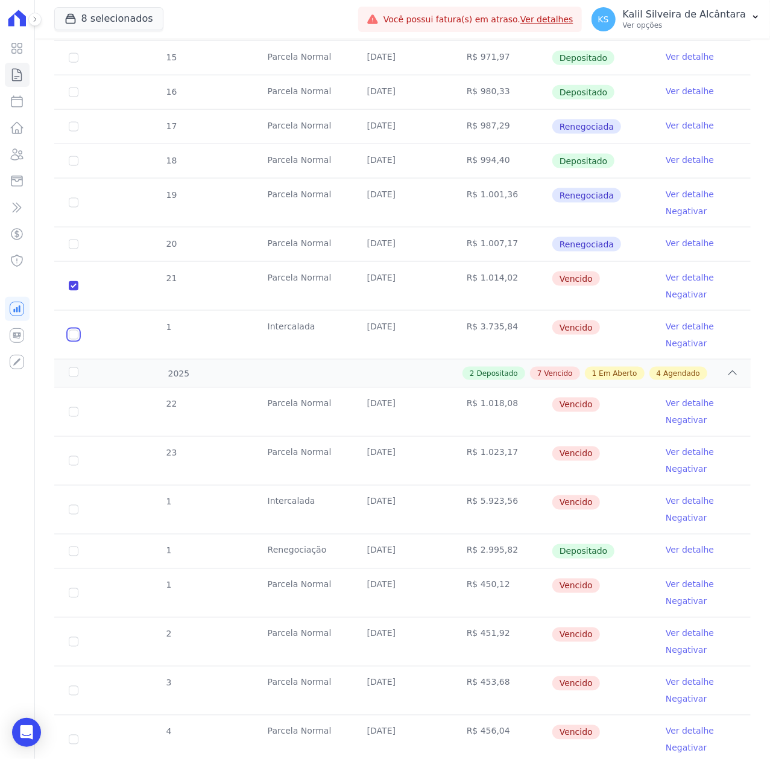
click at [75, 291] on input "checkbox" at bounding box center [74, 286] width 10 height 10
checkbox input "true"
drag, startPoint x: 442, startPoint y: 264, endPoint x: 592, endPoint y: 321, distance: 160.7
click at [592, 321] on tbody "10 Parcela Normal 25/01/2024 R$ 957,43 Depositado Ver detalhe 11 Parcela Normal…" at bounding box center [402, 114] width 697 height 490
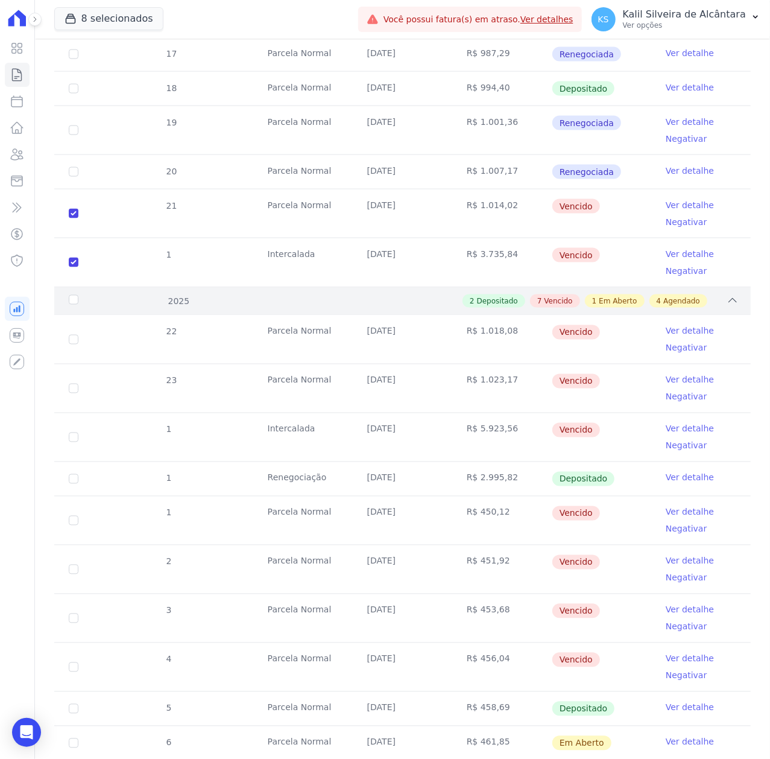
scroll to position [975, 0]
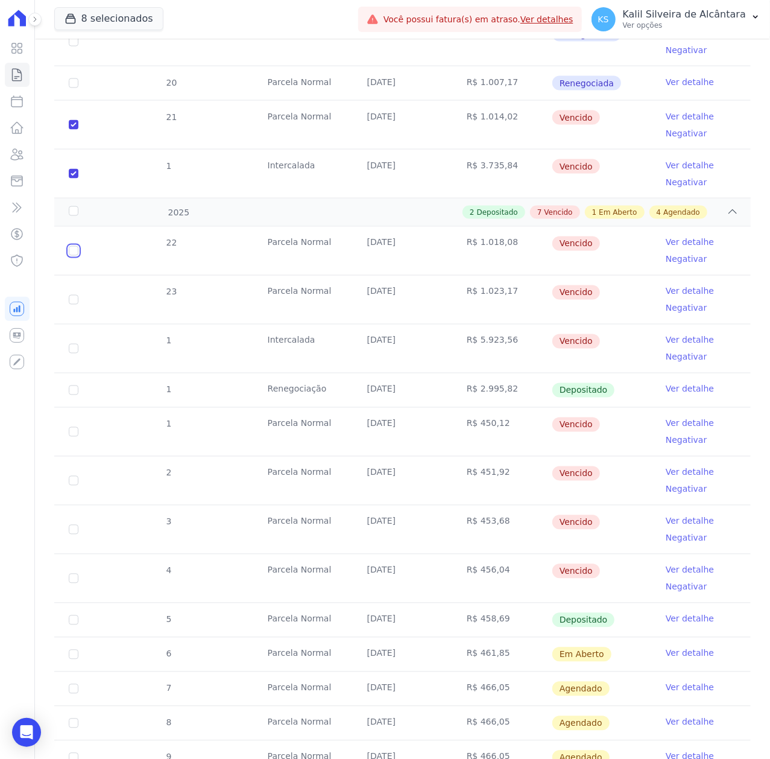
click at [74, 246] on input "checkbox" at bounding box center [74, 251] width 10 height 10
checkbox input "true"
click at [71, 256] on input "checkbox" at bounding box center [74, 251] width 10 height 10
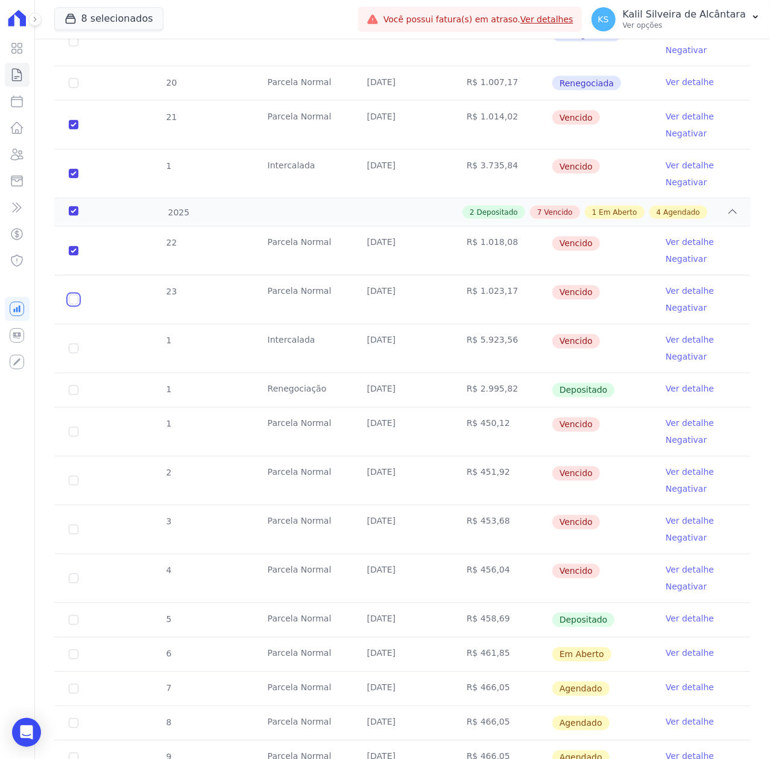
checkbox input "true"
click at [74, 256] on input "checkbox" at bounding box center [74, 251] width 10 height 10
checkbox input "true"
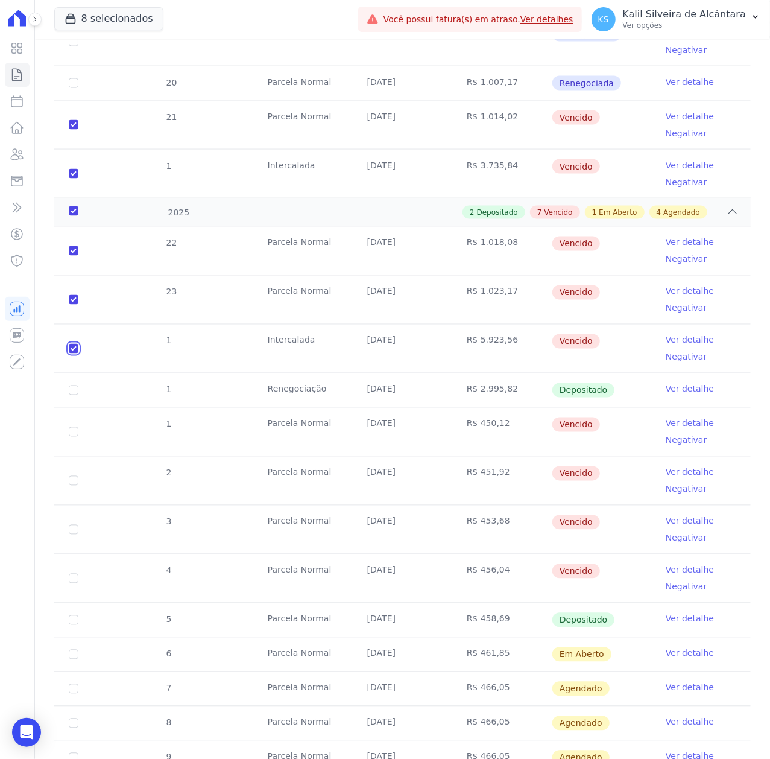
checkbox input "true"
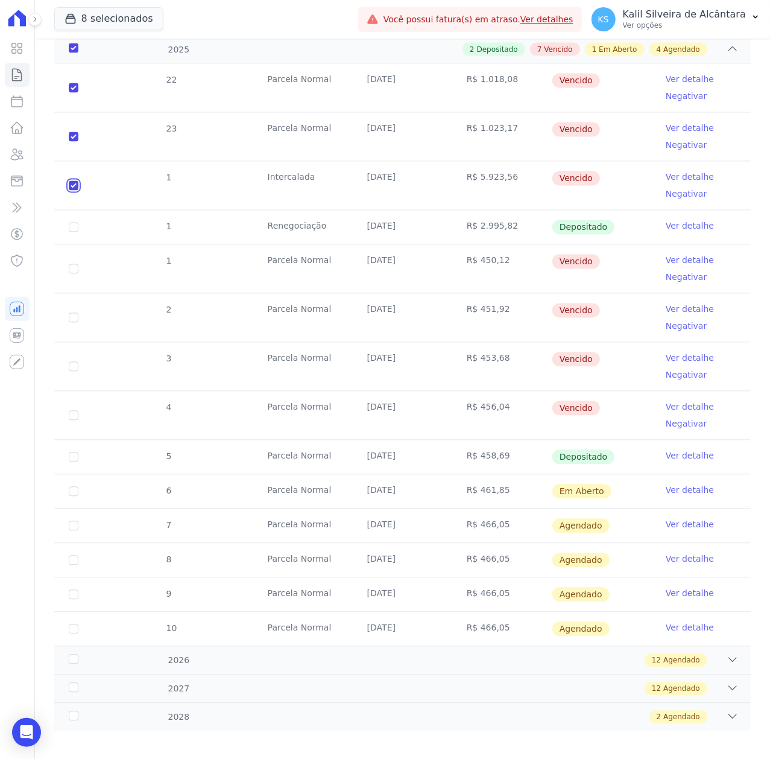
scroll to position [1142, 0]
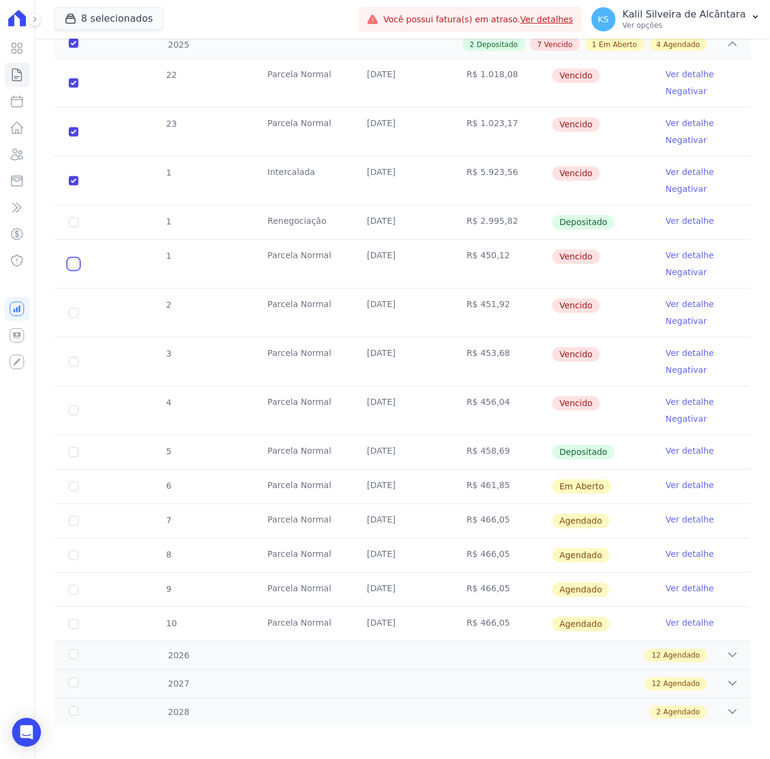
click at [75, 88] on input "checkbox" at bounding box center [74, 83] width 10 height 10
checkbox input "true"
click at [76, 88] on input "checkbox" at bounding box center [74, 83] width 10 height 10
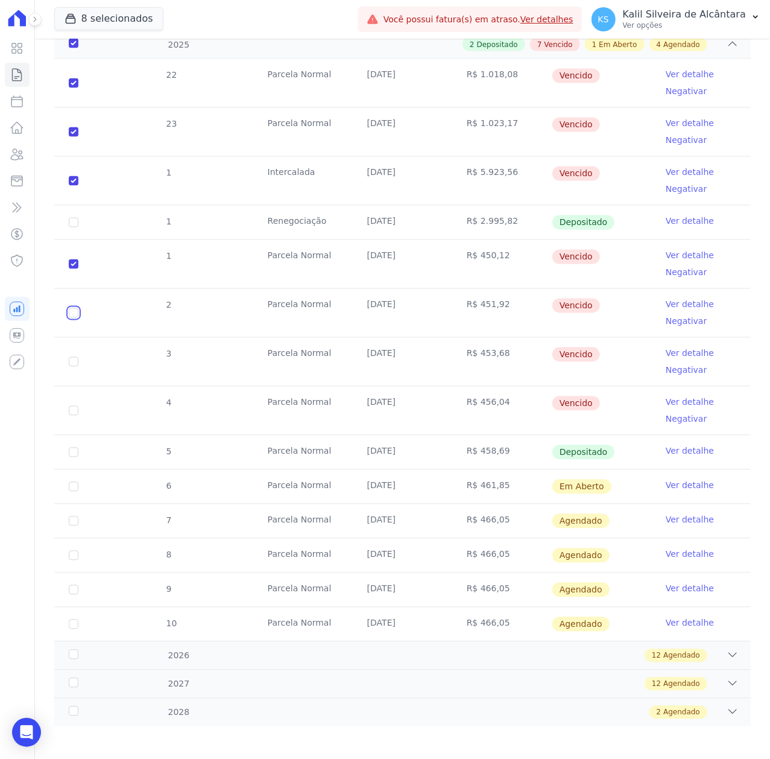
checkbox input "true"
click at [75, 88] on input "checkbox" at bounding box center [74, 83] width 10 height 10
checkbox input "true"
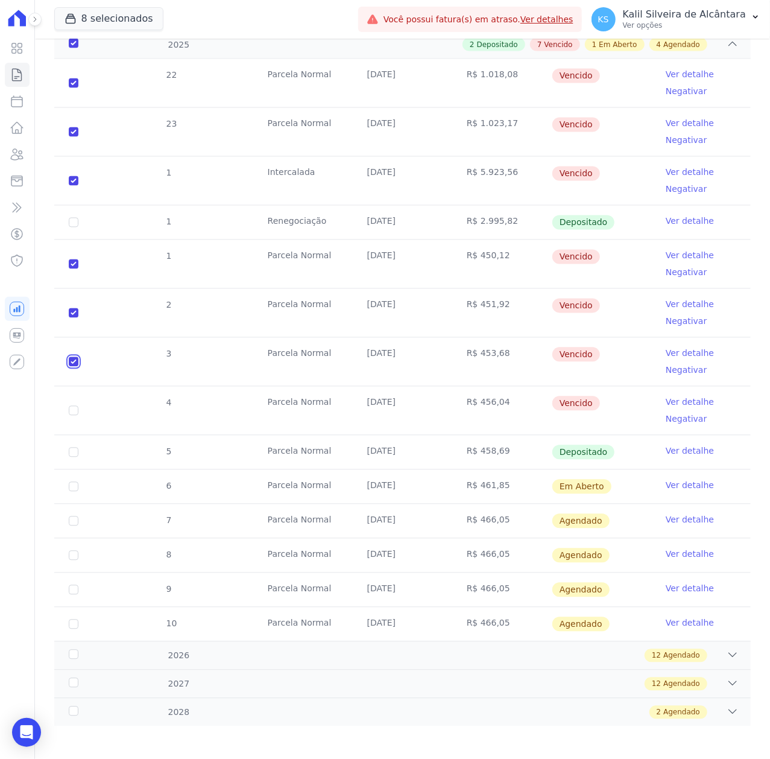
checkbox input "true"
click at [73, 88] on input "checkbox" at bounding box center [74, 83] width 10 height 10
checkbox input "true"
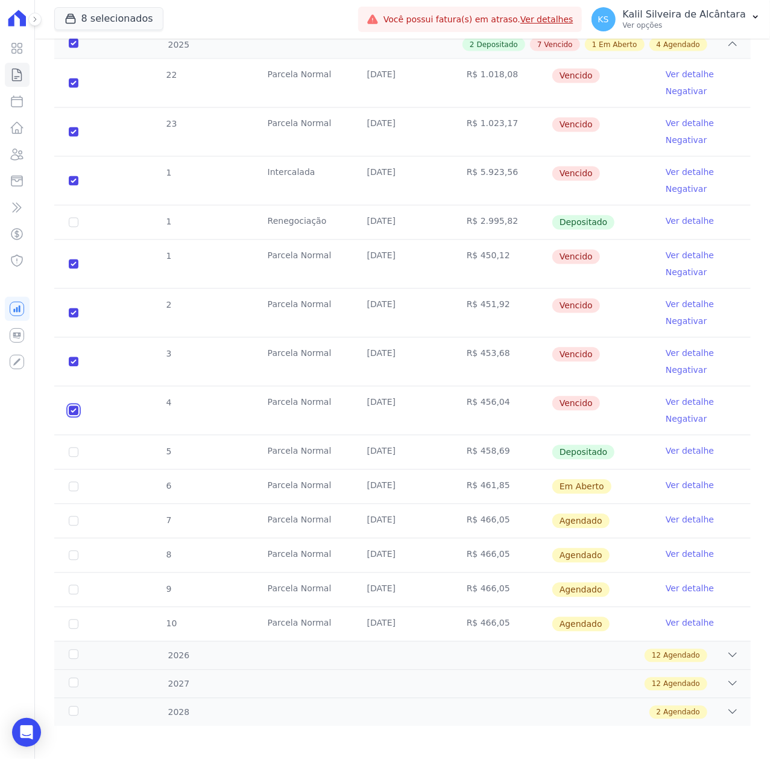
checkbox input "true"
drag, startPoint x: 610, startPoint y: 402, endPoint x: 128, endPoint y: 296, distance: 493.5
click at [109, 269] on tbody "22 Parcela Normal 25/01/2025 R$ 1.018,08 Vencido Ver detalhe Negativar 23 Parce…" at bounding box center [402, 350] width 697 height 582
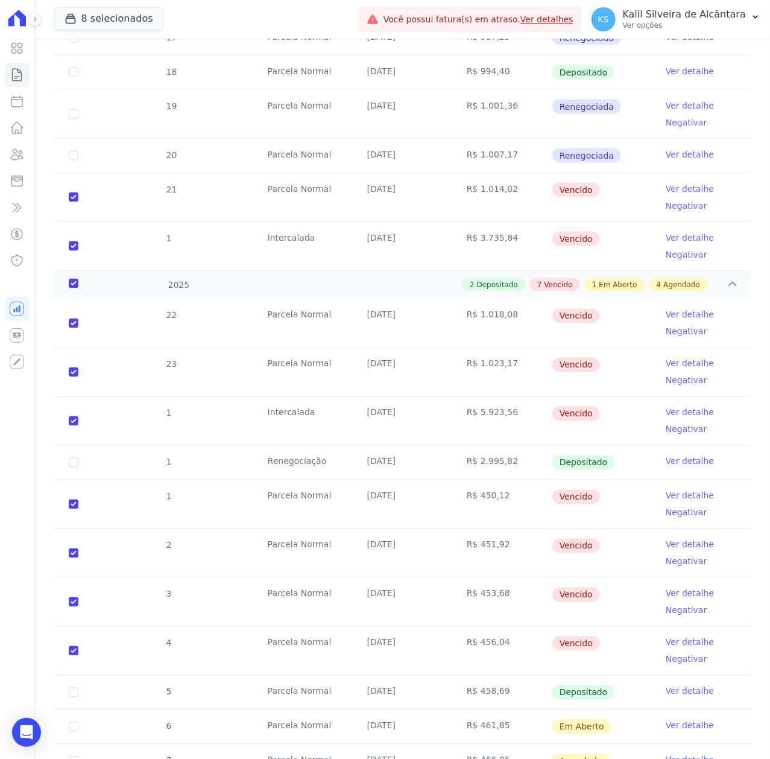
scroll to position [901, 0]
drag, startPoint x: 587, startPoint y: 416, endPoint x: 267, endPoint y: 310, distance: 337.2
click at [267, 310] on tbody "22 Parcela Normal 25/01/2025 R$ 1.018,08 Vencido Ver detalhe Negativar 23 Parce…" at bounding box center [402, 591] width 697 height 582
drag, startPoint x: 603, startPoint y: 229, endPoint x: 423, endPoint y: 191, distance: 183.8
click at [423, 191] on tbody "10 Parcela Normal 25/01/2024 R$ 957,43 Depositado Ver detalhe 11 Parcela Normal…" at bounding box center [402, 27] width 697 height 490
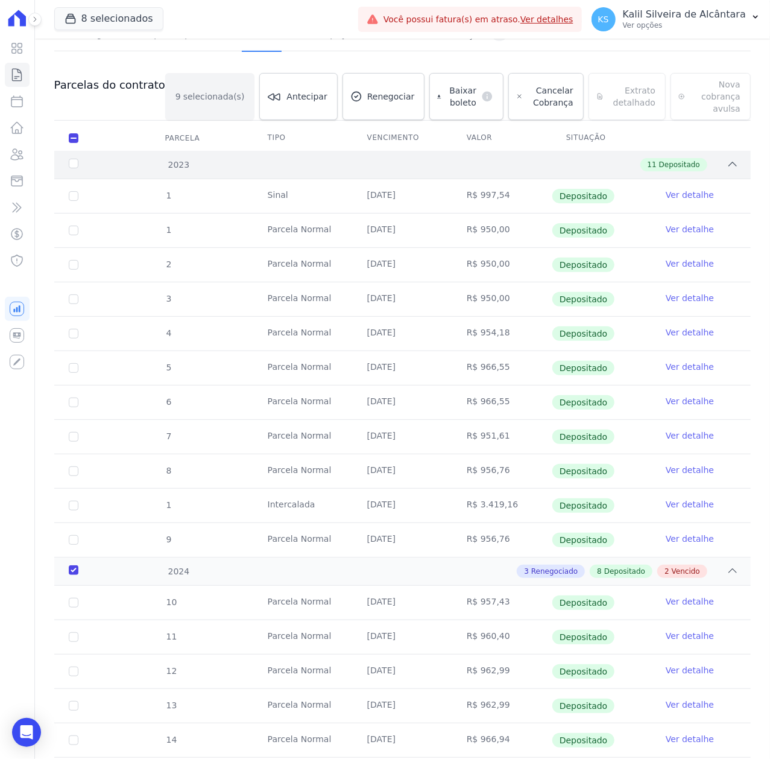
scroll to position [0, 0]
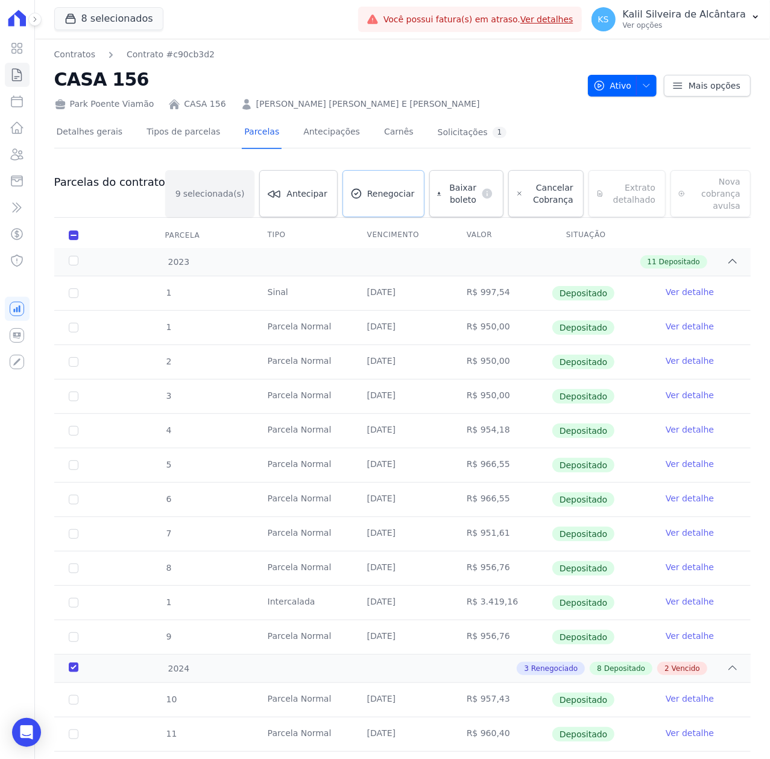
click at [367, 188] on span "Renegociar" at bounding box center [391, 194] width 48 height 12
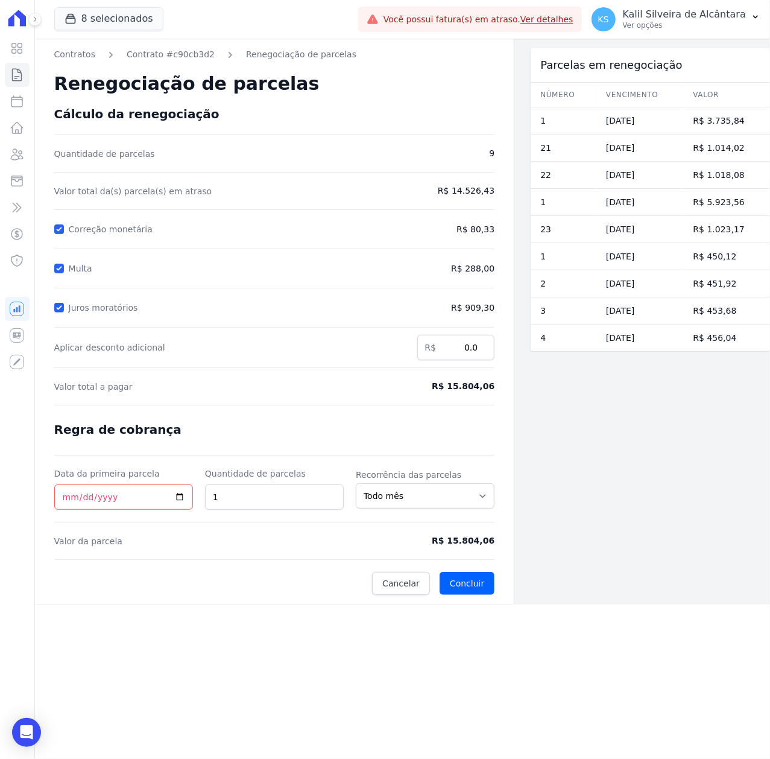
click at [59, 223] on div at bounding box center [59, 229] width 10 height 12
click at [60, 223] on div at bounding box center [59, 229] width 10 height 12
click at [58, 230] on input "Correção monetária" at bounding box center [59, 229] width 10 height 10
click at [59, 225] on input "Correção monetária" at bounding box center [59, 229] width 10 height 10
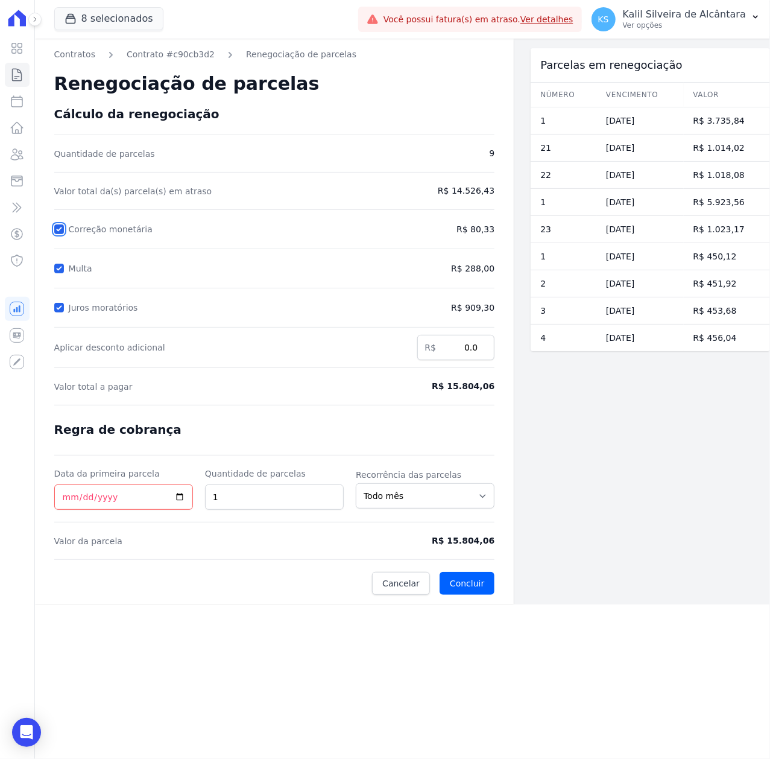
checkbox input "false"
click at [52, 270] on div "Contratos Contrato #c90cb3d2 Renegociação de parcelas Renegociação de parcelas …" at bounding box center [275, 322] width 480 height 566
click at [53, 266] on div "Contratos Contrato #c90cb3d2 Renegociação de parcelas Renegociação de parcelas …" at bounding box center [275, 322] width 480 height 566
click at [59, 266] on input "Multa" at bounding box center [59, 269] width 10 height 10
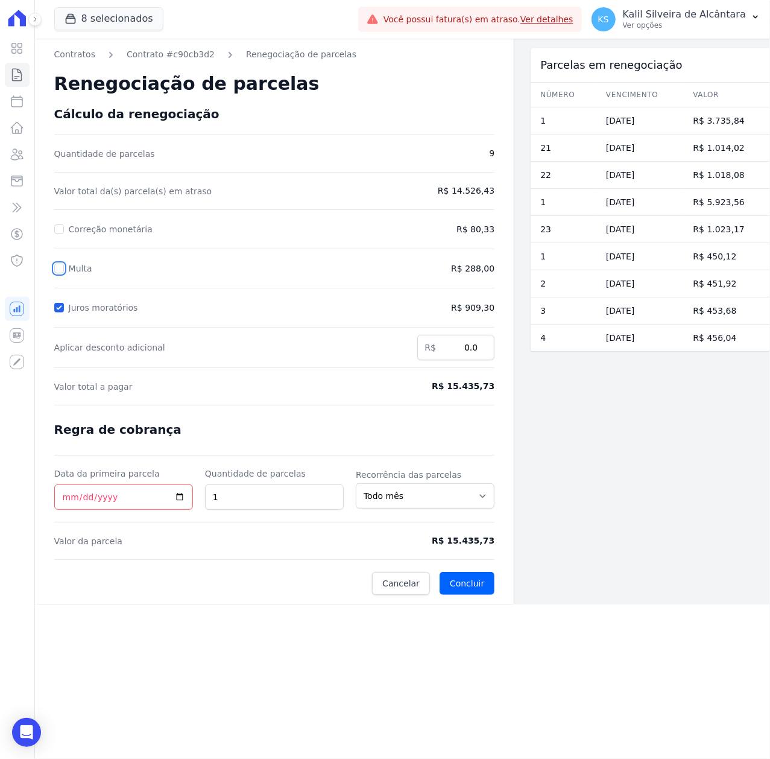
click at [59, 266] on input "Multa" at bounding box center [59, 269] width 10 height 10
checkbox input "true"
click at [60, 295] on form "Cálculo da renegociação Quantidade de parcelas 9 Valor total da(s) parcela(s) e…" at bounding box center [274, 351] width 441 height 488
click at [59, 305] on input "Juros moratórios" at bounding box center [59, 308] width 10 height 10
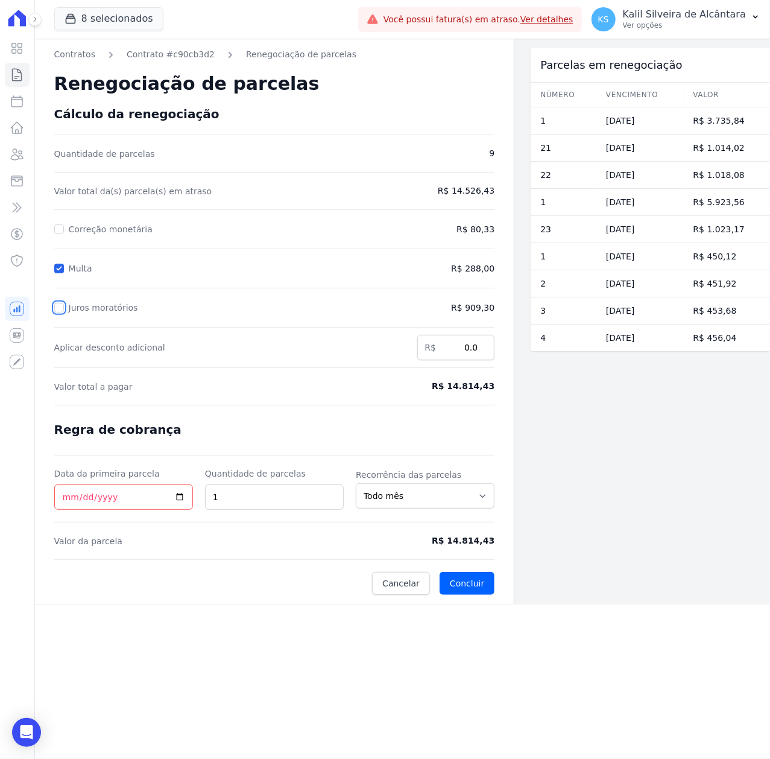
checkbox input "true"
click at [61, 268] on input "Multa" at bounding box center [59, 269] width 10 height 10
checkbox input "false"
click at [64, 307] on div "Juros moratórios" at bounding box center [218, 307] width 328 height 14
click at [64, 309] on div "Juros moratórios" at bounding box center [218, 307] width 328 height 14
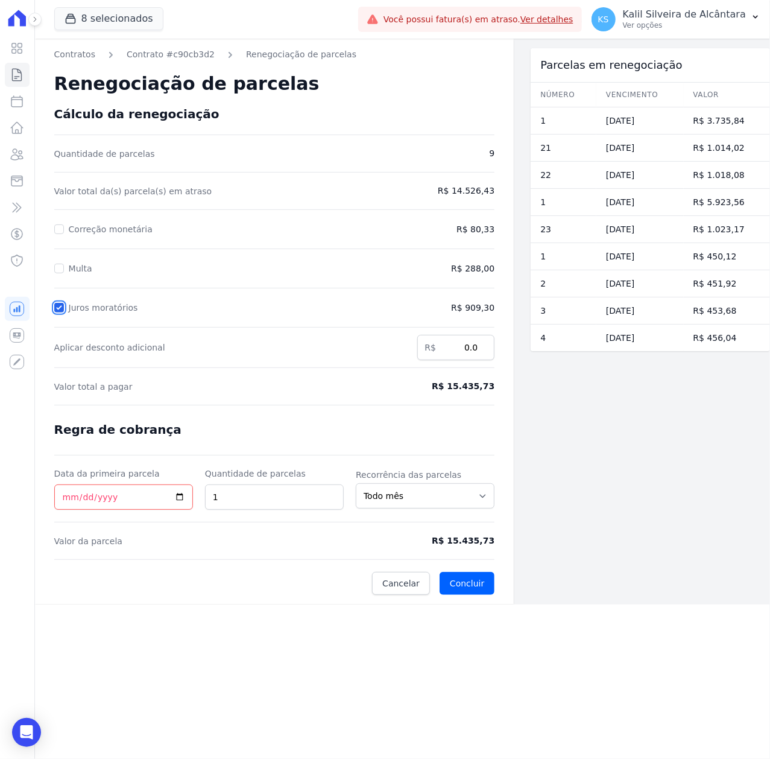
click at [57, 306] on input "Juros moratórios" at bounding box center [59, 308] width 10 height 10
click at [62, 305] on input "Juros moratórios" at bounding box center [59, 308] width 10 height 10
checkbox input "true"
click at [338, 495] on input "1" at bounding box center [274, 496] width 139 height 25
click at [333, 495] on input "2" at bounding box center [274, 496] width 139 height 25
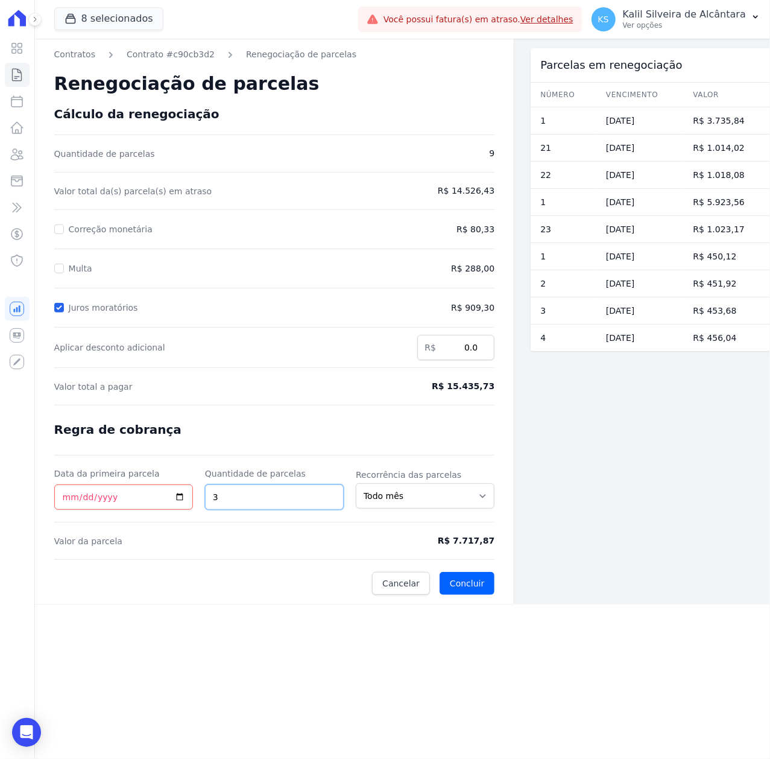
click at [333, 495] on input "3" at bounding box center [274, 496] width 139 height 25
click at [333, 495] on input "4" at bounding box center [274, 496] width 139 height 25
click at [333, 495] on input "5" at bounding box center [274, 496] width 139 height 25
type input "6"
click at [333, 495] on input "6" at bounding box center [274, 496] width 139 height 25
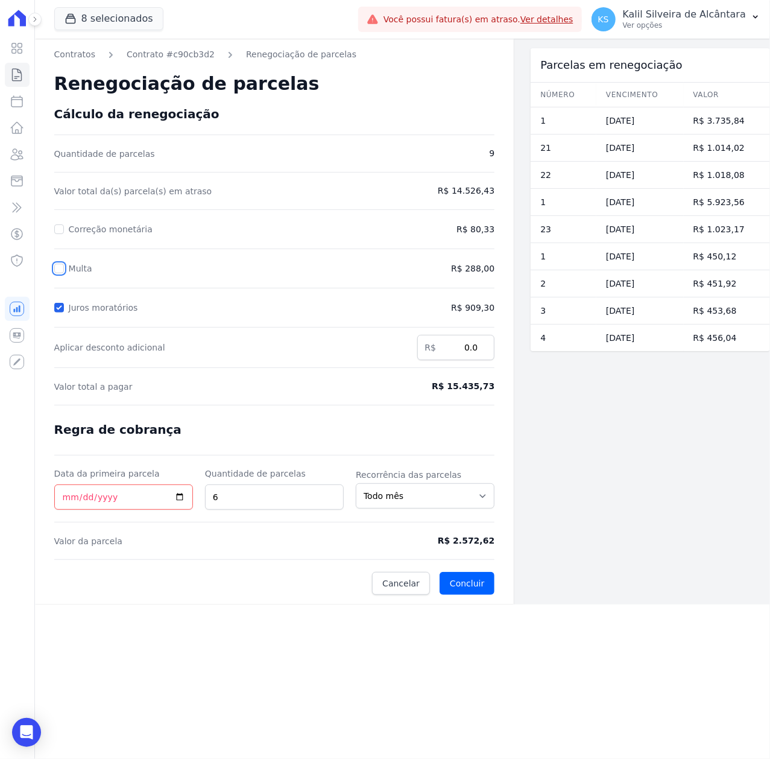
click at [62, 271] on input "Multa" at bounding box center [59, 269] width 10 height 10
checkbox input "false"
drag, startPoint x: 443, startPoint y: 384, endPoint x: 502, endPoint y: 390, distance: 59.4
click at [502, 390] on div "Contratos Contrato #c90cb3d2 Renegociação de parcelas Renegociação de parcelas …" at bounding box center [275, 322] width 480 height 566
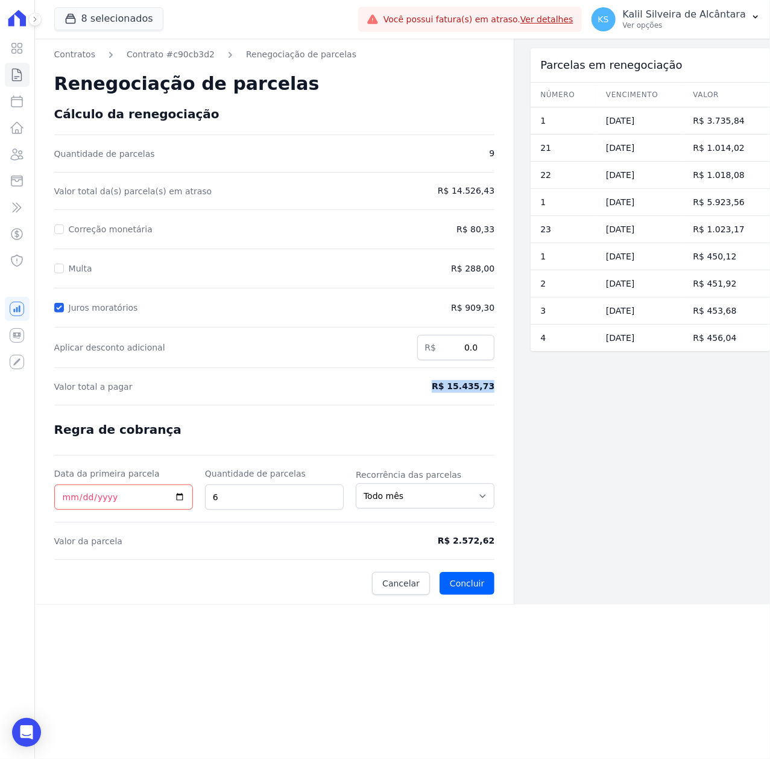
copy span "R$ 15.435,73"
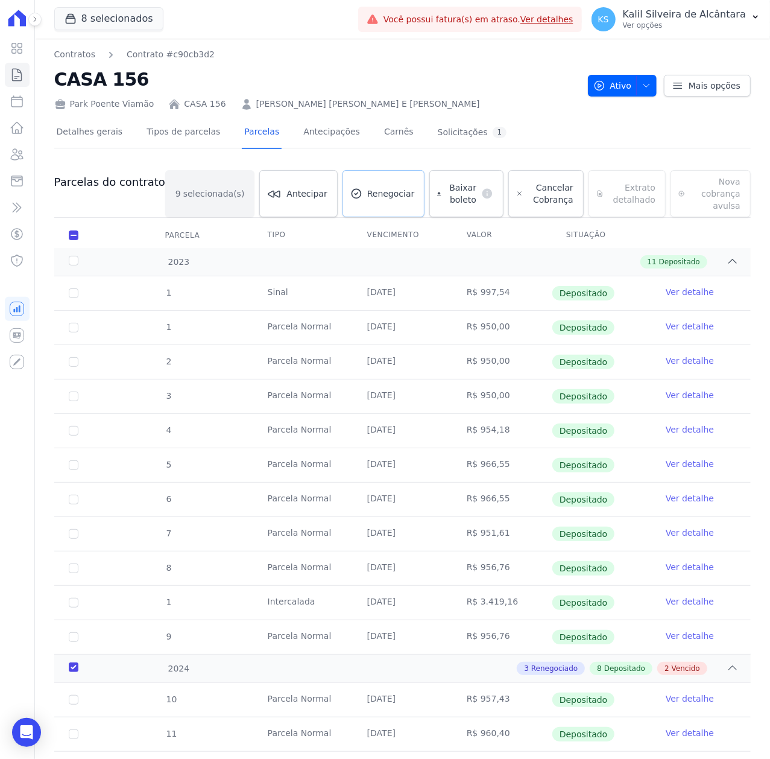
click at [373, 177] on link "Renegociar" at bounding box center [384, 193] width 83 height 47
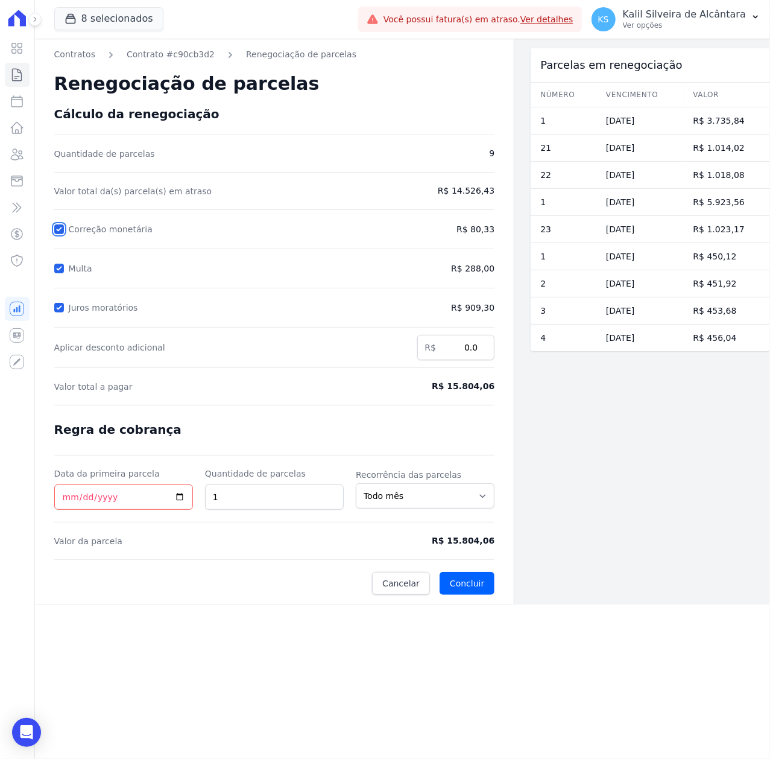
click at [58, 227] on input "Correção monetária" at bounding box center [59, 229] width 10 height 10
checkbox input "false"
click at [58, 268] on input "Multa" at bounding box center [59, 269] width 10 height 10
checkbox input "false"
drag, startPoint x: 439, startPoint y: 393, endPoint x: 504, endPoint y: 392, distance: 65.2
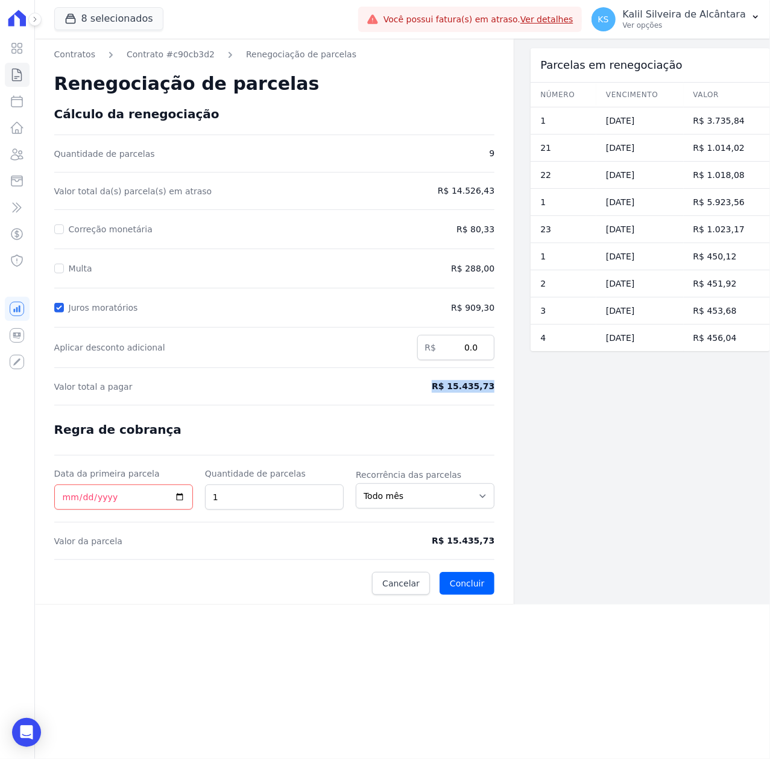
click at [504, 392] on div "Contratos Contrato #c90cb3d2 Renegociação de parcelas Renegociação de parcelas …" at bounding box center [275, 322] width 480 height 566
click at [19, 153] on icon at bounding box center [17, 154] width 14 height 14
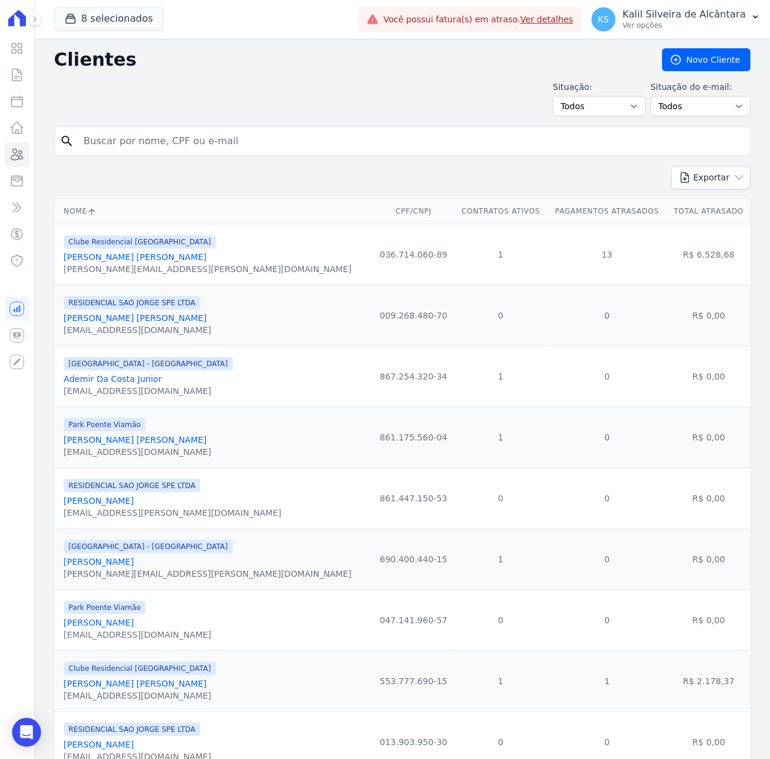
click at [201, 156] on div "search" at bounding box center [402, 141] width 697 height 30
click at [204, 141] on input "search" at bounding box center [411, 141] width 669 height 24
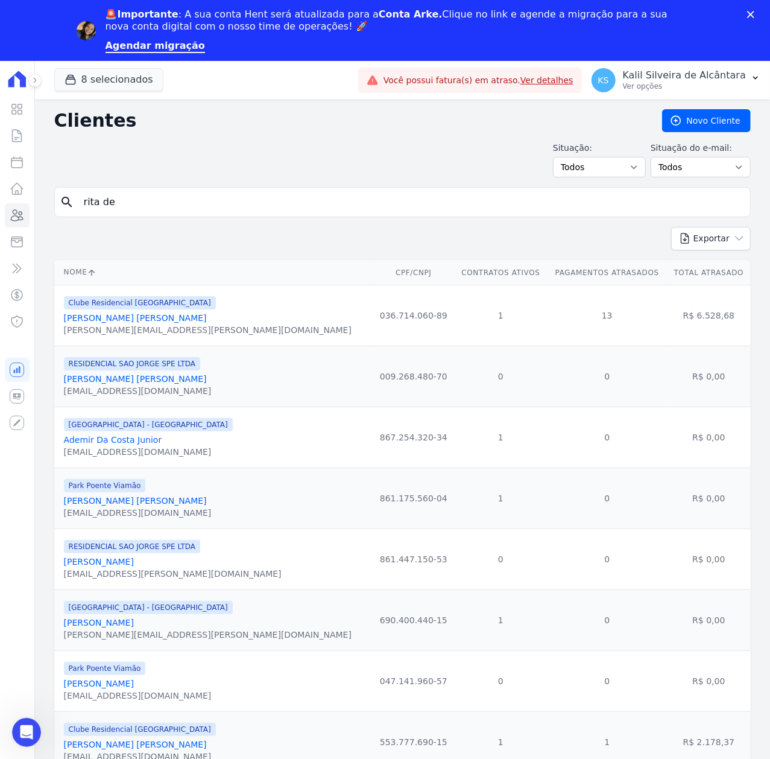
type input "[PERSON_NAME] De [PERSON_NAME]"
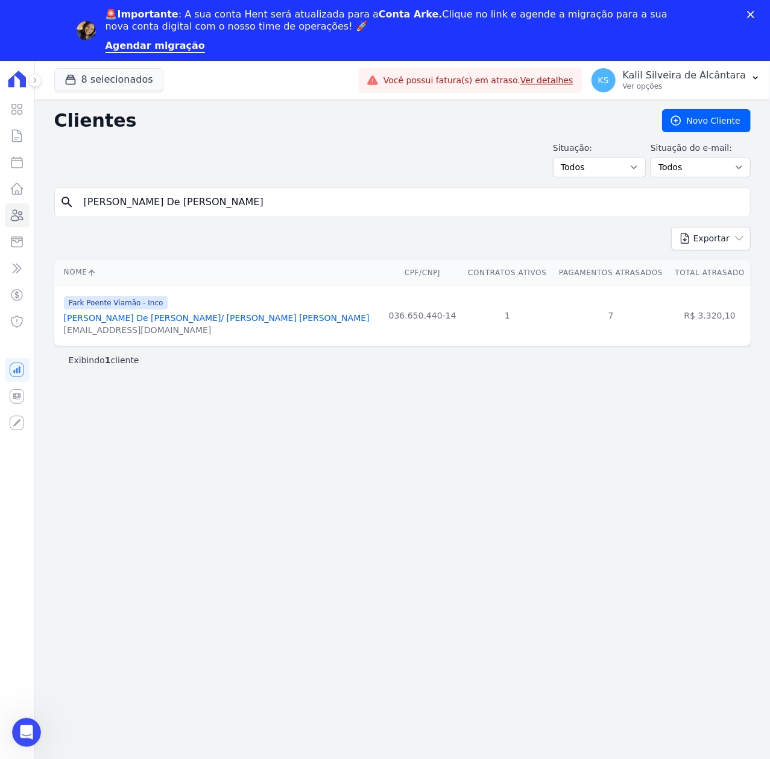
click at [223, 314] on div "Park Poente Viamão - Inco [PERSON_NAME] De [PERSON_NAME]/ [PERSON_NAME] [PERSON…" at bounding box center [217, 315] width 306 height 41
click at [210, 321] on link "[PERSON_NAME] De [PERSON_NAME]/ [PERSON_NAME] [PERSON_NAME]" at bounding box center [217, 318] width 306 height 10
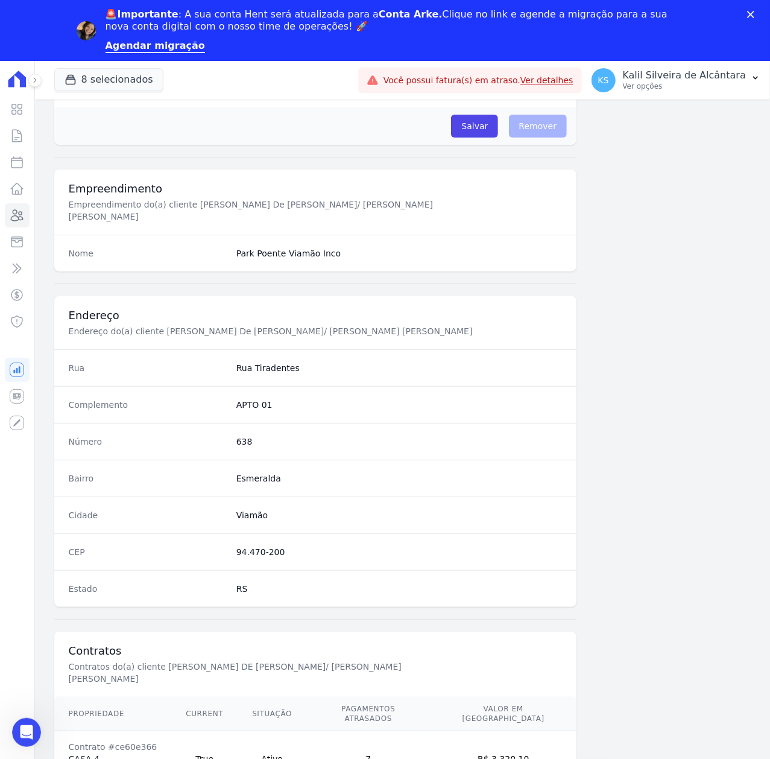
scroll to position [375, 0]
click at [111, 758] on link "Ver Contrato" at bounding box center [95, 770] width 53 height 10
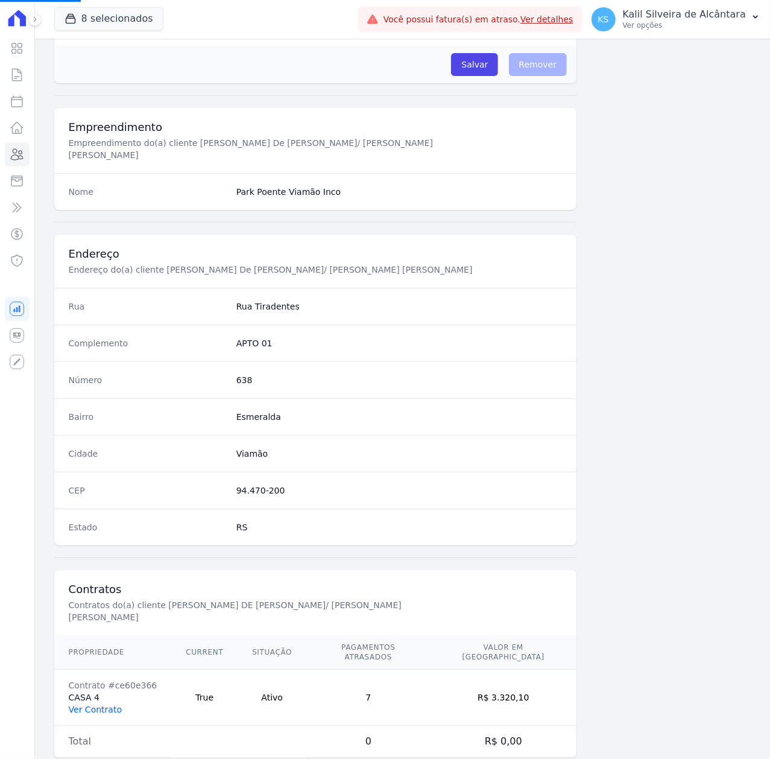
click at [111, 704] on link "Ver Contrato" at bounding box center [95, 709] width 53 height 10
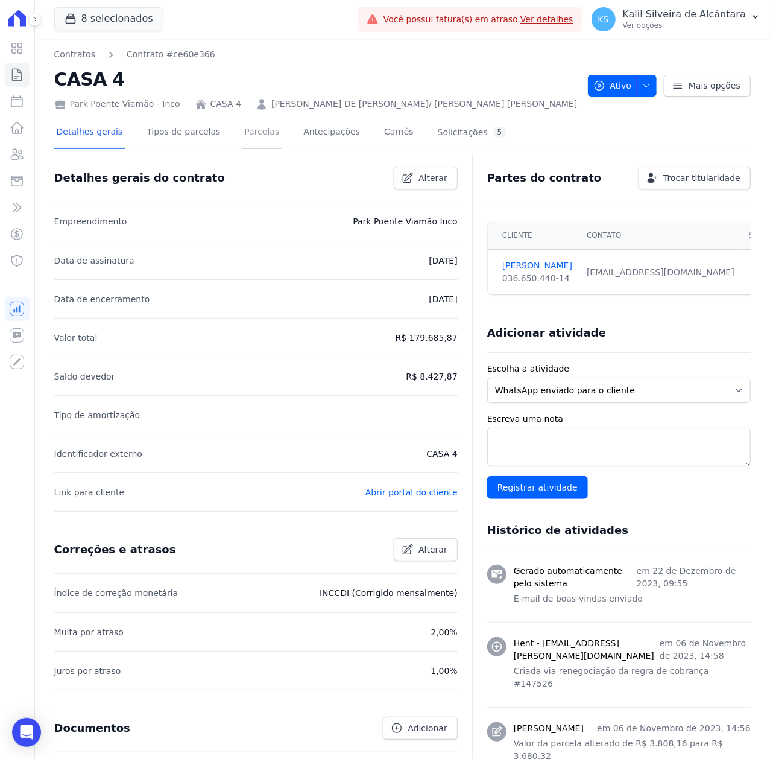
click at [252, 131] on link "Parcelas" at bounding box center [262, 133] width 40 height 32
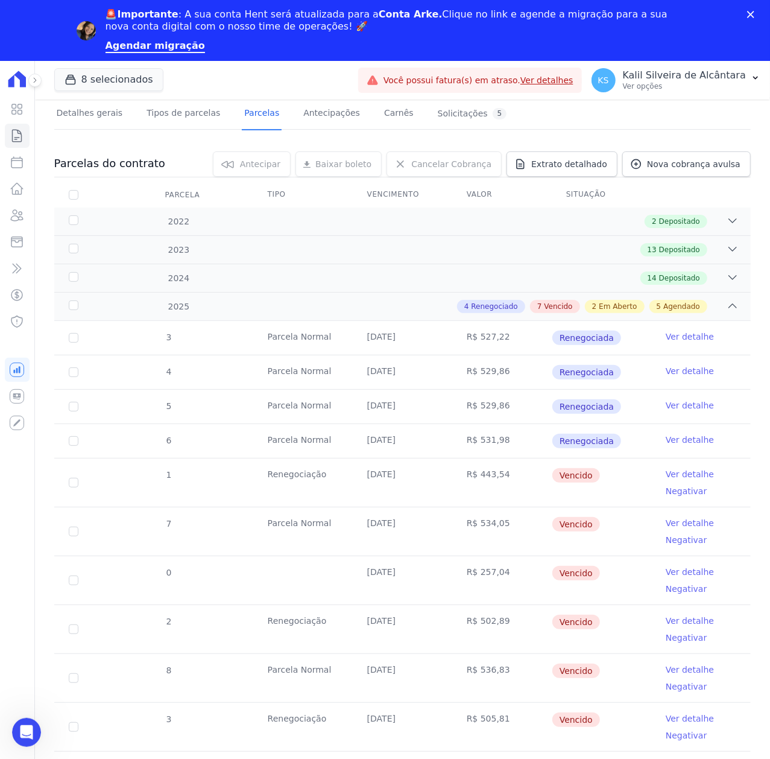
scroll to position [369, 0]
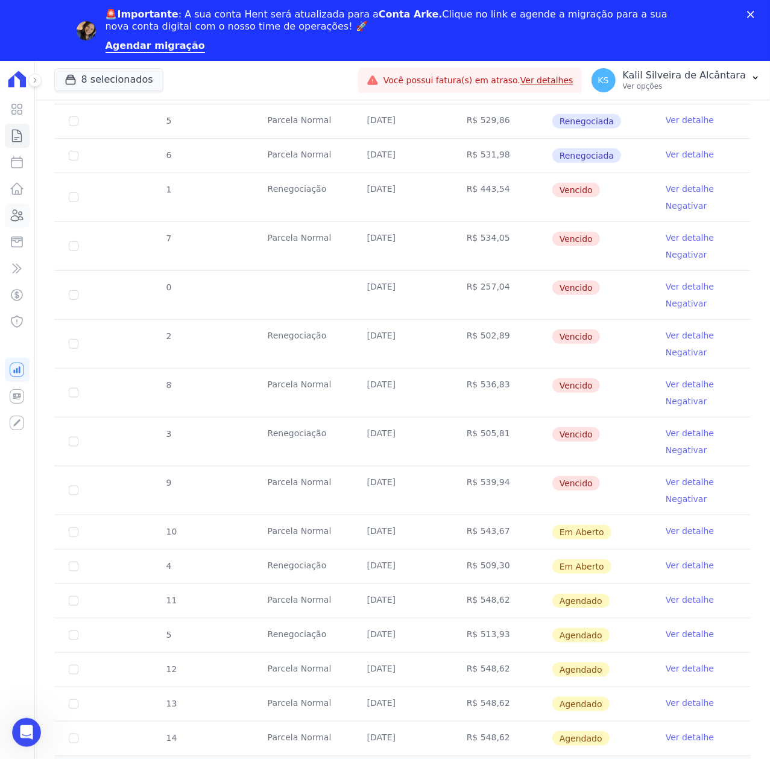
click at [27, 223] on link "Clientes" at bounding box center [17, 215] width 25 height 24
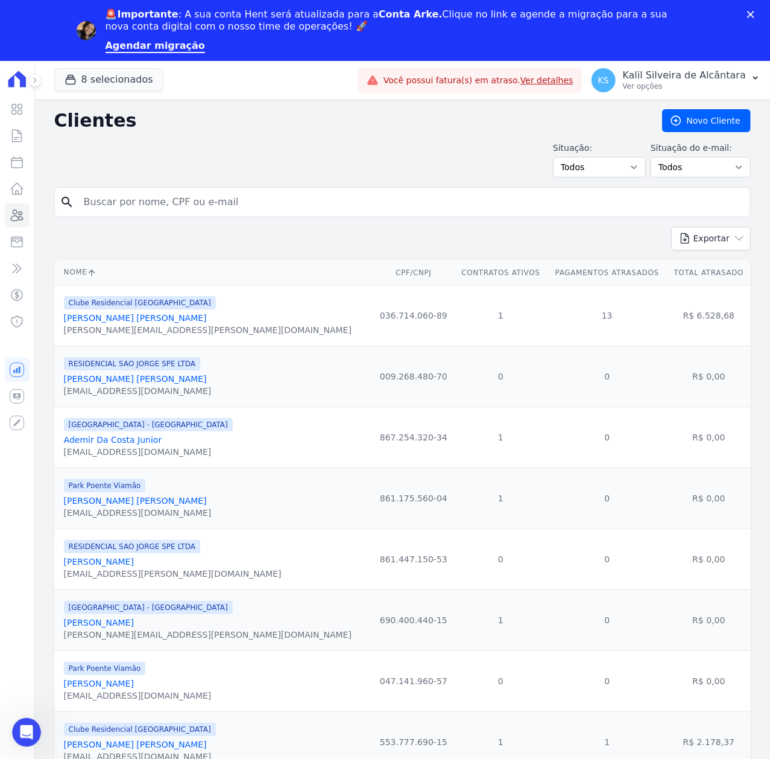
click at [151, 209] on input "search" at bounding box center [411, 202] width 669 height 24
type input "[PERSON_NAME] [PERSON_NAME] Alves4"
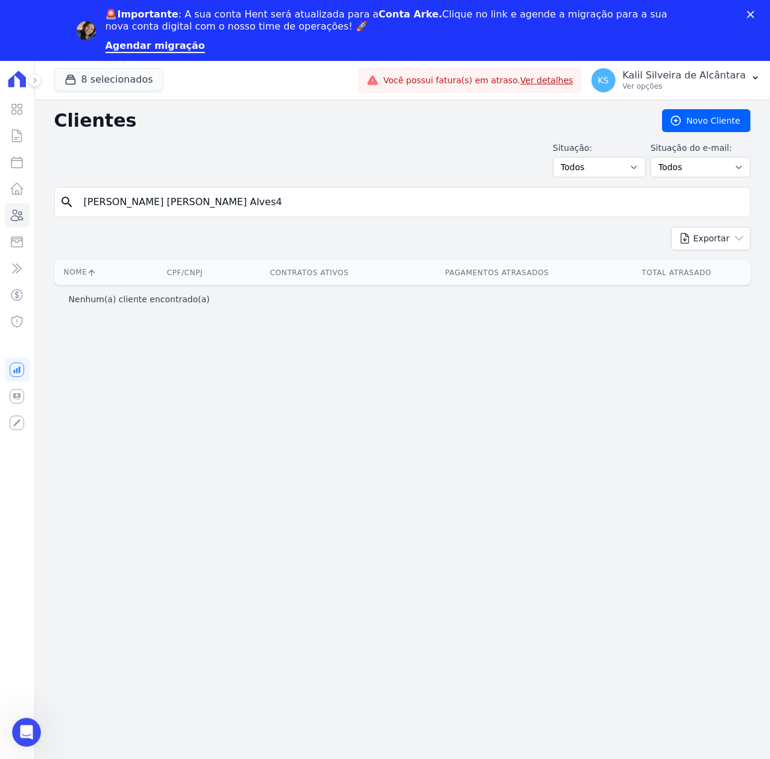
click at [241, 210] on input "[PERSON_NAME] [PERSON_NAME] Alves4" at bounding box center [411, 202] width 669 height 24
type input "[PERSON_NAME] [PERSON_NAME]"
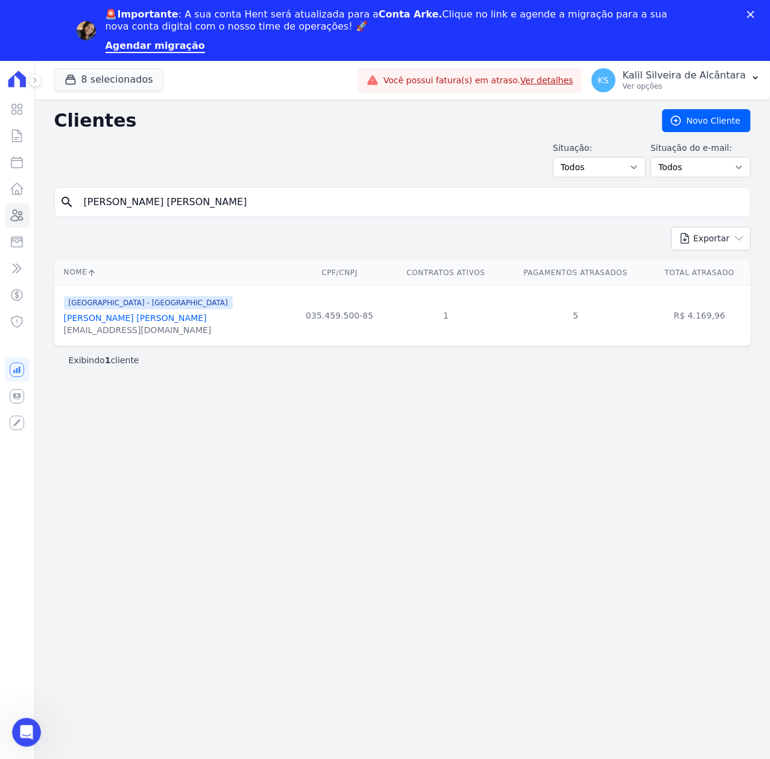
click at [165, 321] on link "[PERSON_NAME] [PERSON_NAME]" at bounding box center [135, 318] width 143 height 10
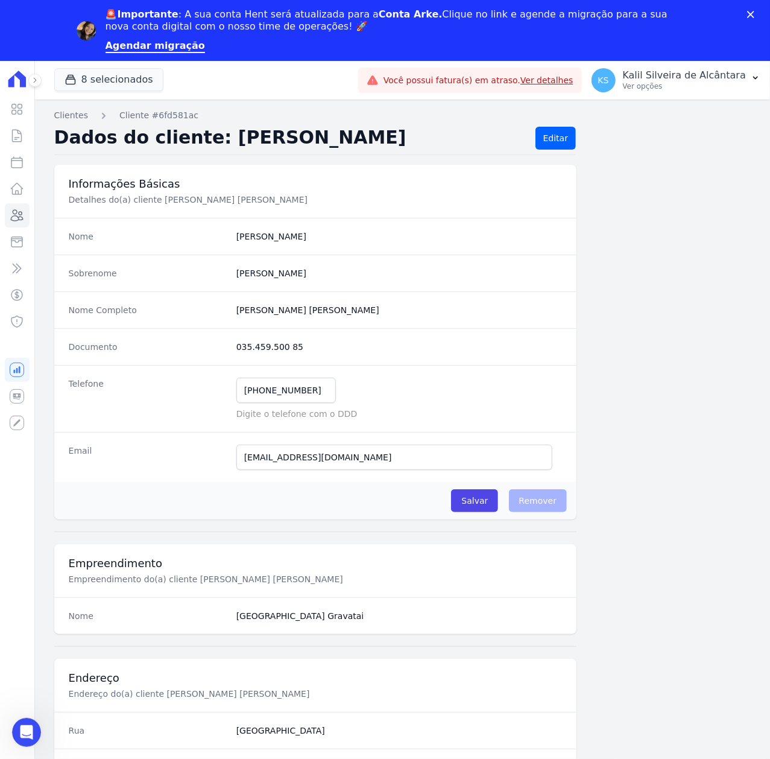
click at [755, 13] on div "Fechar" at bounding box center [753, 14] width 12 height 7
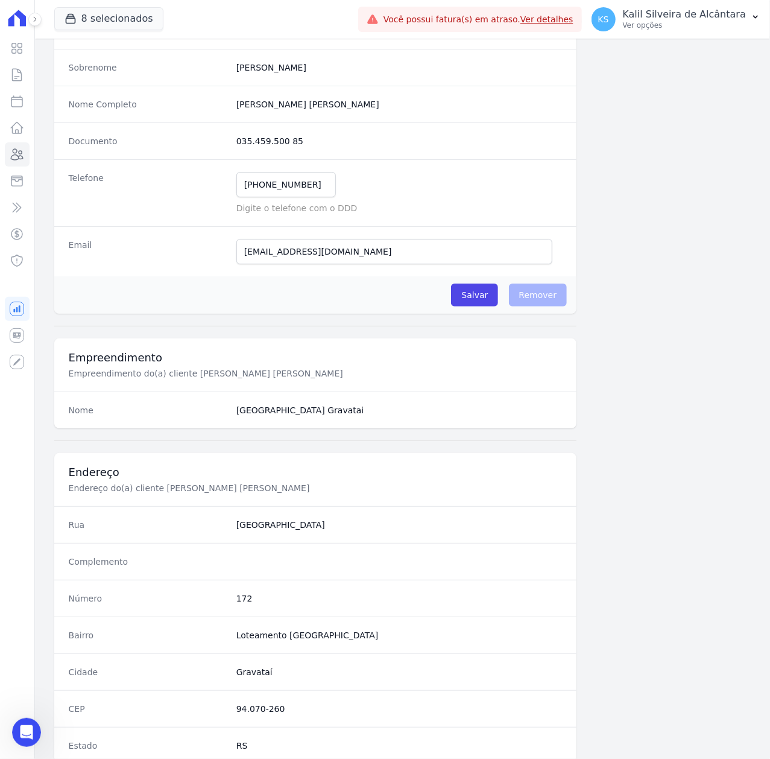
scroll to position [375, 0]
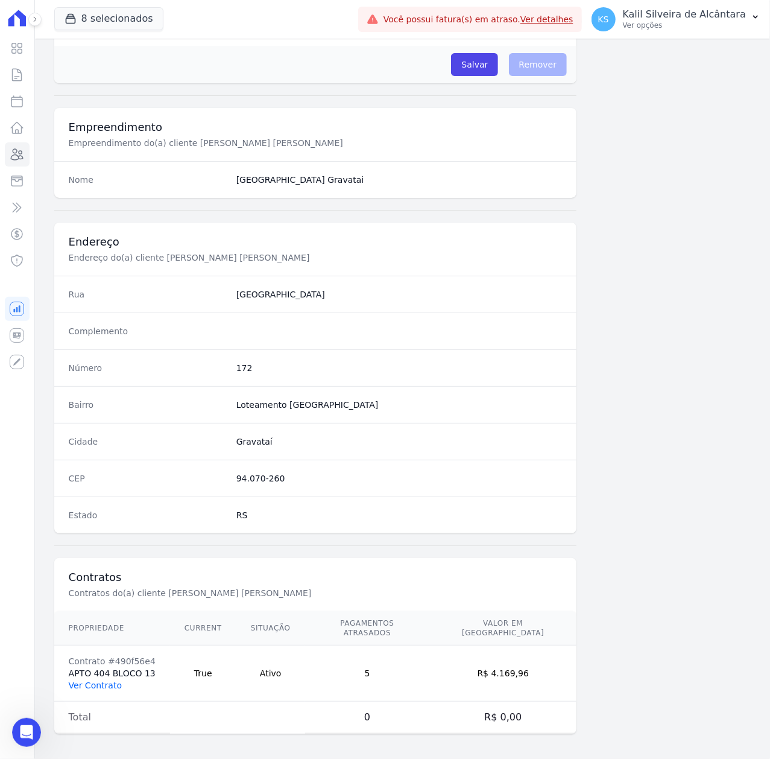
click at [105, 680] on link "Ver Contrato" at bounding box center [95, 685] width 53 height 10
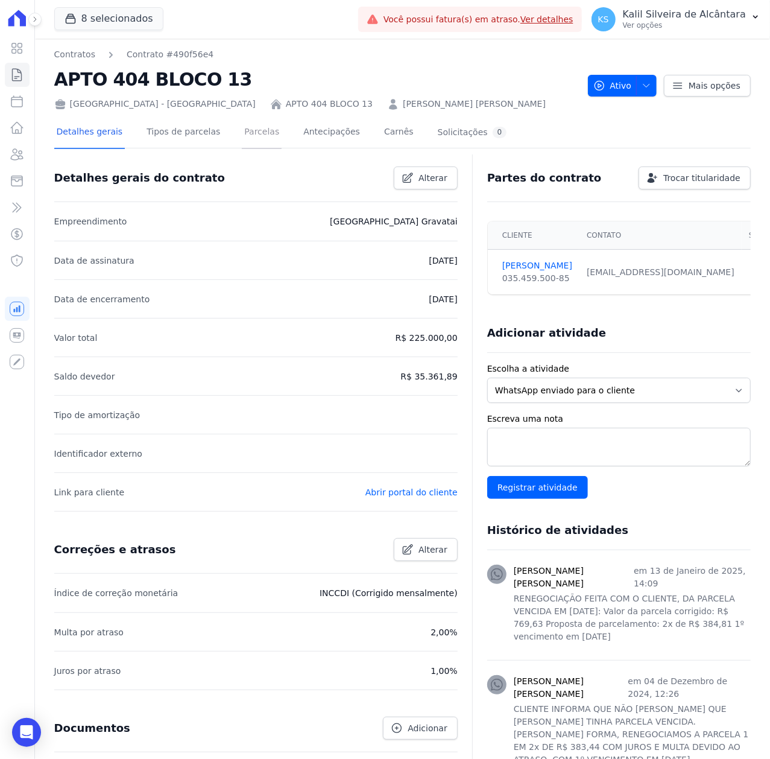
click at [242, 129] on link "Parcelas" at bounding box center [262, 133] width 40 height 32
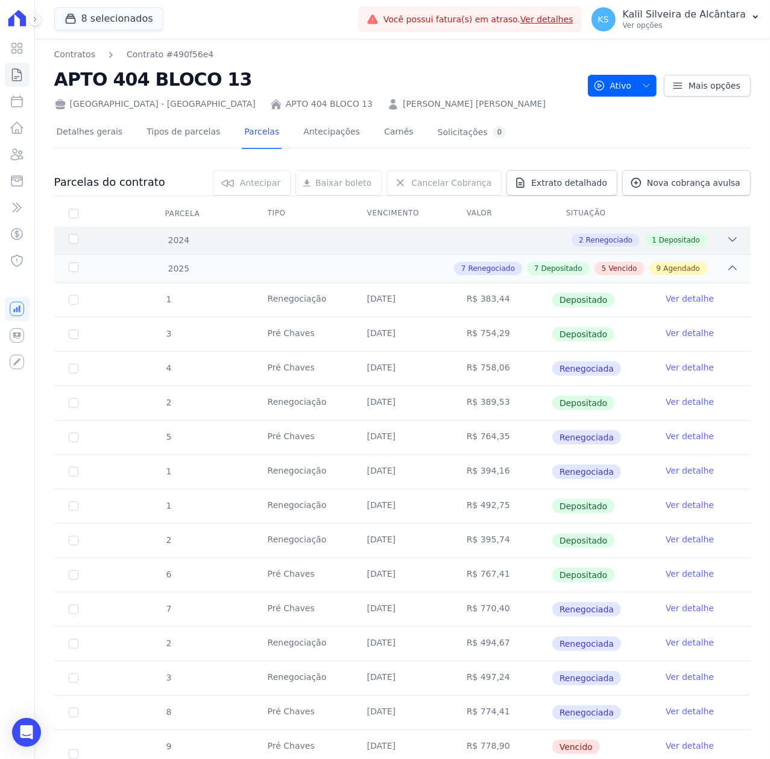
click at [713, 237] on div "2 Renegociado 1 Depositado" at bounding box center [436, 239] width 605 height 13
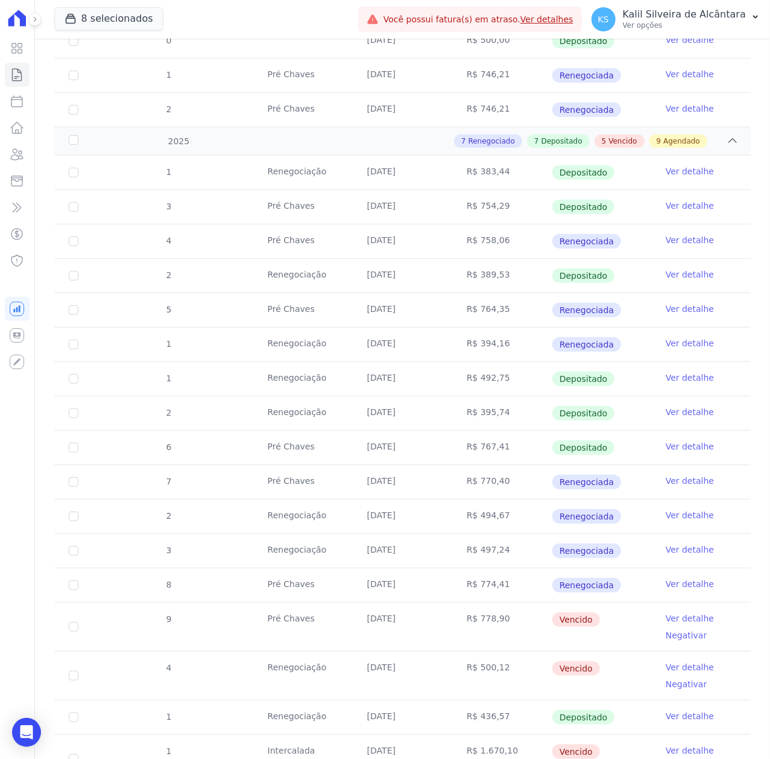
scroll to position [643, 0]
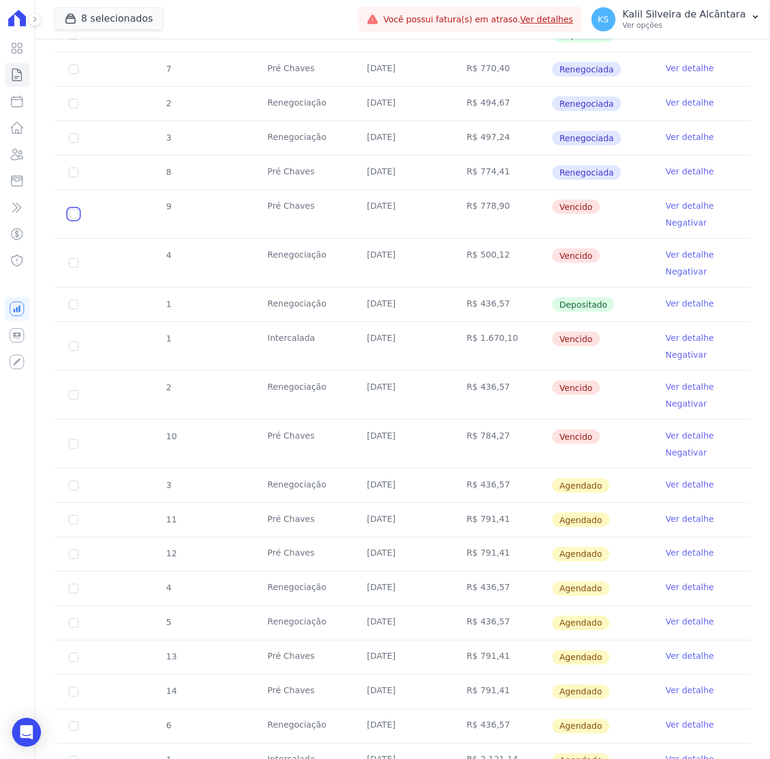
click at [71, 218] on input "checkbox" at bounding box center [74, 214] width 10 height 10
checkbox input "true"
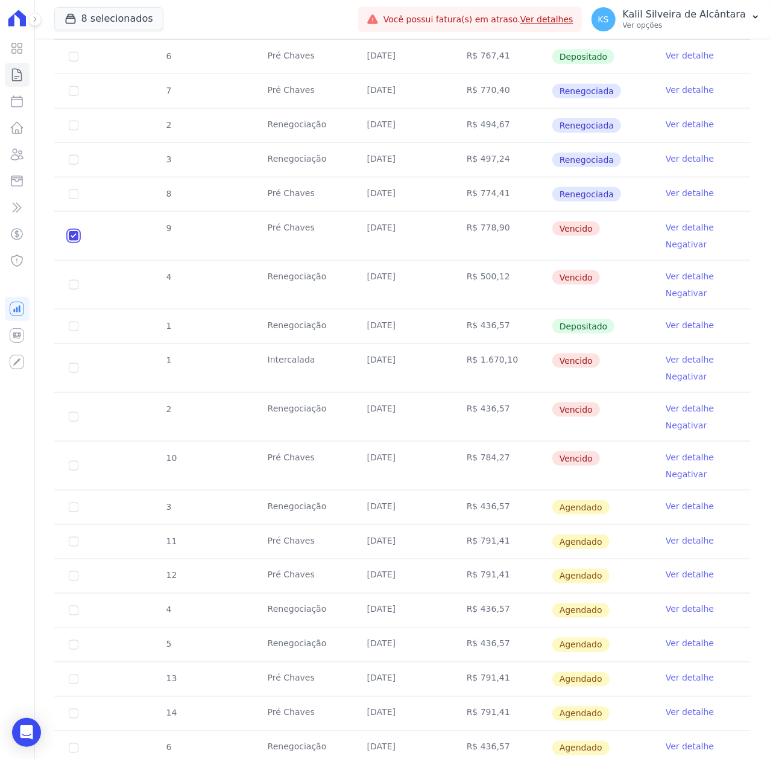
scroll to position [653, 0]
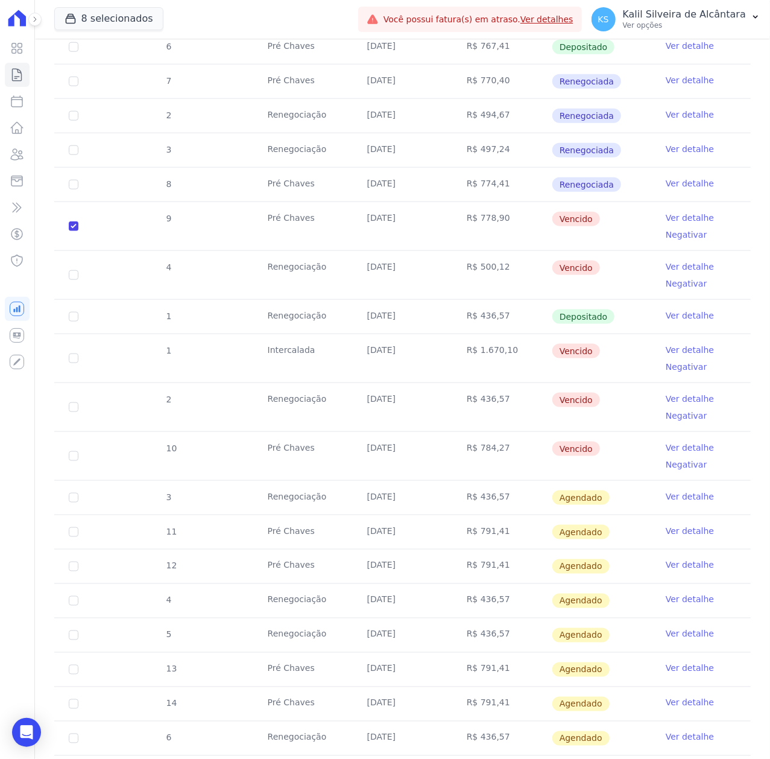
click at [75, 261] on td "4" at bounding box center [73, 275] width 39 height 48
click at [73, 231] on input "checkbox" at bounding box center [74, 226] width 10 height 10
checkbox input "true"
click at [75, 231] on input "checkbox" at bounding box center [74, 226] width 10 height 10
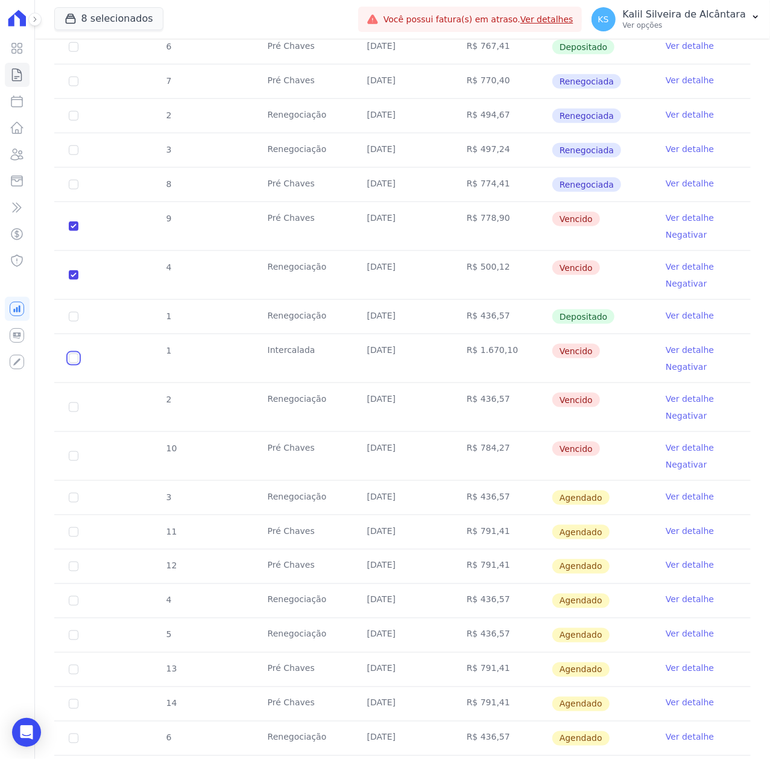
checkbox input "true"
click at [72, 231] on input "checkbox" at bounding box center [74, 226] width 10 height 10
checkbox input "true"
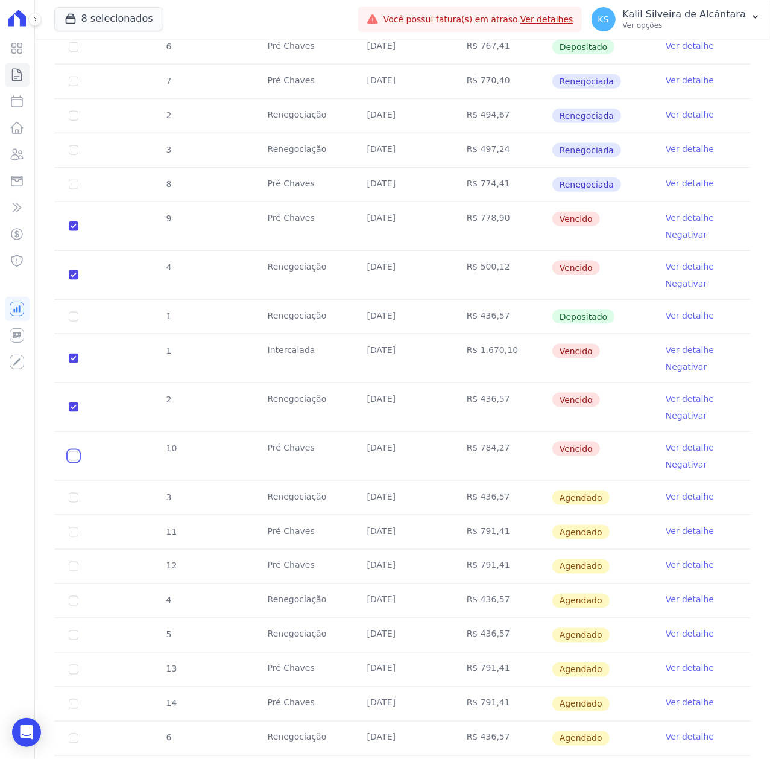
click at [74, 231] on input "checkbox" at bounding box center [74, 226] width 10 height 10
checkbox input "true"
drag, startPoint x: 599, startPoint y: 449, endPoint x: 59, endPoint y: 347, distance: 549.9
click at [59, 347] on tbody "1 Renegociação [DATE] R$ 383,44 Depositado Ver detalhe 3 Pré [PERSON_NAME] [DAT…" at bounding box center [402, 272] width 697 height 1034
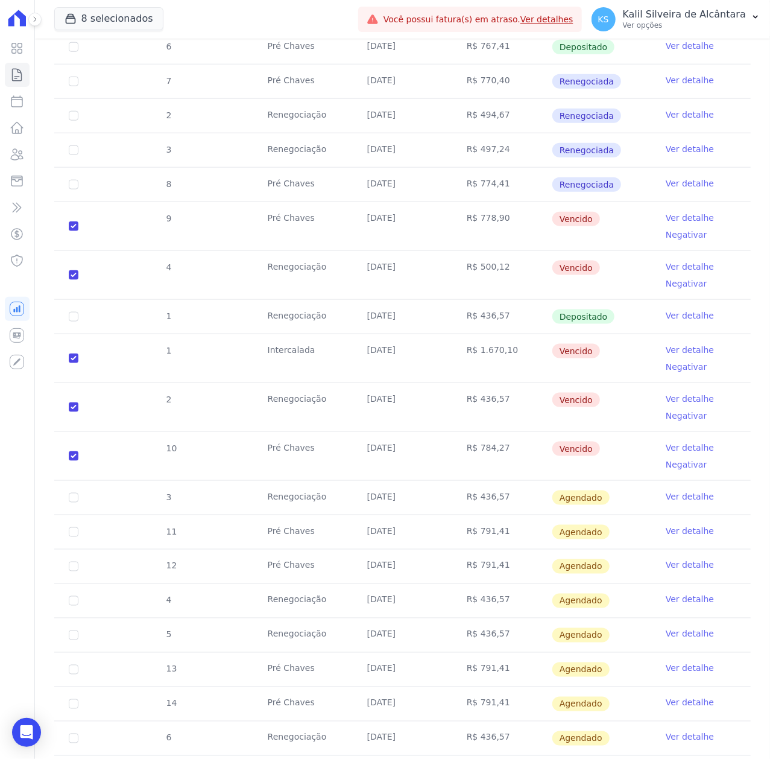
drag, startPoint x: 601, startPoint y: 263, endPoint x: 348, endPoint y: 211, distance: 258.0
click at [348, 211] on tbody "1 Renegociação [DATE] R$ 383,44 Depositado Ver detalhe 3 Pré [PERSON_NAME] [DAT…" at bounding box center [402, 272] width 697 height 1034
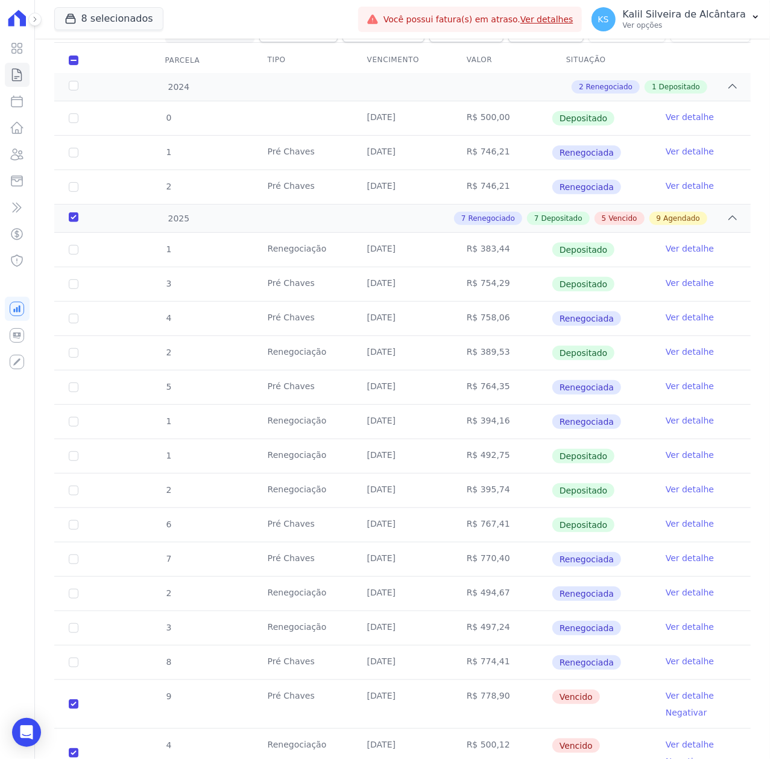
scroll to position [1, 0]
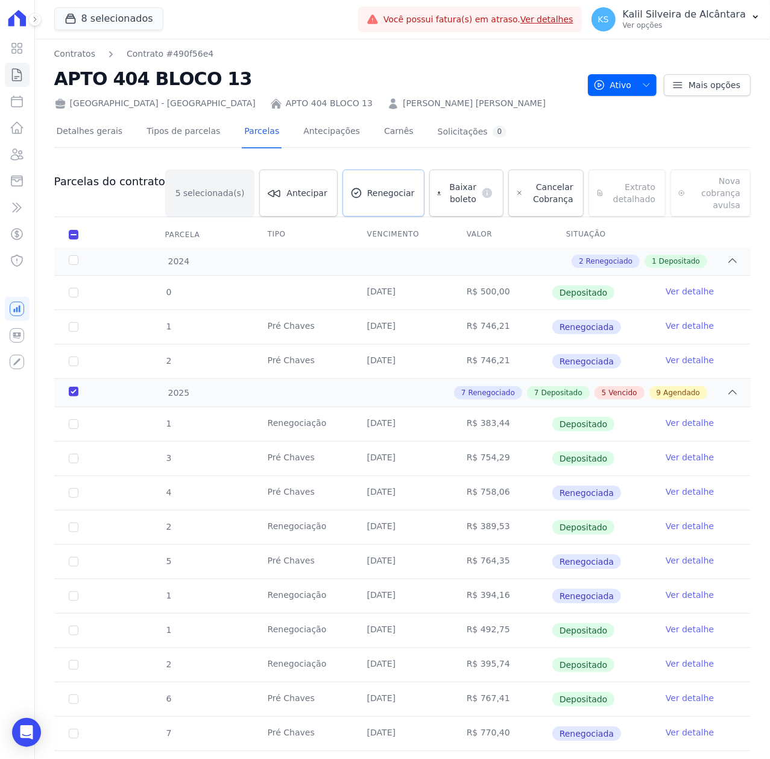
click at [367, 187] on span "Renegociar" at bounding box center [391, 193] width 48 height 12
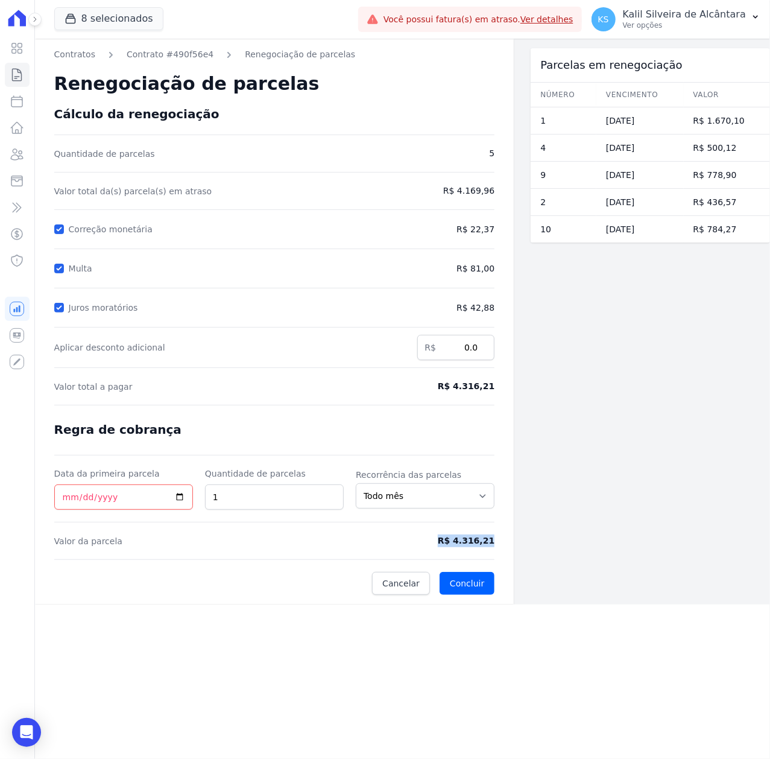
drag, startPoint x: 443, startPoint y: 539, endPoint x: 510, endPoint y: 551, distance: 68.6
click at [510, 551] on div "Contratos Contrato #490f56e4 Renegociação de parcelas Renegociação de parcelas …" at bounding box center [275, 322] width 480 height 566
copy form "R$ 4.316,21"
click at [331, 493] on input "2" at bounding box center [274, 496] width 139 height 25
click at [331, 493] on input "3" at bounding box center [274, 496] width 139 height 25
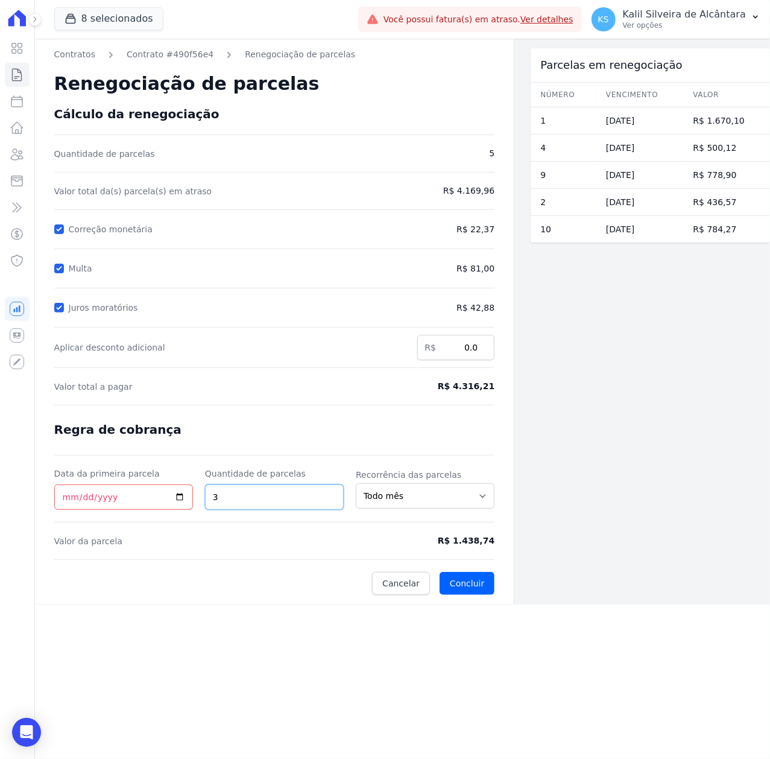
click at [331, 490] on input "3" at bounding box center [274, 496] width 139 height 25
click at [329, 495] on input "4" at bounding box center [274, 496] width 139 height 25
type input "5"
click at [329, 495] on input "5" at bounding box center [274, 496] width 139 height 25
drag, startPoint x: 461, startPoint y: 541, endPoint x: 504, endPoint y: 543, distance: 42.9
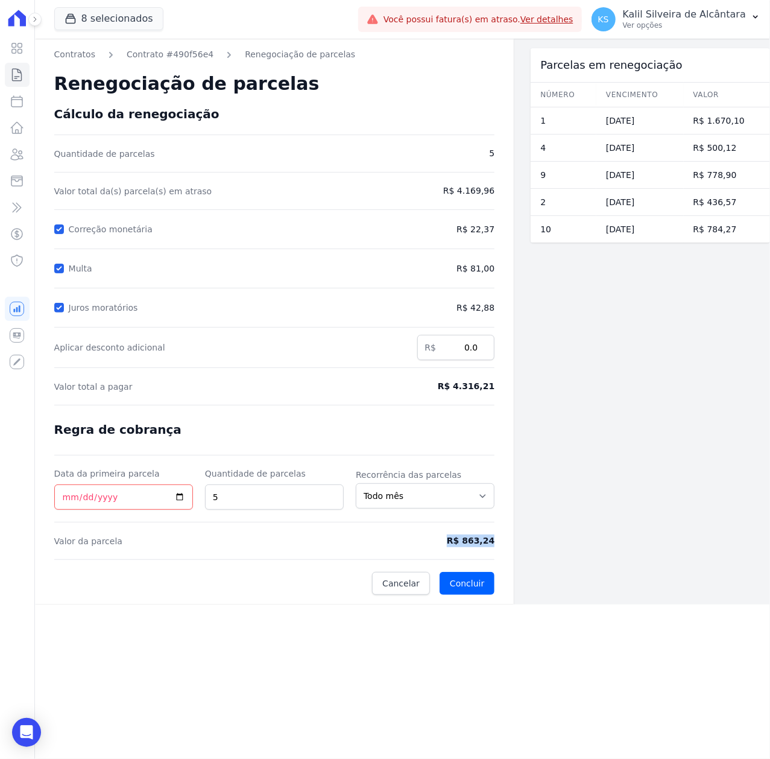
click at [504, 543] on div "Contratos Contrato #490f56e4 Renegociação de parcelas Renegociação de parcelas …" at bounding box center [275, 322] width 480 height 566
copy span "R$ 863,24"
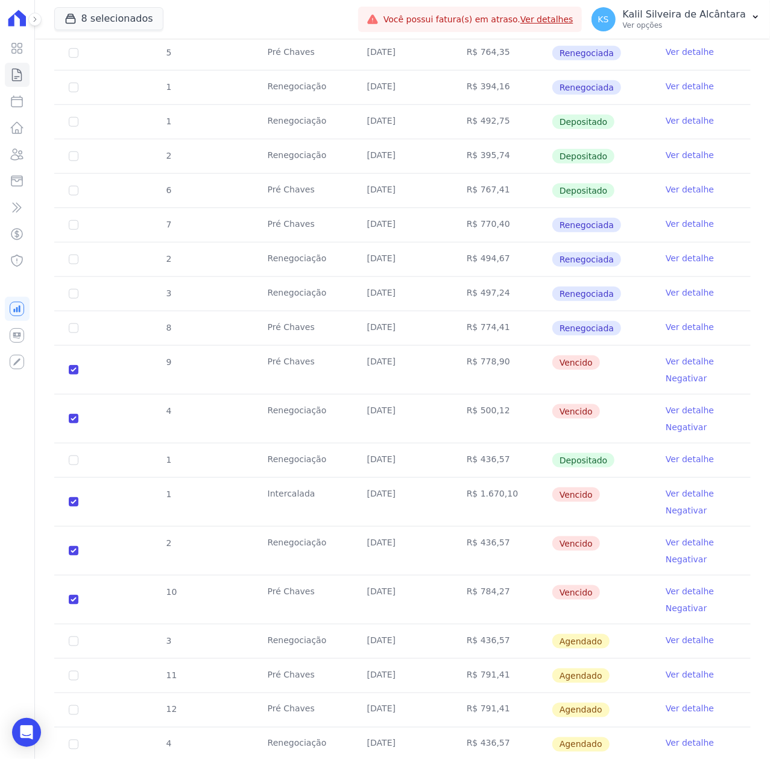
scroll to position [804, 0]
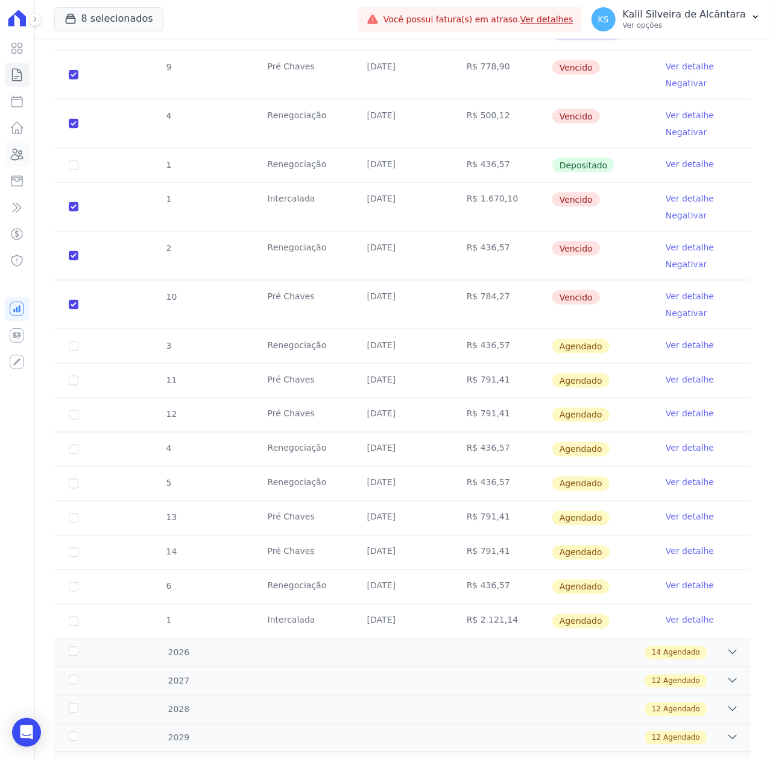
click at [10, 148] on icon at bounding box center [17, 154] width 14 height 14
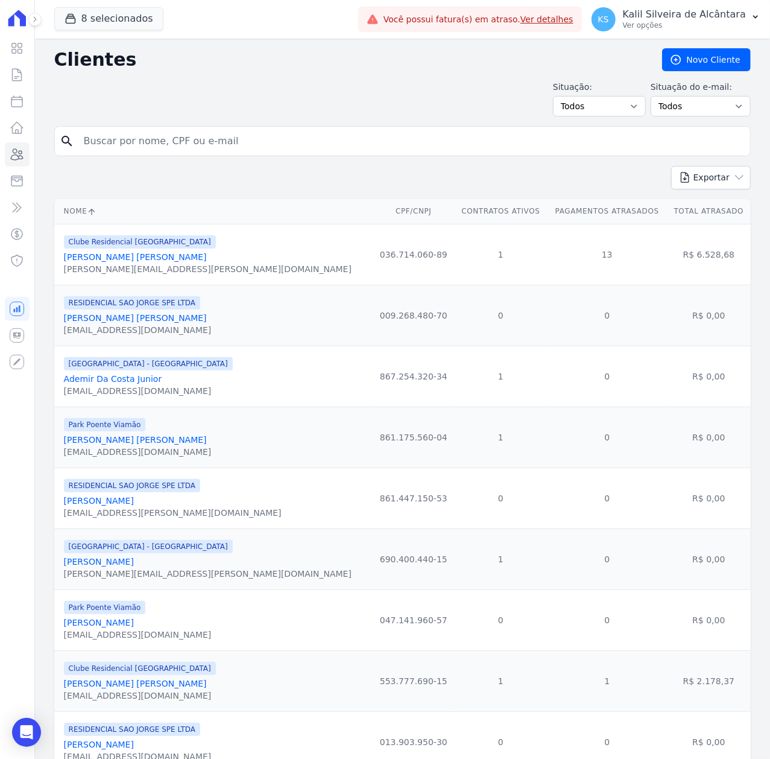
click at [185, 142] on input "search" at bounding box center [411, 141] width 669 height 24
type input "[PERSON_NAME] Dos [PERSON_NAME]"
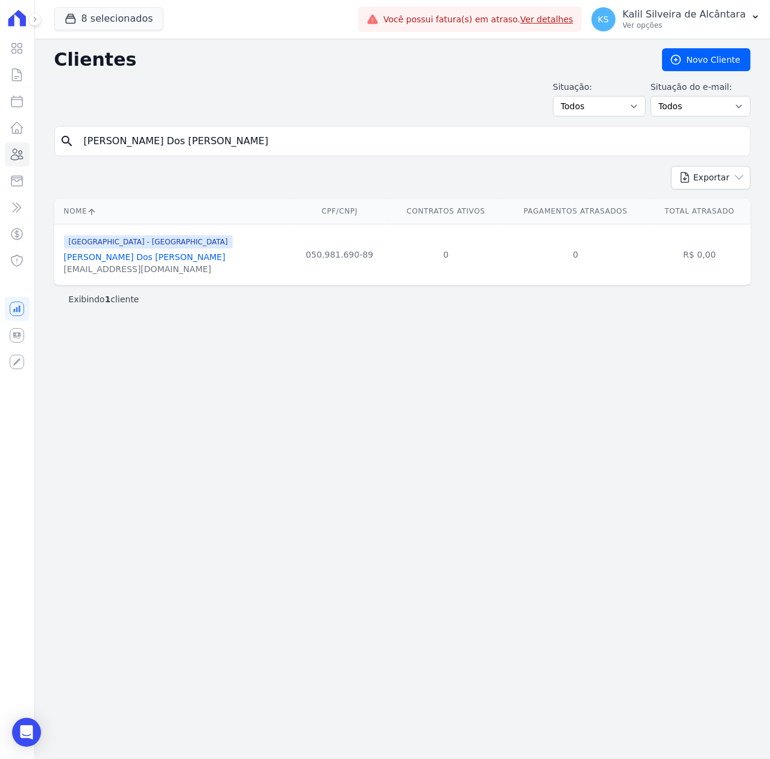
click at [209, 261] on link "[PERSON_NAME] Dos [PERSON_NAME]" at bounding box center [145, 257] width 162 height 10
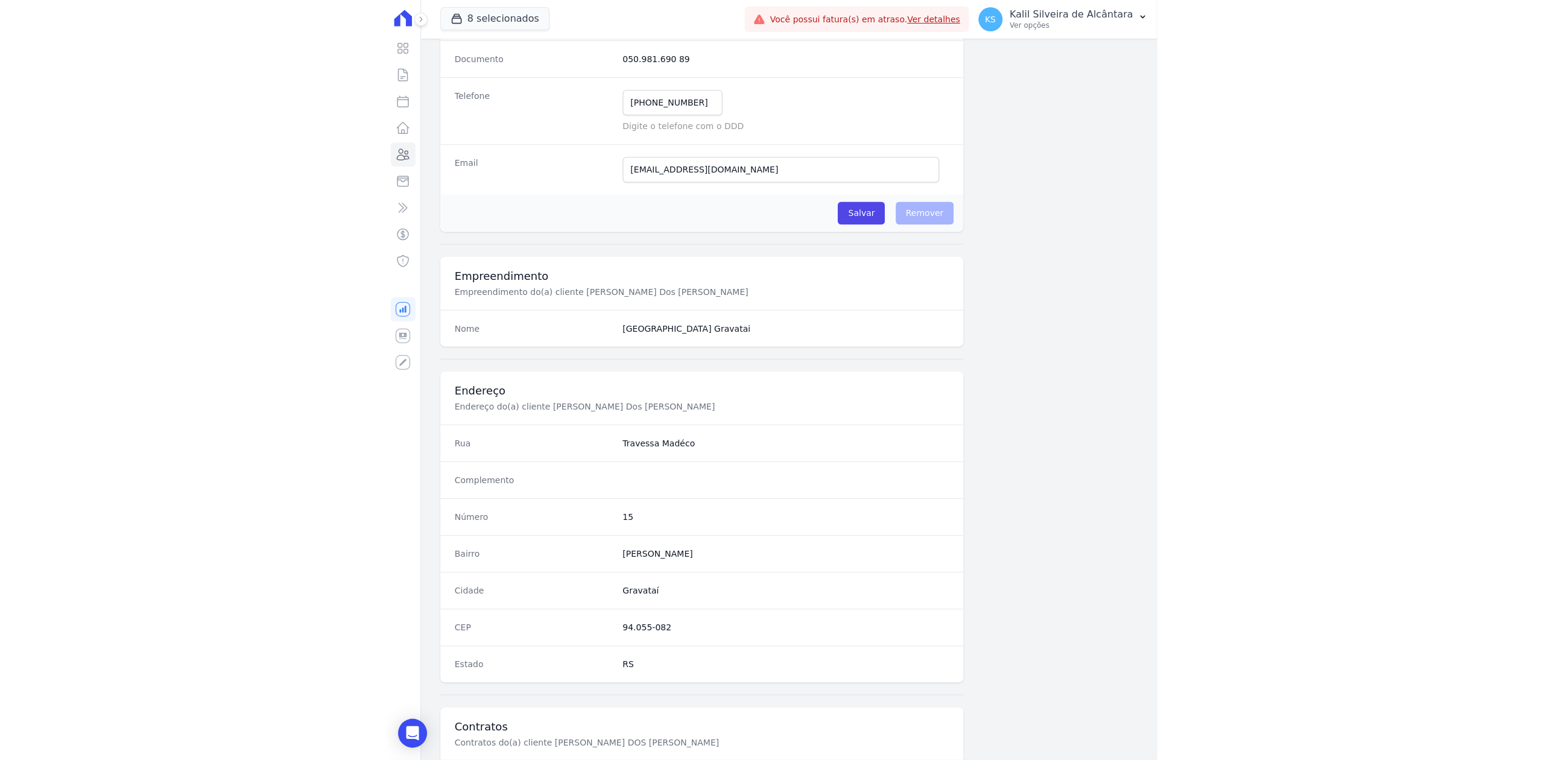
scroll to position [375, 0]
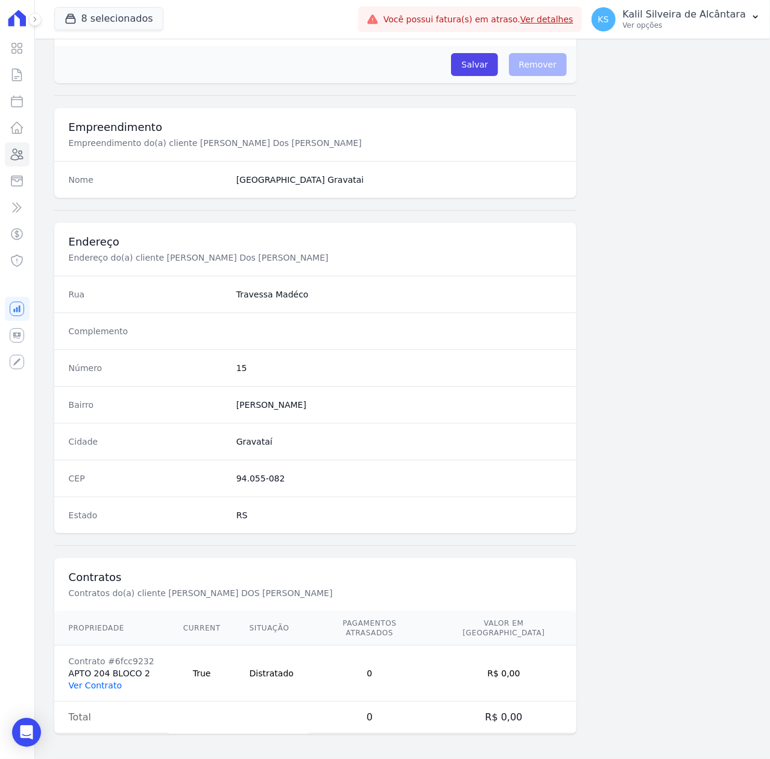
click at [107, 682] on link "Ver Contrato" at bounding box center [95, 685] width 53 height 10
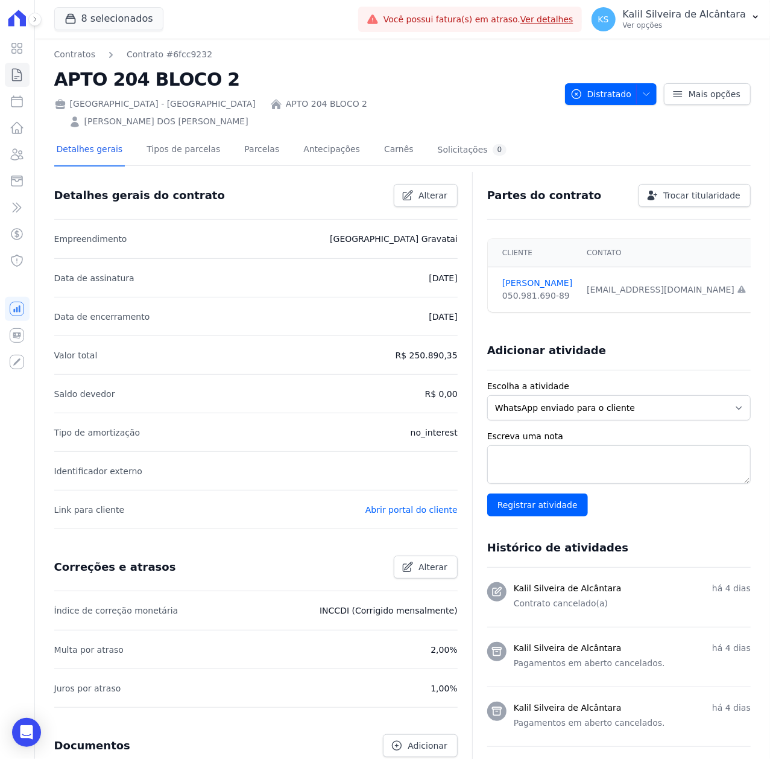
drag, startPoint x: 486, startPoint y: 103, endPoint x: 268, endPoint y: 100, distance: 217.7
click at [268, 100] on div "[GEOGRAPHIC_DATA] - [GEOGRAPHIC_DATA] APTO 204 BLOCO 2 [PERSON_NAME] DOS [PERSO…" at bounding box center [304, 110] width 501 height 35
copy link "[PERSON_NAME] DOS [PERSON_NAME]"
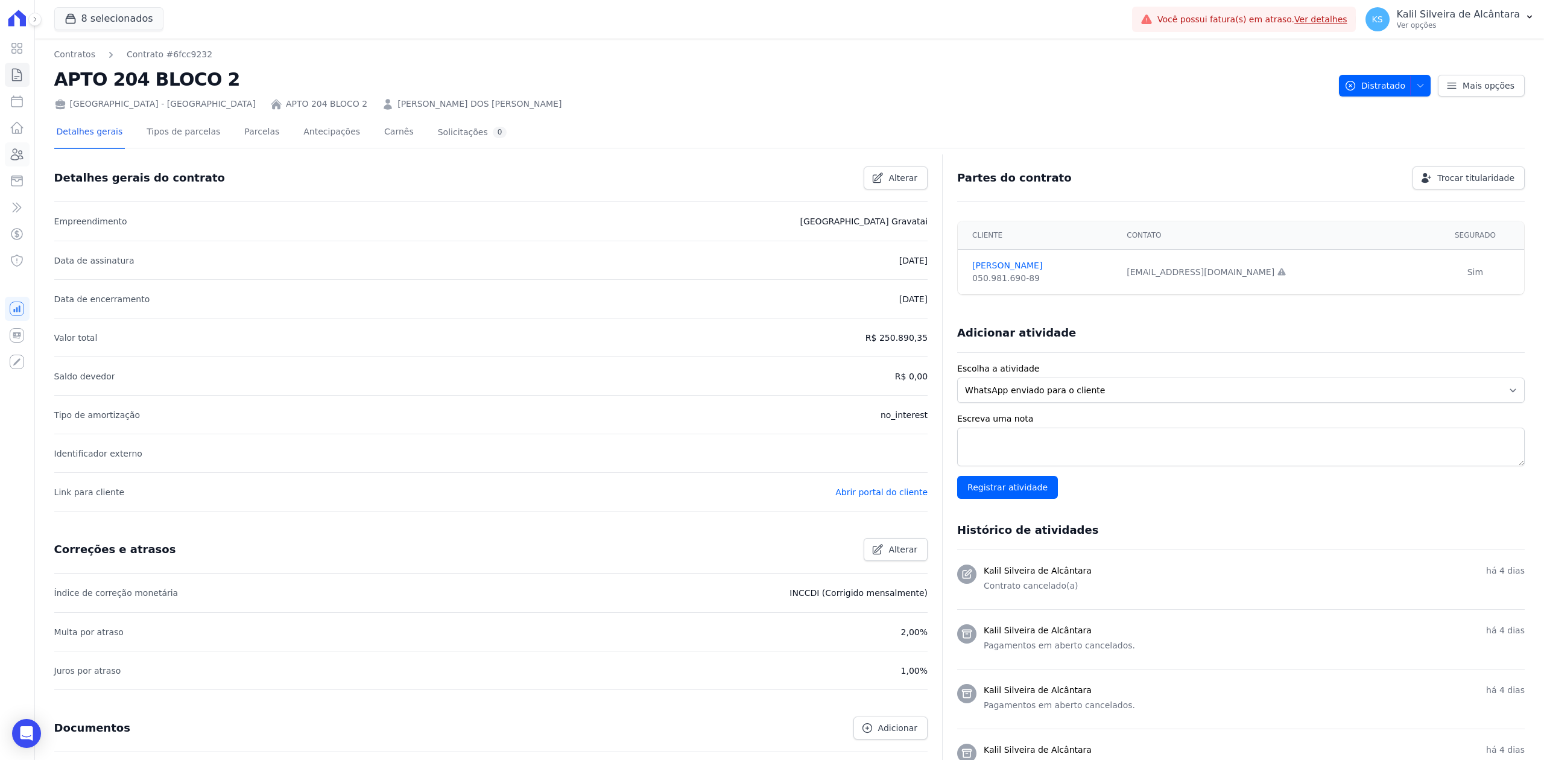
click at [14, 150] on icon at bounding box center [17, 154] width 14 height 14
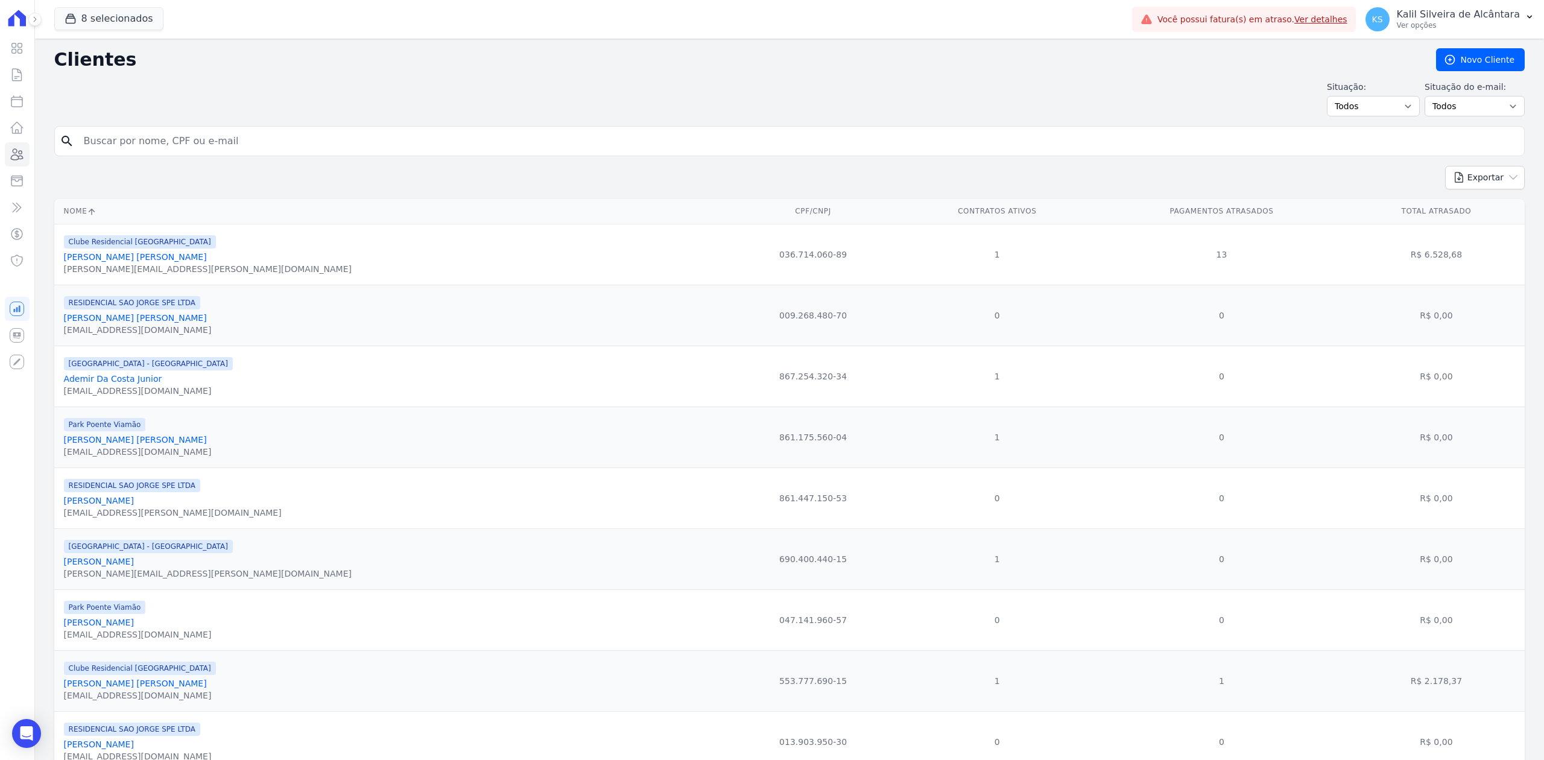
click at [210, 131] on input "search" at bounding box center [798, 141] width 1443 height 24
type input "[PERSON_NAME]"
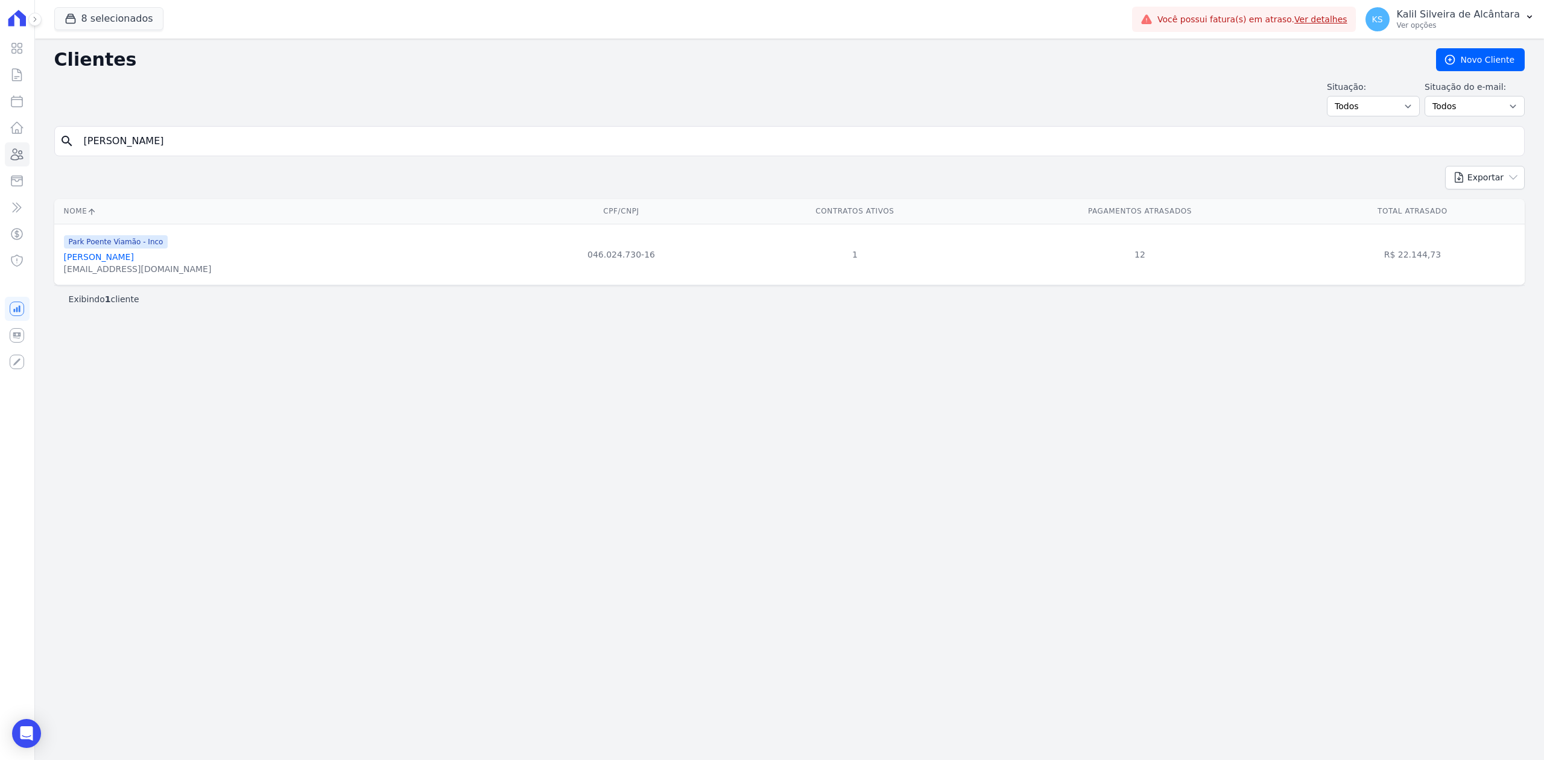
click at [65, 258] on link "[PERSON_NAME]" at bounding box center [99, 257] width 70 height 10
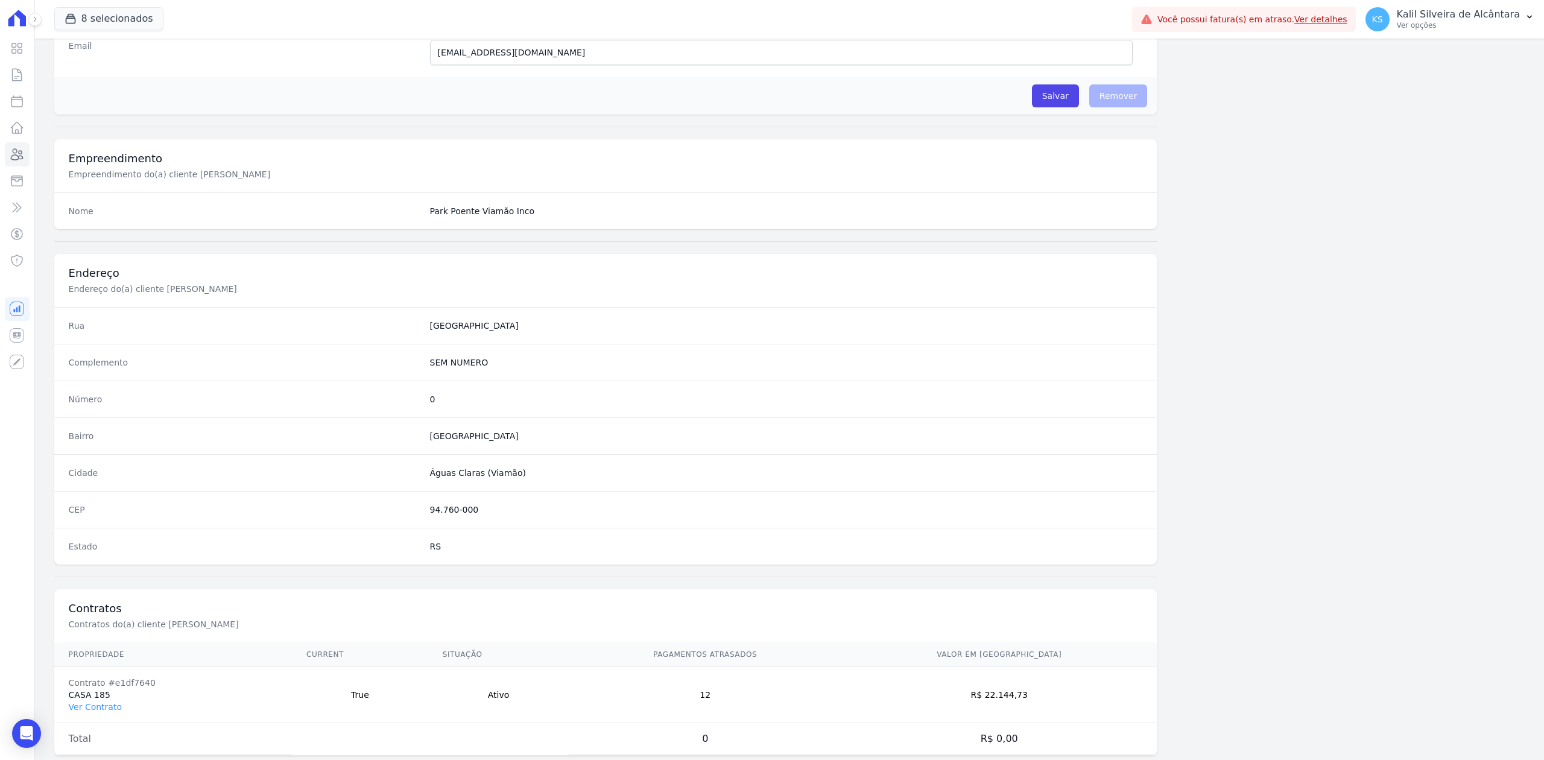
scroll to position [375, 0]
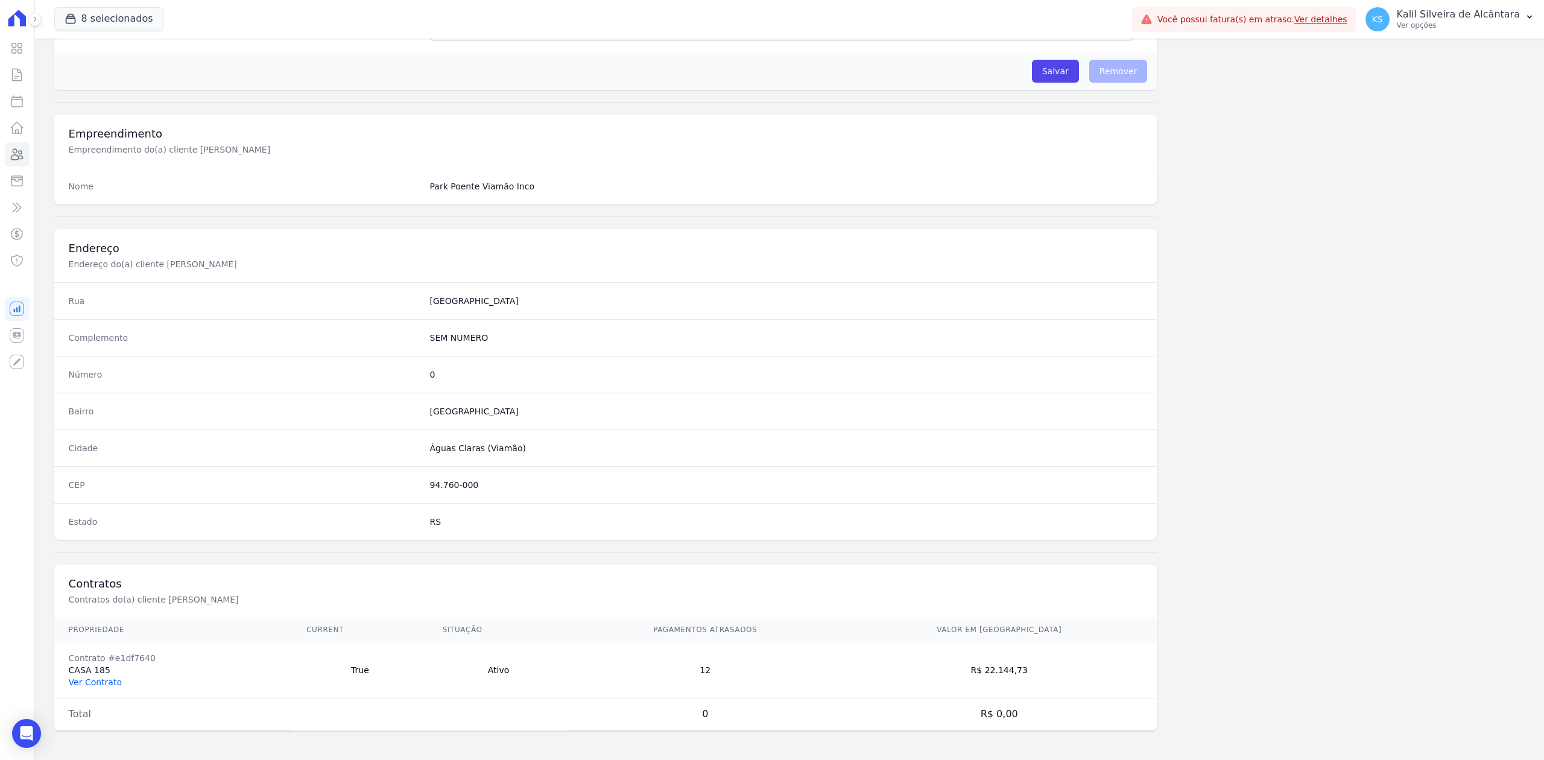
click at [109, 680] on link "Ver Contrato" at bounding box center [95, 682] width 53 height 10
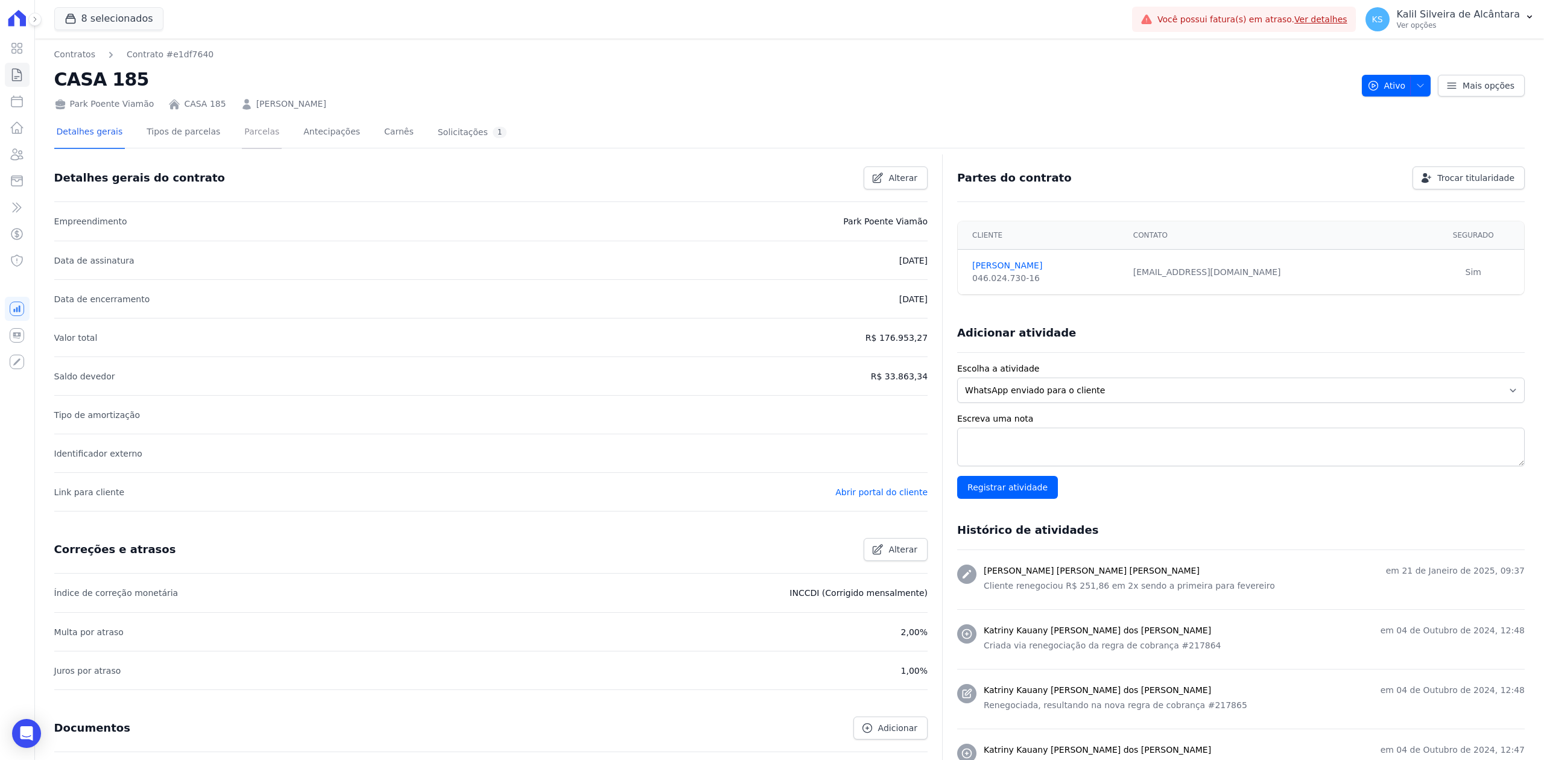
click at [253, 133] on link "Parcelas" at bounding box center [262, 133] width 40 height 32
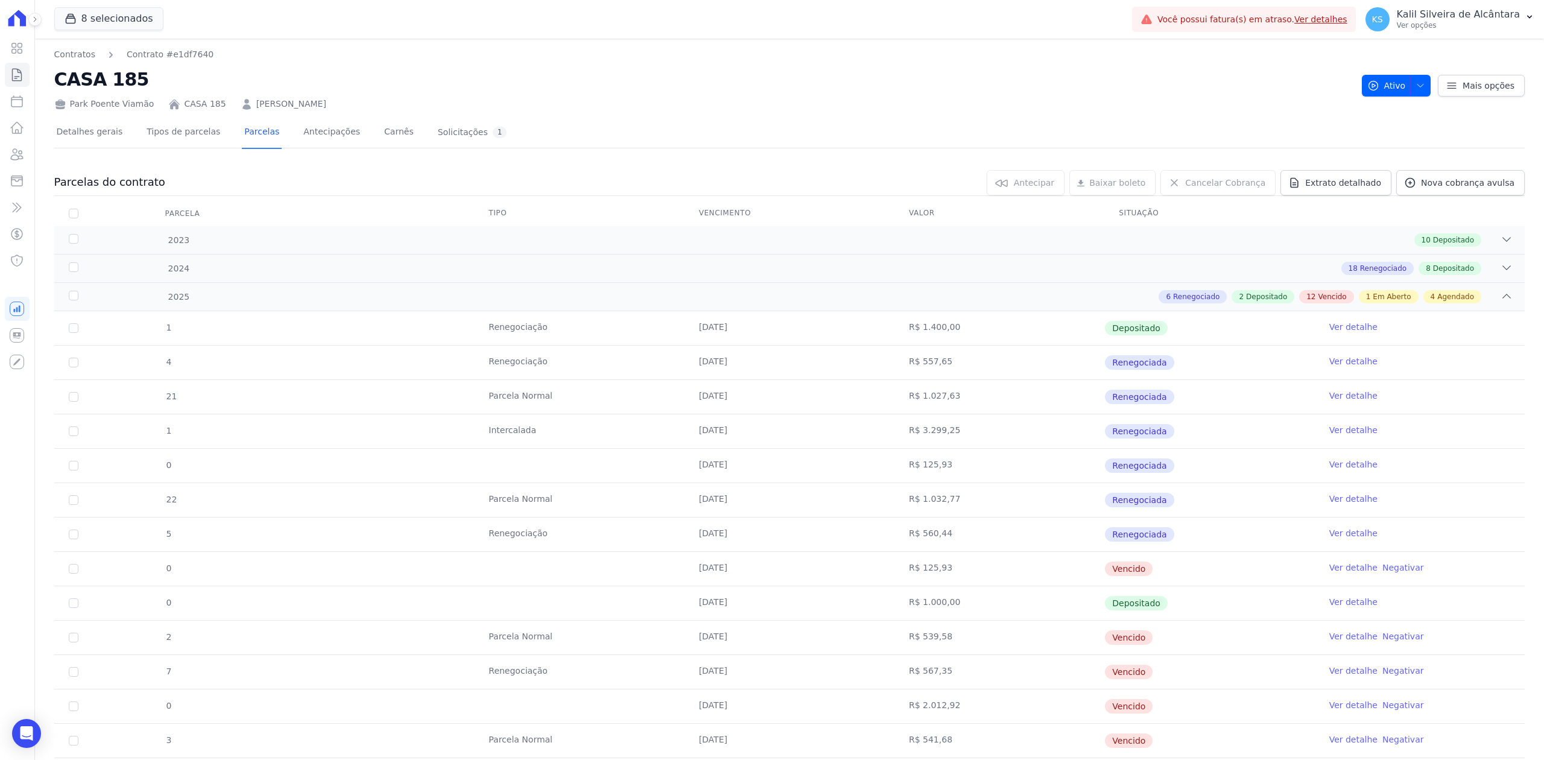
drag, startPoint x: 1543, startPoint y: 0, endPoint x: 1005, endPoint y: 83, distance: 544.4
click at [770, 53] on nav "Contratos Contrato #e1df7640" at bounding box center [703, 54] width 1298 height 13
click at [770, 177] on span "Extrato detalhado" at bounding box center [1343, 183] width 76 height 12
click at [770, 181] on span "Exportar PDF" at bounding box center [1504, 183] width 63 height 12
click at [264, 101] on link "[PERSON_NAME]" at bounding box center [291, 104] width 70 height 13
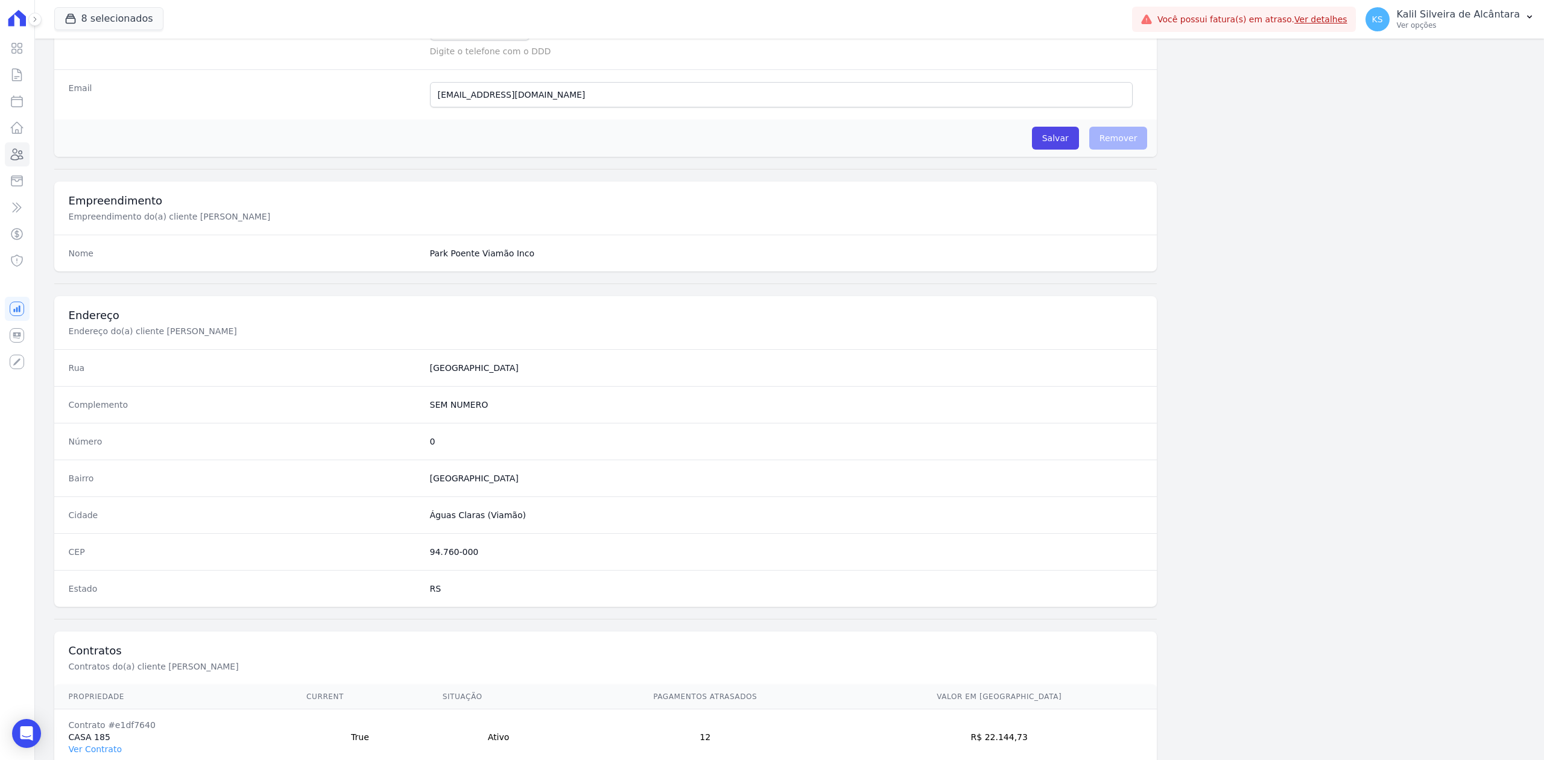
scroll to position [375, 0]
